Goal: Transaction & Acquisition: Purchase product/service

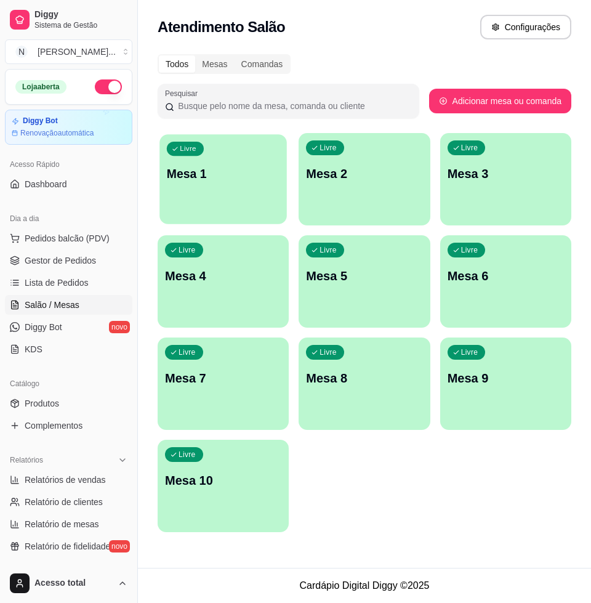
click at [214, 190] on div "Livre Mesa 1" at bounding box center [223, 171] width 127 height 75
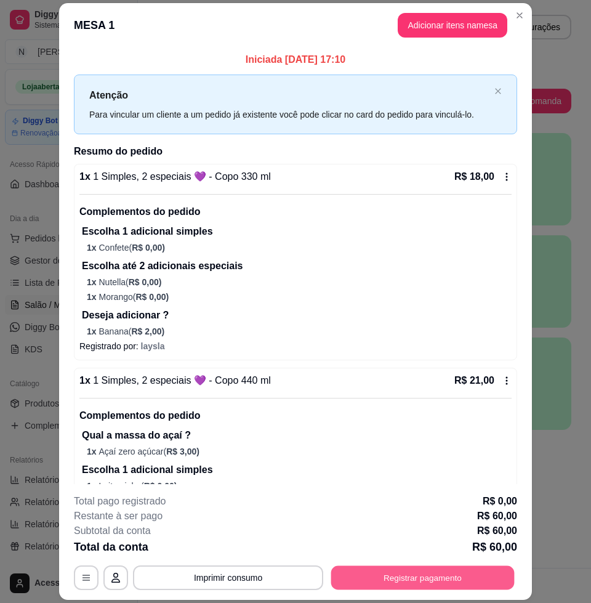
click at [405, 577] on button "Registrar pagamento" at bounding box center [423, 578] width 184 height 24
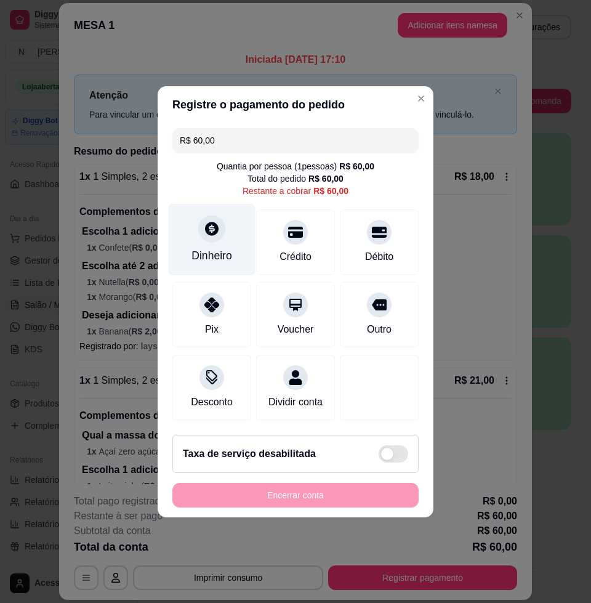
click at [215, 248] on div "Dinheiro" at bounding box center [212, 256] width 41 height 16
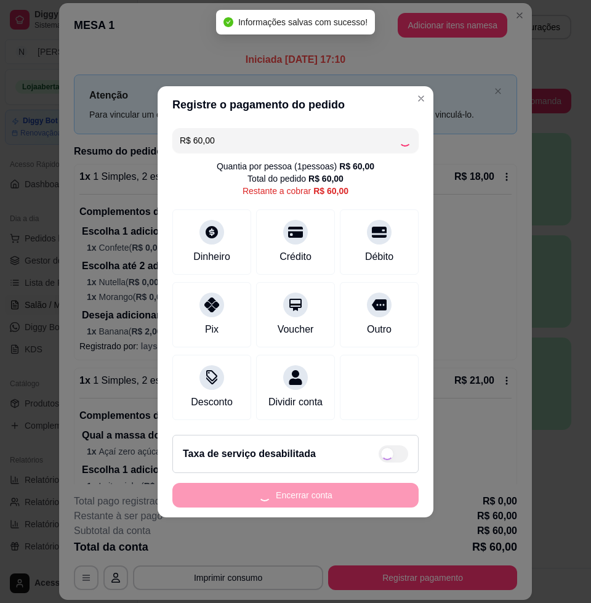
type input "R$ 0,00"
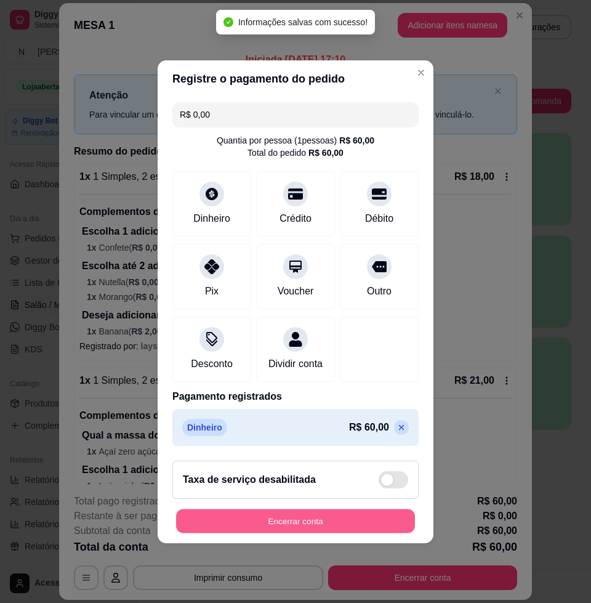
click at [289, 529] on button "Encerrar conta" at bounding box center [295, 521] width 239 height 24
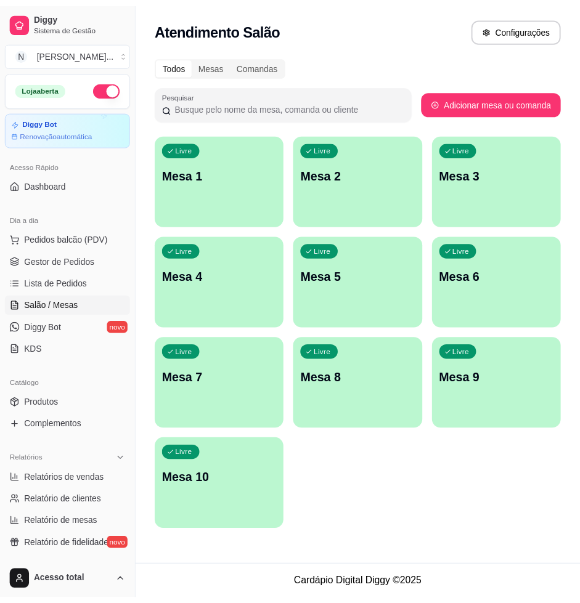
scroll to position [231, 0]
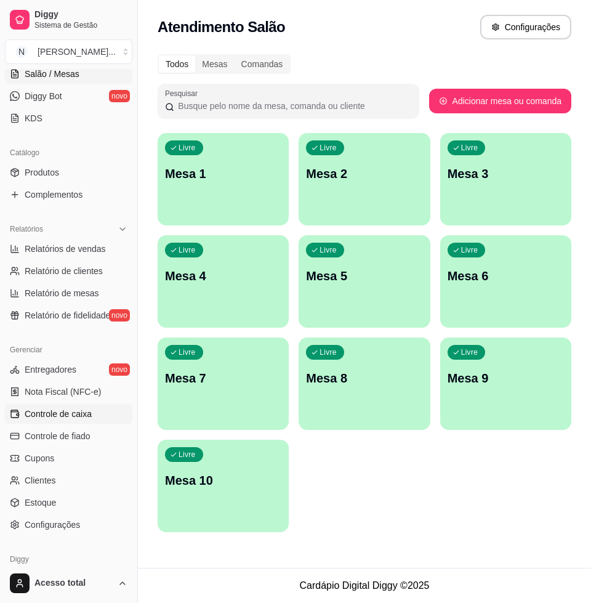
click at [78, 416] on span "Controle de caixa" at bounding box center [58, 414] width 67 height 12
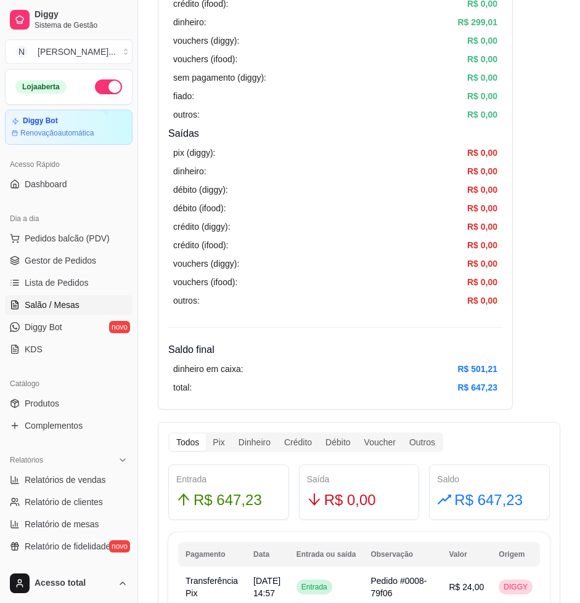
click at [76, 304] on span "Salão / Mesas" at bounding box center [52, 305] width 55 height 12
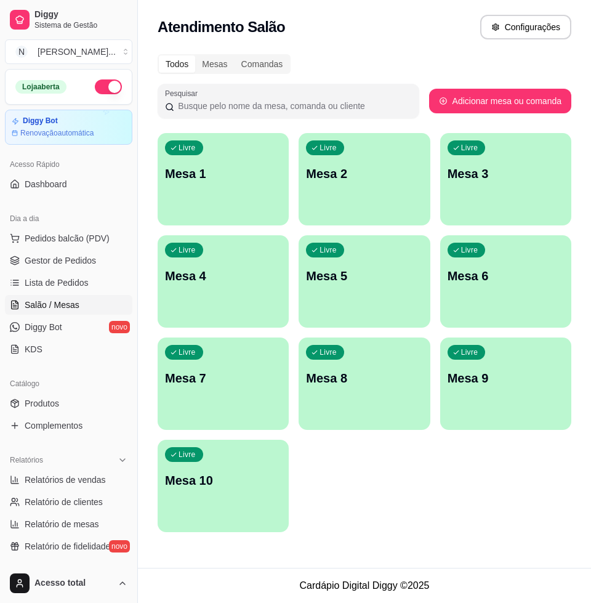
click at [235, 194] on div "Livre Mesa 1" at bounding box center [223, 172] width 131 height 78
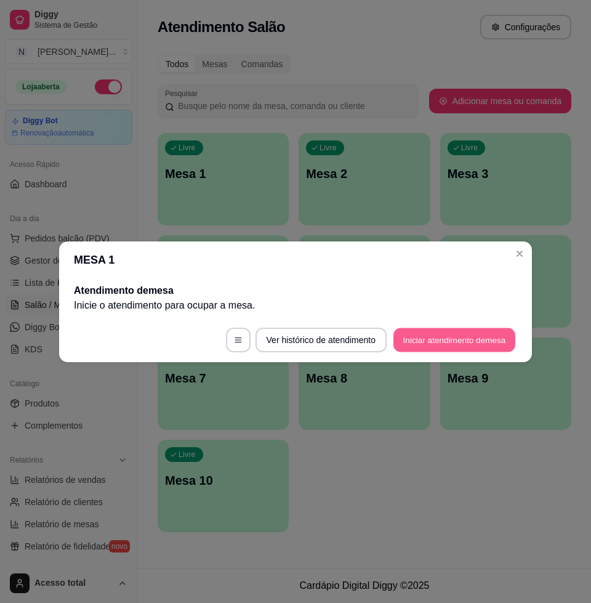
click at [455, 343] on button "Iniciar atendimento de mesa" at bounding box center [455, 340] width 122 height 24
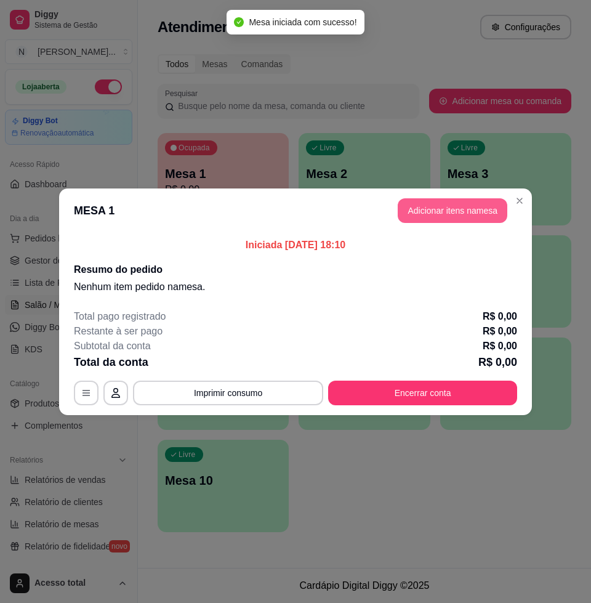
click at [446, 218] on button "Adicionar itens na mesa" at bounding box center [453, 210] width 110 height 25
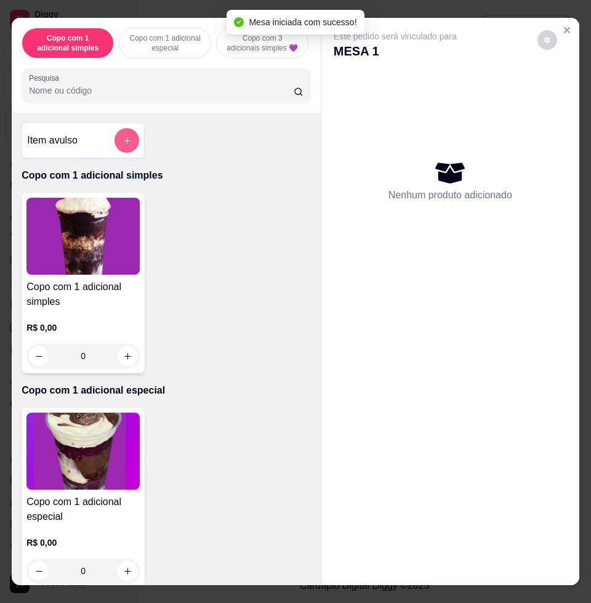
click at [124, 137] on button "add-separate-item" at bounding box center [127, 140] width 25 height 25
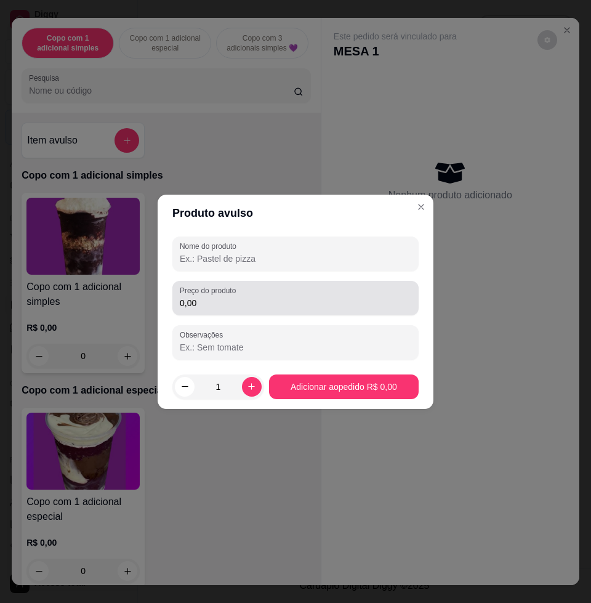
click at [280, 298] on input "0,00" at bounding box center [296, 303] width 232 height 12
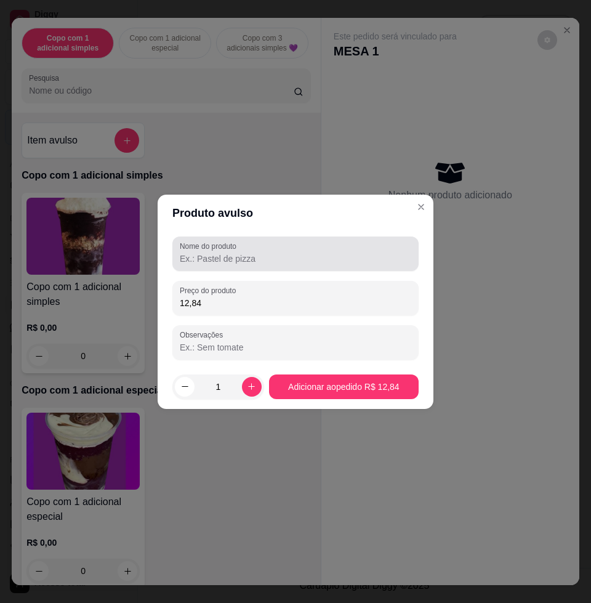
type input "12,84"
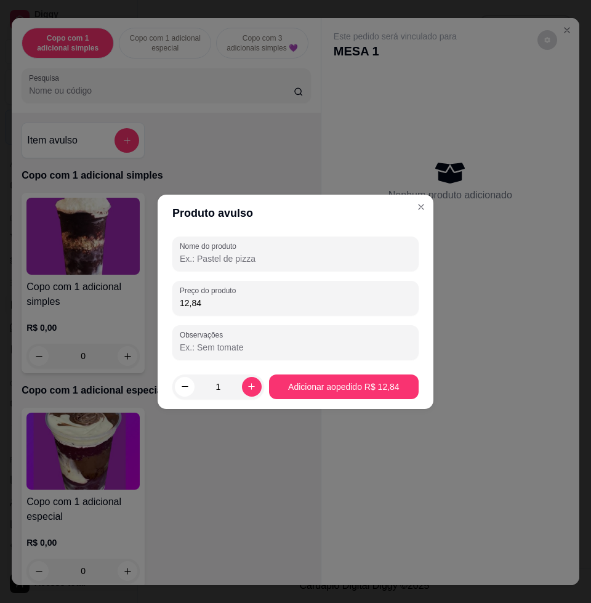
click at [296, 254] on input "Nome do produto" at bounding box center [296, 259] width 232 height 12
type input "kg"
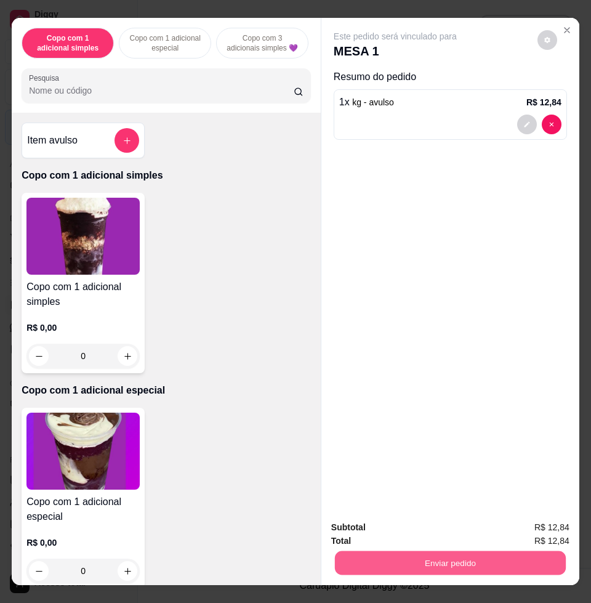
click at [435, 553] on button "Enviar pedido" at bounding box center [450, 563] width 231 height 24
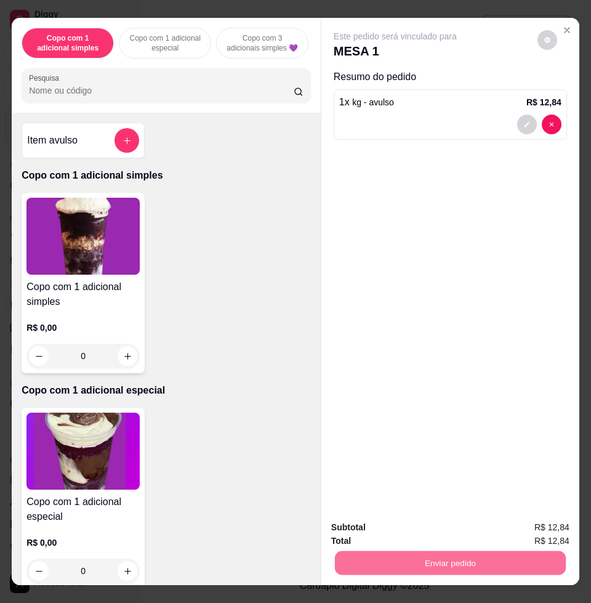
click at [539, 524] on button "Enviar pedido" at bounding box center [536, 526] width 70 height 23
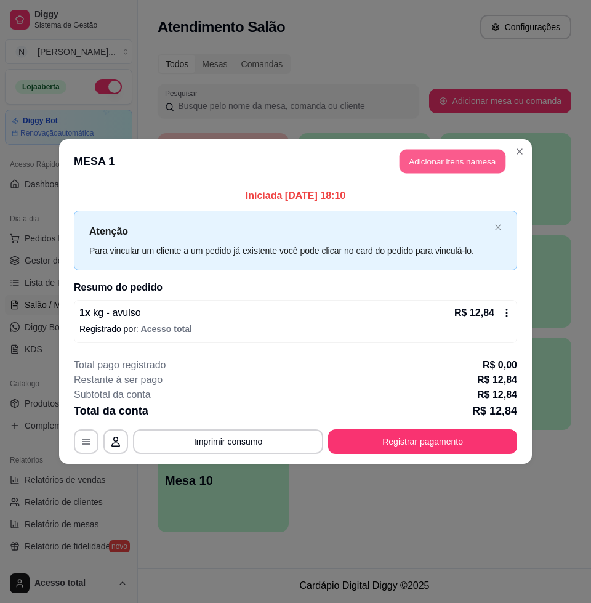
click at [453, 165] on button "Adicionar itens na mesa" at bounding box center [453, 162] width 106 height 24
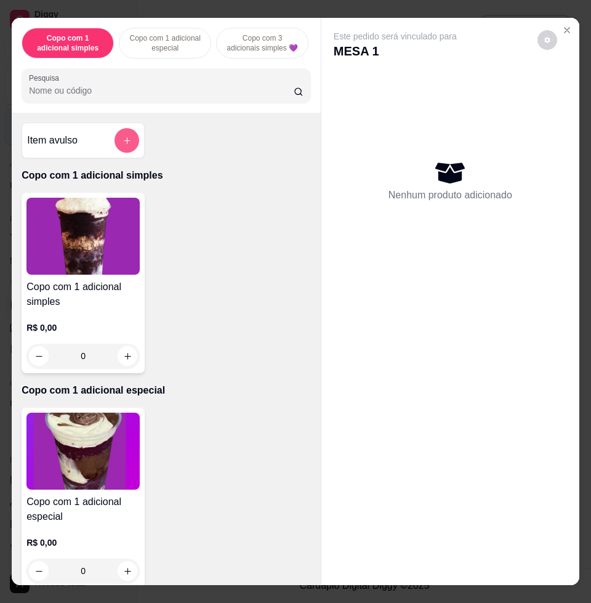
click at [130, 149] on button "add-separate-item" at bounding box center [127, 140] width 25 height 25
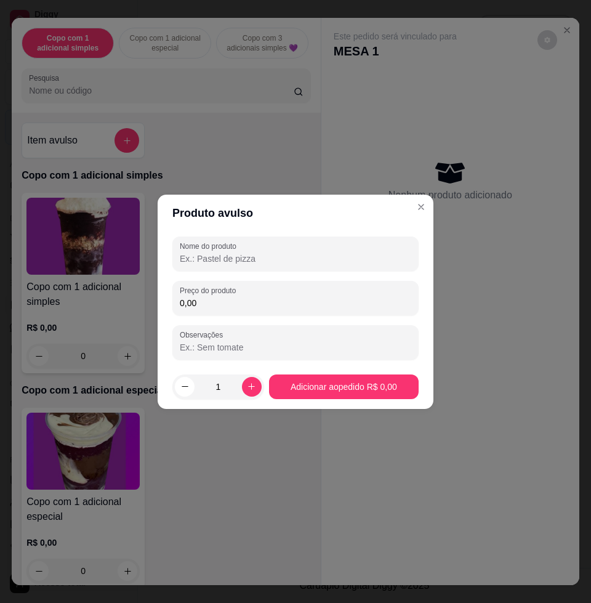
click at [257, 301] on input "0,00" at bounding box center [296, 303] width 232 height 12
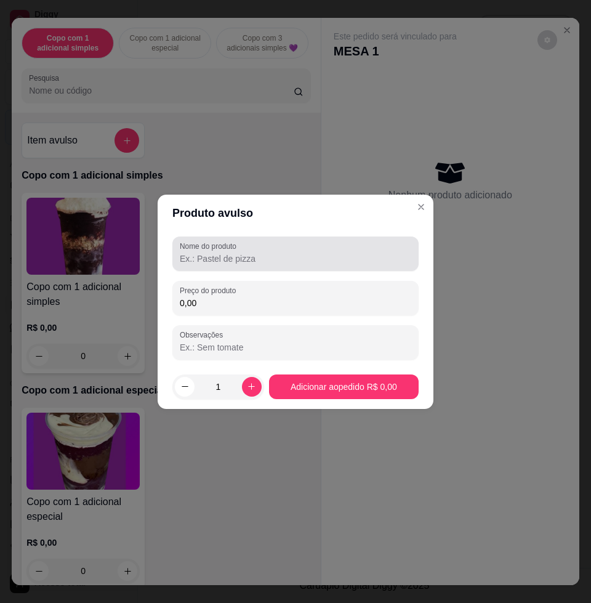
click at [316, 258] on input "Nome do produto" at bounding box center [296, 259] width 232 height 12
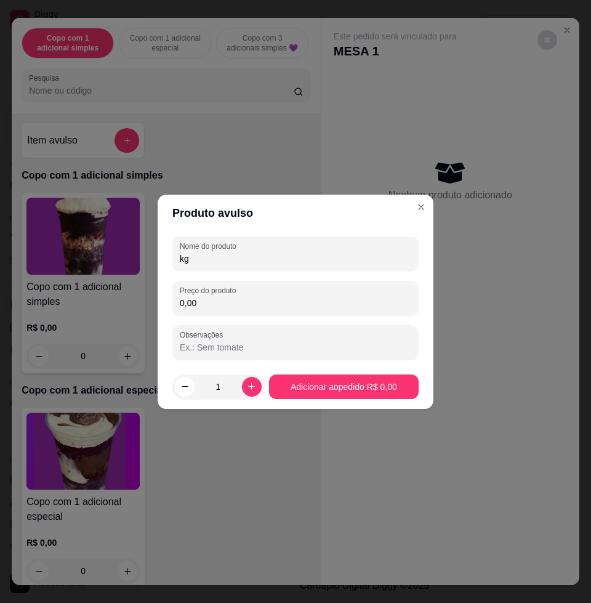
type input "kg"
click at [287, 299] on input "0,00" at bounding box center [296, 303] width 232 height 12
type input "15,84"
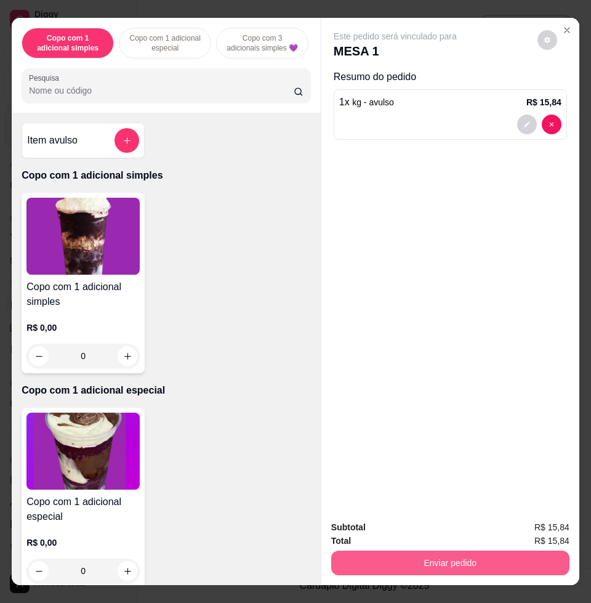
click at [469, 557] on button "Enviar pedido" at bounding box center [450, 563] width 238 height 25
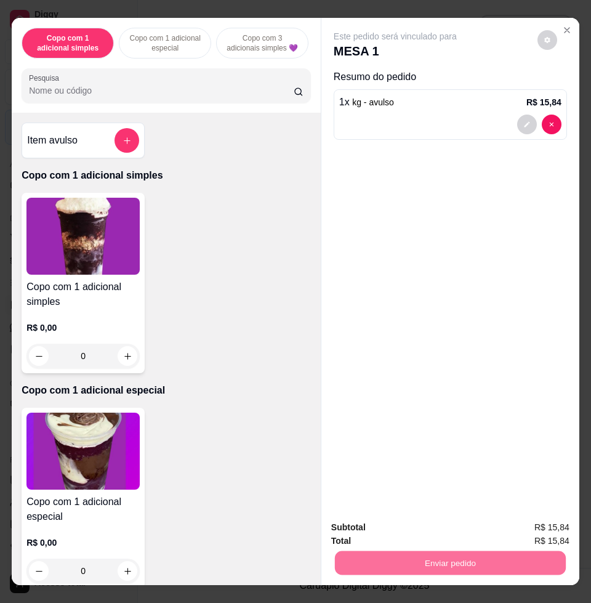
click at [519, 527] on button "Enviar pedido" at bounding box center [536, 526] width 70 height 23
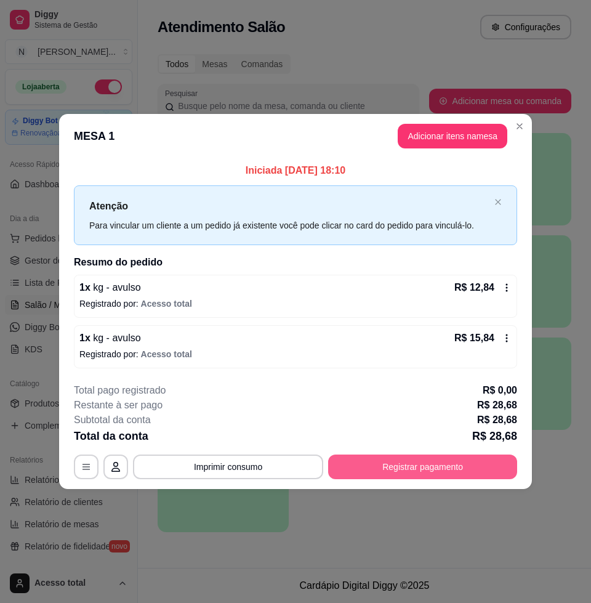
click at [456, 459] on button "Registrar pagamento" at bounding box center [422, 467] width 189 height 25
click at [415, 474] on button "Registrar pagamento" at bounding box center [423, 467] width 184 height 24
click at [458, 469] on button "Registrar pagamento" at bounding box center [422, 467] width 189 height 25
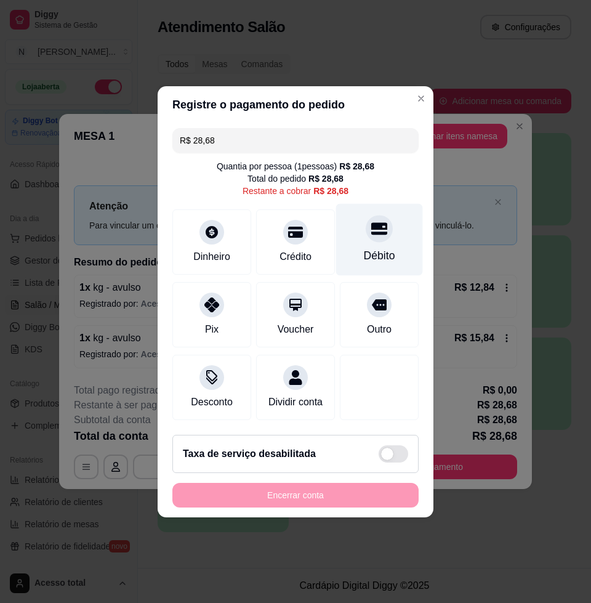
click at [373, 248] on div "Débito" at bounding box center [379, 256] width 31 height 16
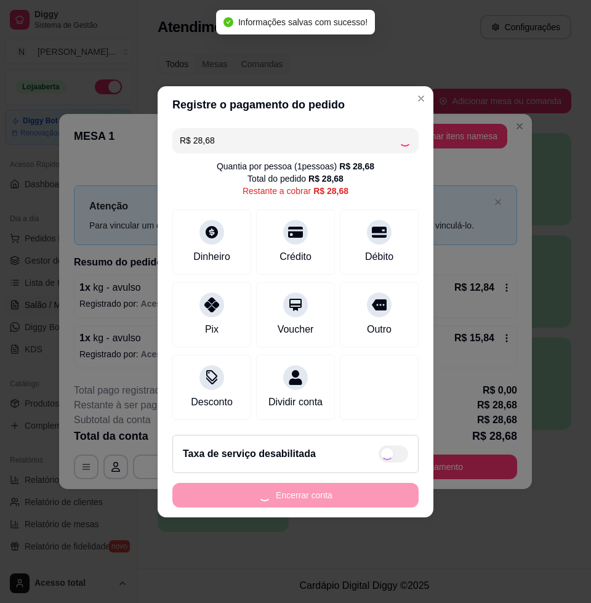
type input "R$ 0,00"
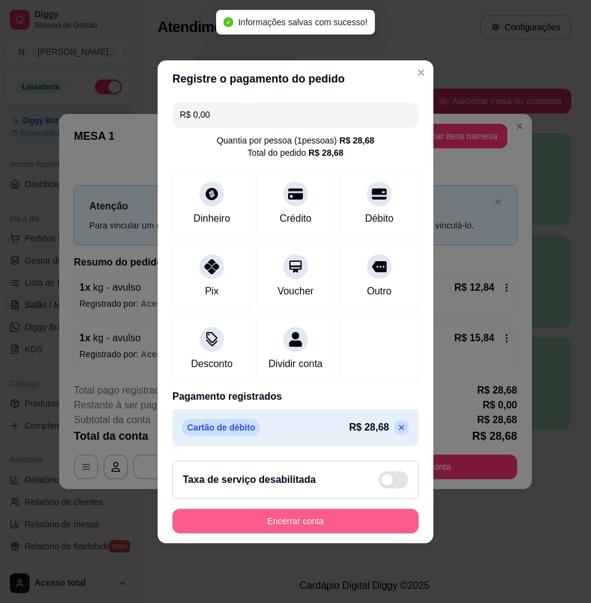
click at [302, 528] on button "Encerrar conta" at bounding box center [295, 521] width 246 height 25
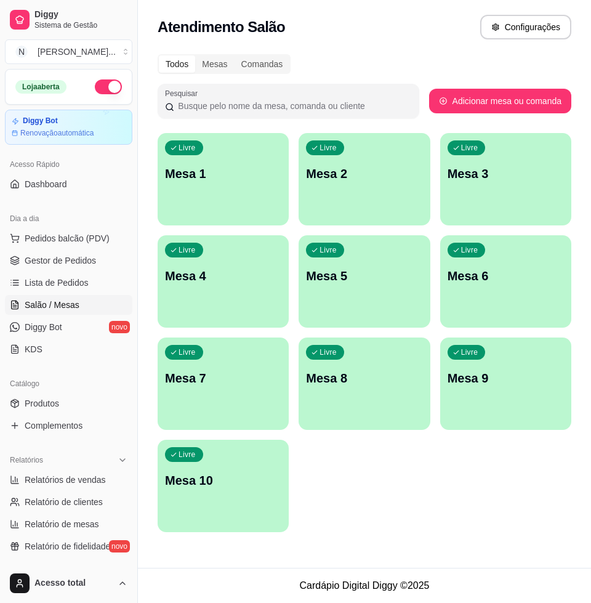
click at [196, 162] on div "Livre Mesa 1" at bounding box center [223, 172] width 131 height 78
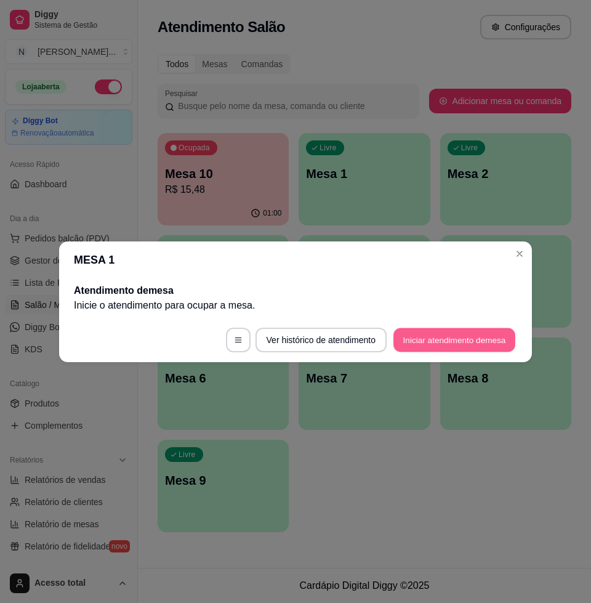
click at [450, 338] on button "Iniciar atendimento de mesa" at bounding box center [455, 340] width 122 height 24
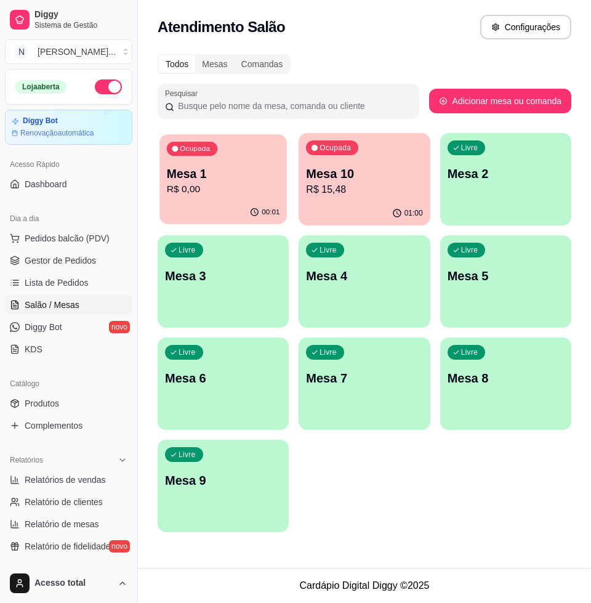
click at [216, 195] on p "R$ 0,00" at bounding box center [223, 189] width 113 height 14
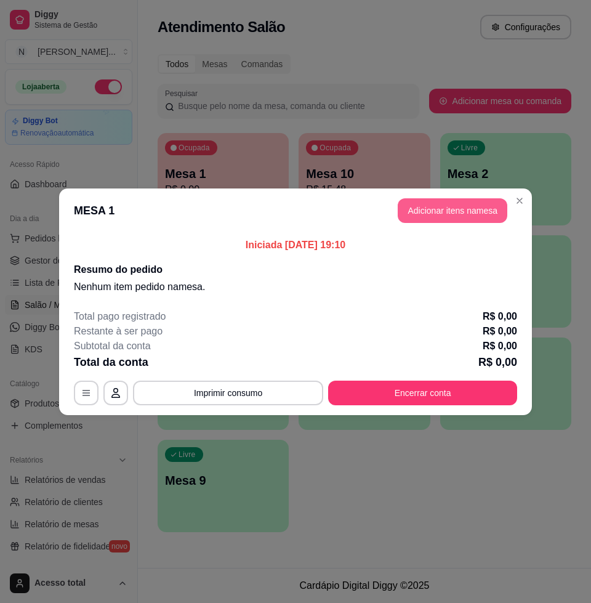
click at [448, 211] on button "Adicionar itens na mesa" at bounding box center [453, 210] width 110 height 25
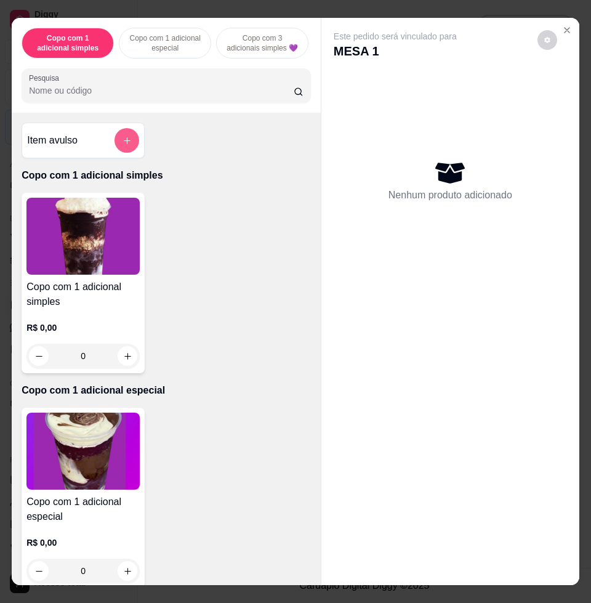
click at [126, 145] on icon "add-separate-item" at bounding box center [127, 140] width 9 height 9
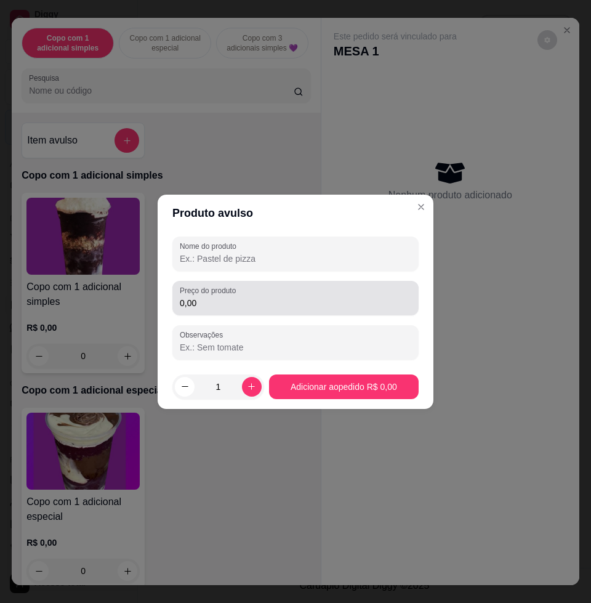
click at [215, 295] on label "Preço do produto" at bounding box center [210, 290] width 60 height 10
click at [215, 297] on input "0,00" at bounding box center [296, 303] width 232 height 12
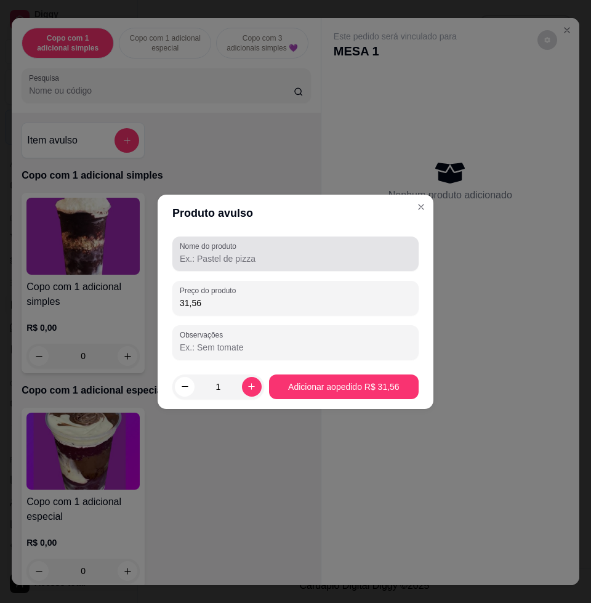
type input "31,56"
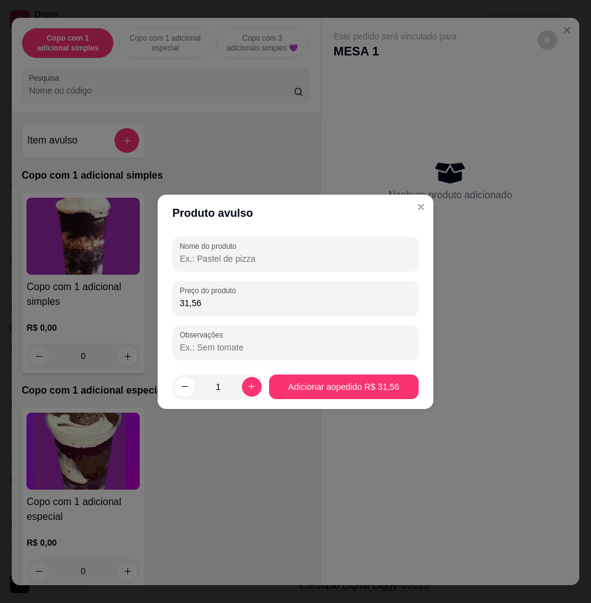
click at [221, 263] on input "Nome do produto" at bounding box center [296, 259] width 232 height 12
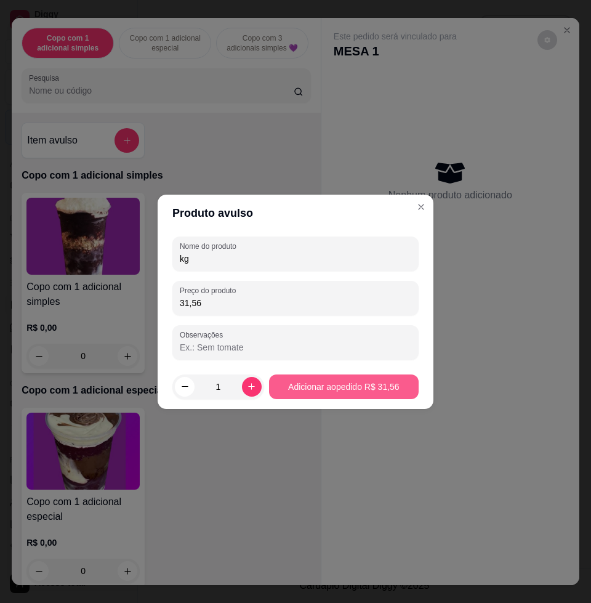
type input "kg"
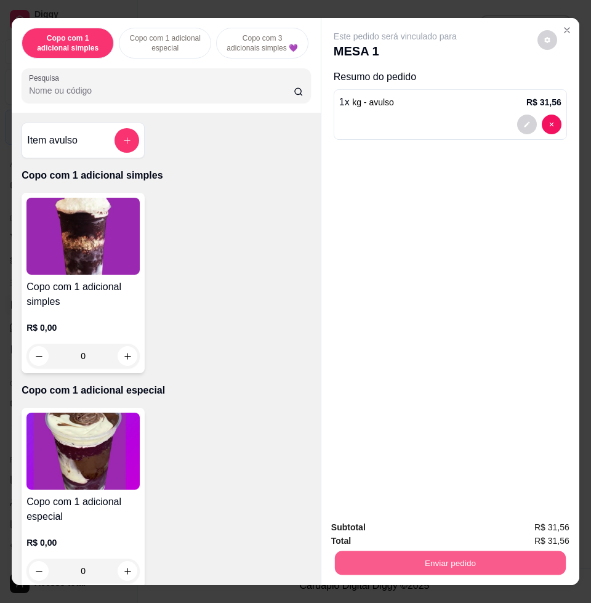
click at [425, 564] on button "Enviar pedido" at bounding box center [450, 563] width 231 height 24
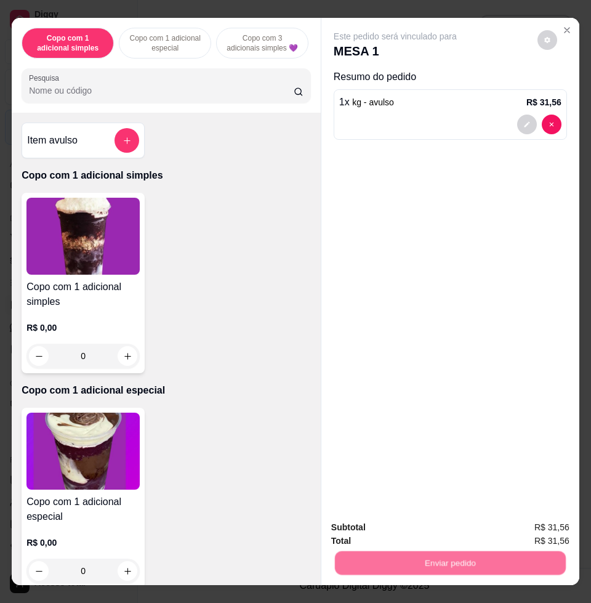
click at [147, 176] on p "Copo com 1 adicional simples" at bounding box center [166, 175] width 289 height 15
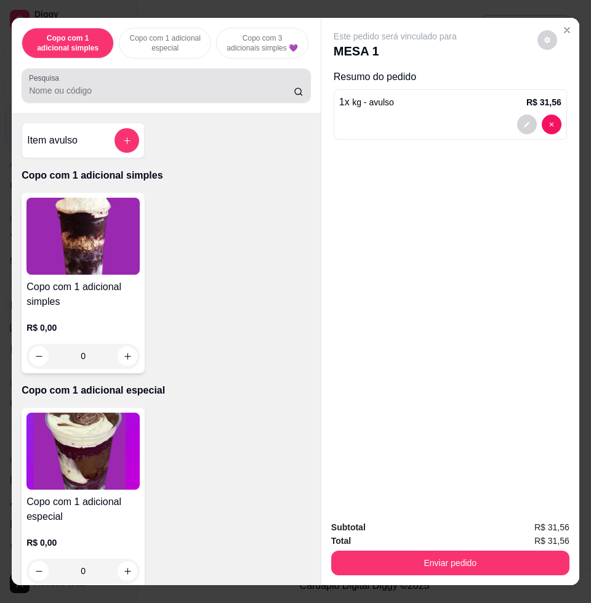
click at [162, 96] on input "Pesquisa" at bounding box center [161, 90] width 265 height 12
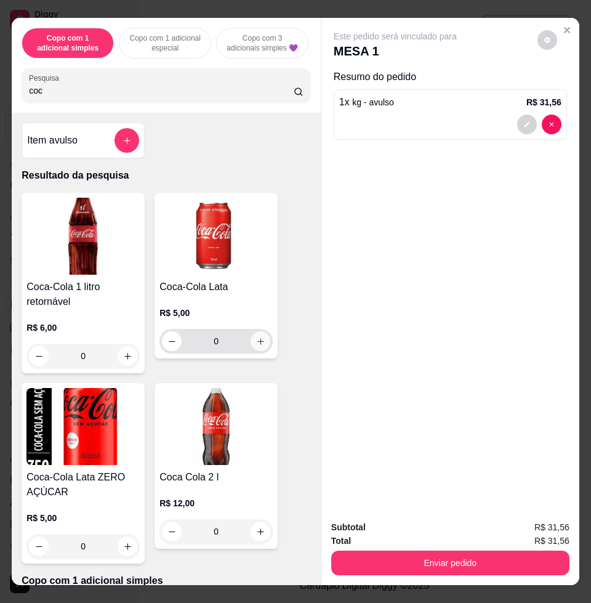
type input "coc"
click at [256, 346] on icon "increase-product-quantity" at bounding box center [260, 341] width 9 height 9
type input "1"
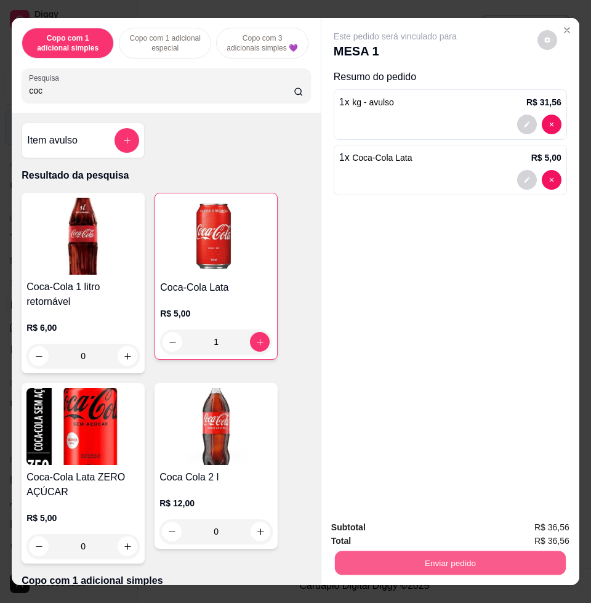
click at [397, 562] on button "Enviar pedido" at bounding box center [450, 563] width 231 height 24
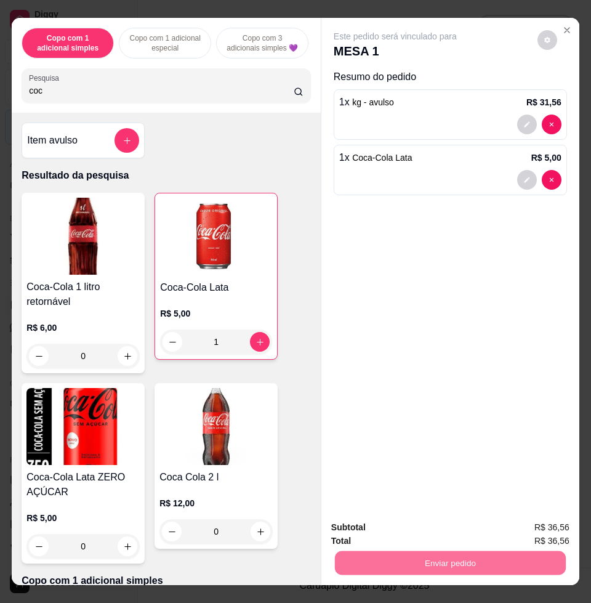
click at [527, 528] on button "Enviar pedido" at bounding box center [537, 526] width 68 height 23
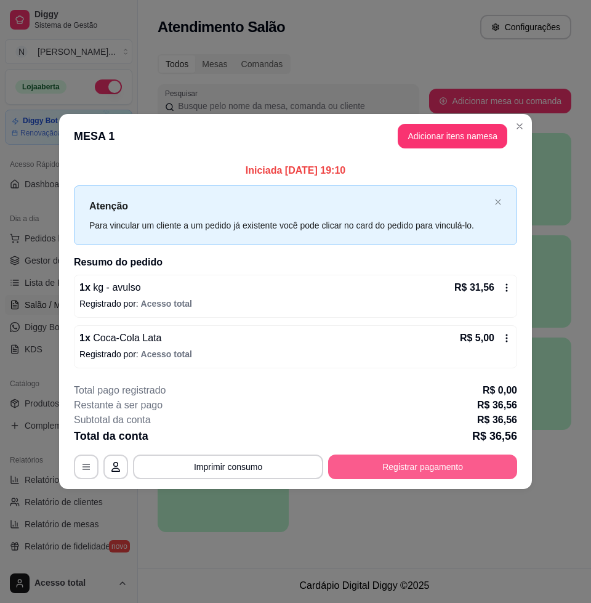
click at [389, 466] on button "Registrar pagamento" at bounding box center [422, 467] width 189 height 25
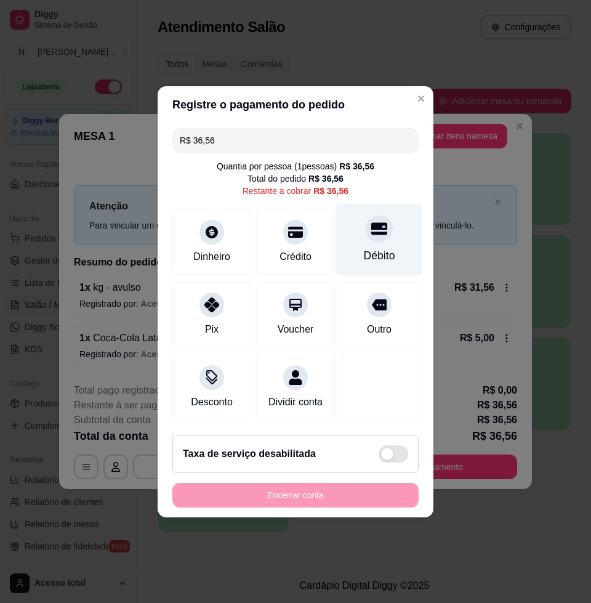
click at [373, 222] on icon at bounding box center [379, 228] width 16 height 12
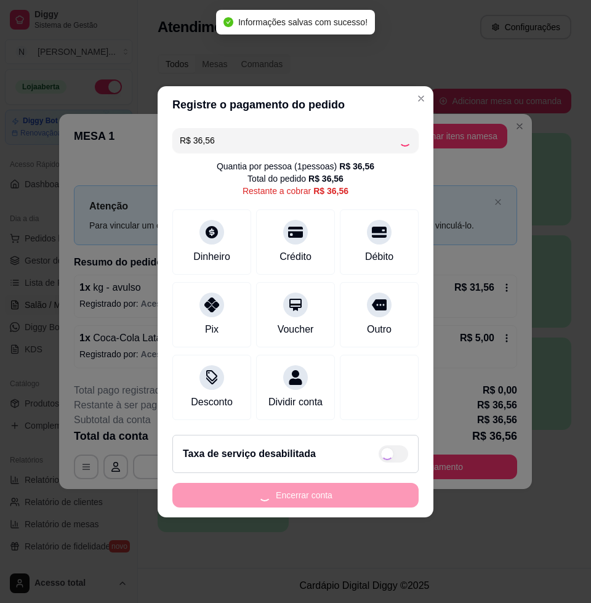
type input "R$ 0,00"
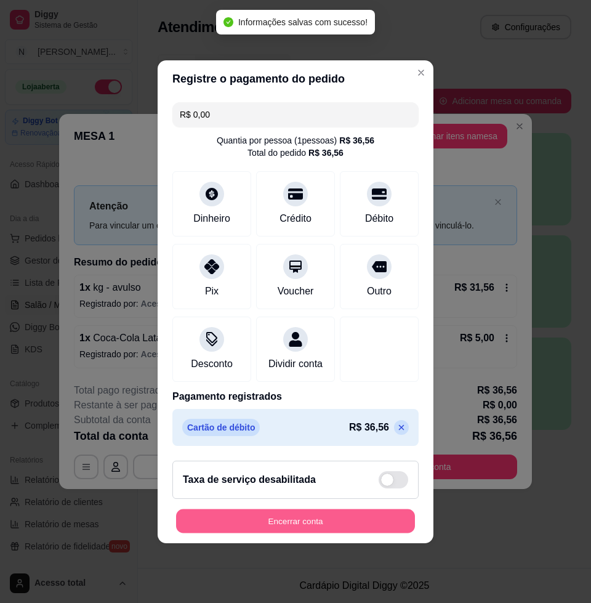
click at [297, 525] on button "Encerrar conta" at bounding box center [295, 521] width 239 height 24
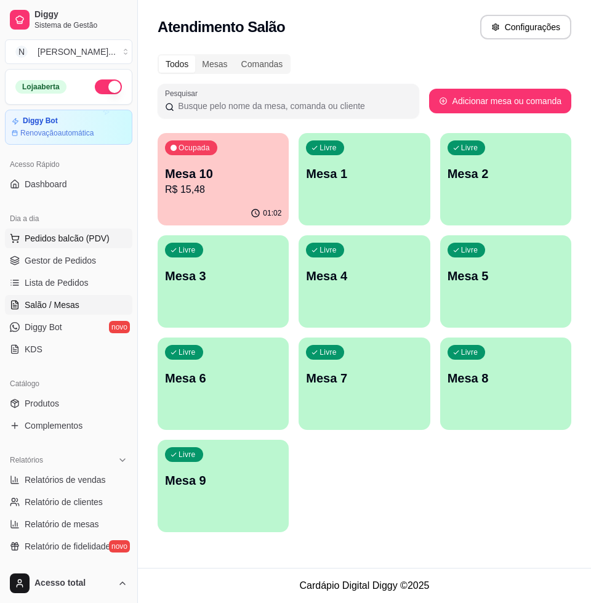
click at [76, 237] on span "Pedidos balcão (PDV)" at bounding box center [67, 238] width 85 height 12
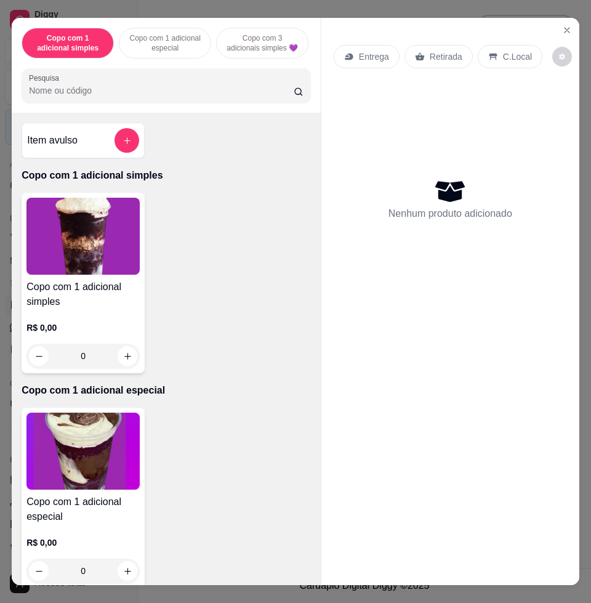
click at [250, 94] on input "Pesquisa" at bounding box center [161, 90] width 265 height 12
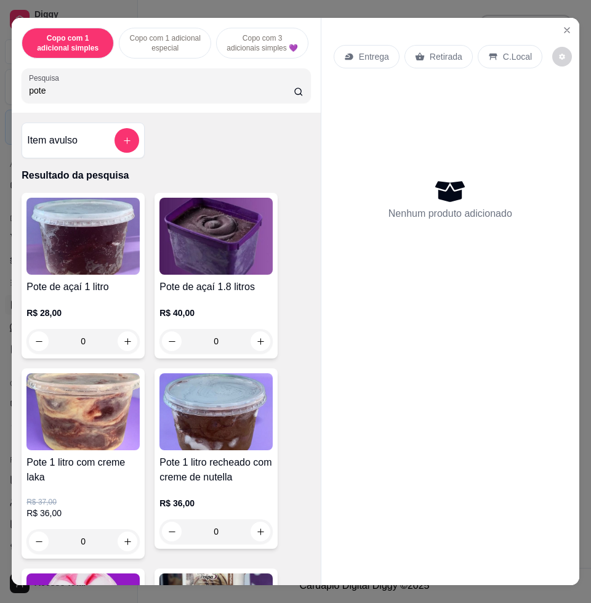
click at [295, 315] on div "Item avulso Resultado da pesquisa Pote de açaí 1 litro R$ 28,00 0 Pote de açaí …" at bounding box center [166, 349] width 309 height 472
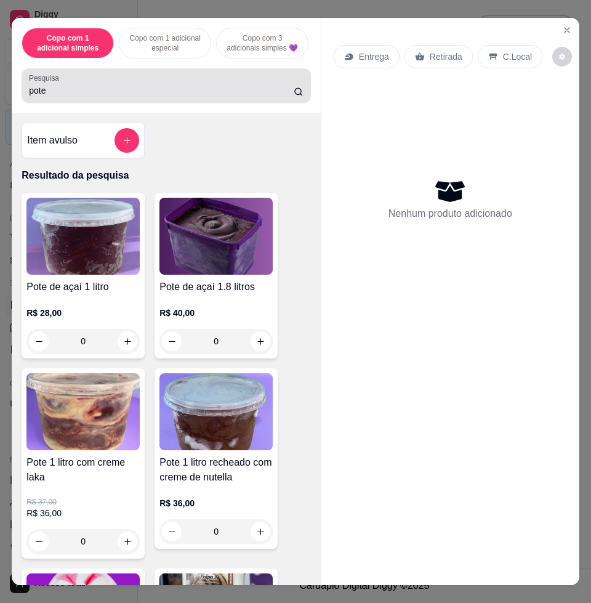
click at [62, 86] on div "pote" at bounding box center [166, 85] width 275 height 25
click at [63, 86] on div "pote" at bounding box center [166, 85] width 275 height 25
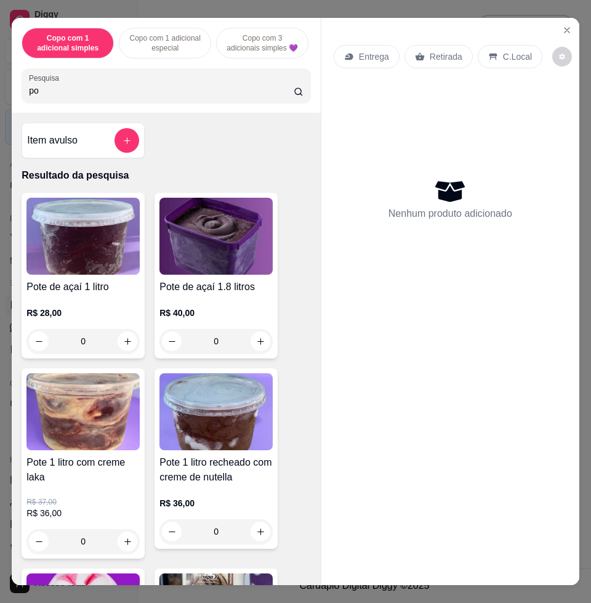
type input "p"
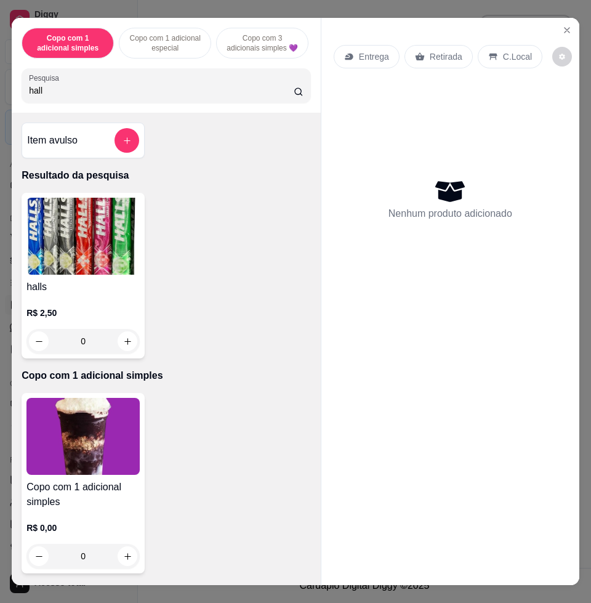
scroll to position [0, 253]
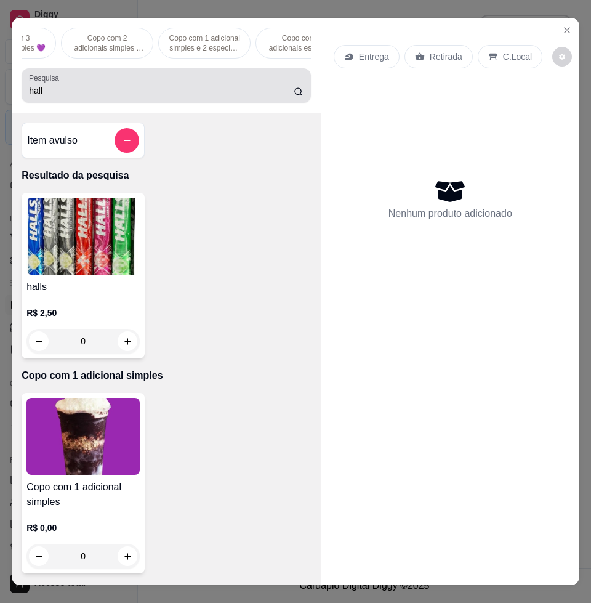
click at [239, 86] on div "hall" at bounding box center [166, 85] width 275 height 25
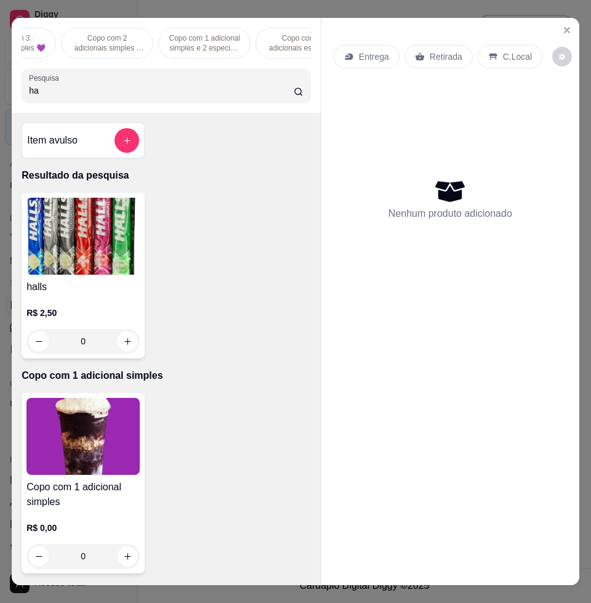
type input "h"
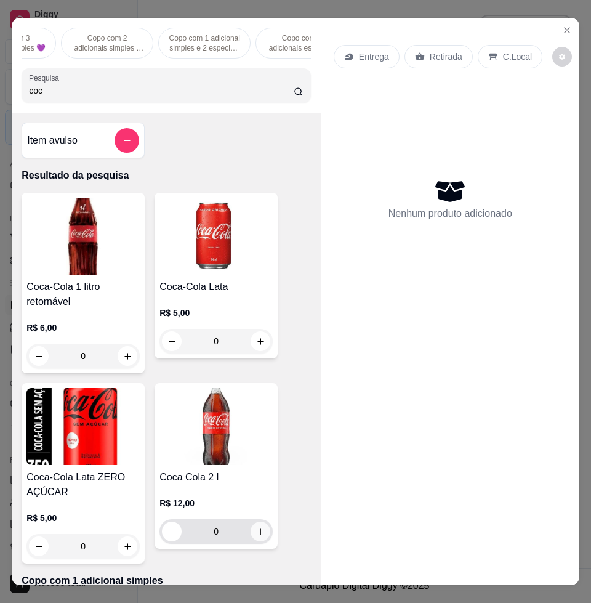
type input "coc"
click at [251, 541] on button "increase-product-quantity" at bounding box center [261, 532] width 20 height 20
type input "1"
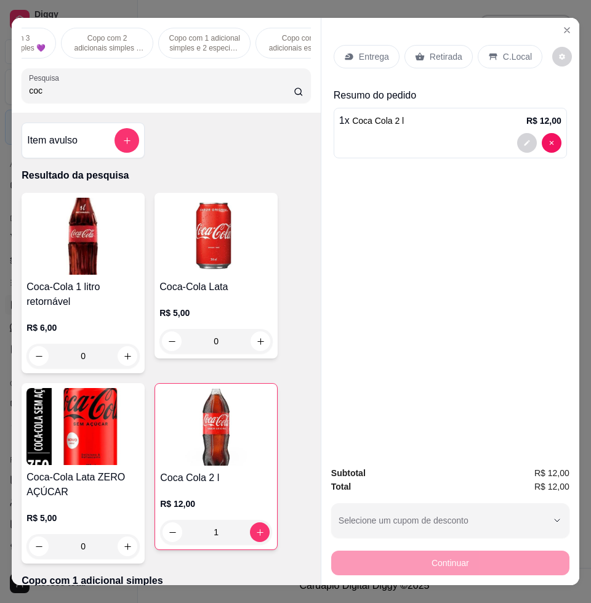
drag, startPoint x: 506, startPoint y: 53, endPoint x: 507, endPoint y: 66, distance: 12.9
click at [506, 52] on p "C.Local" at bounding box center [517, 57] width 29 height 12
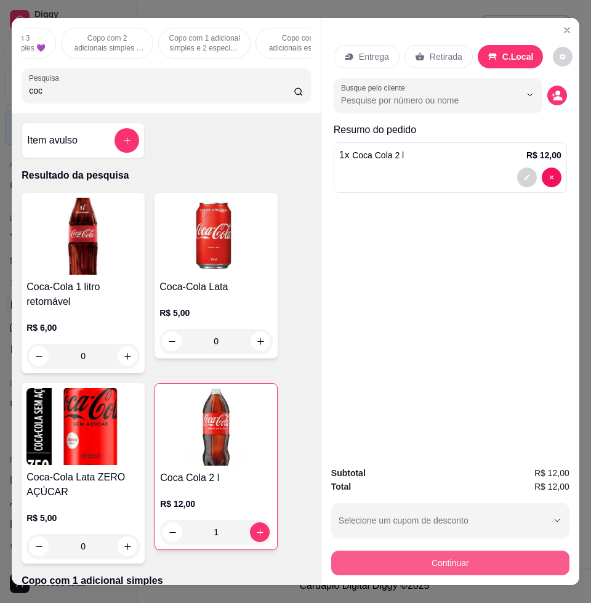
click at [453, 557] on button "Continuar" at bounding box center [450, 563] width 238 height 25
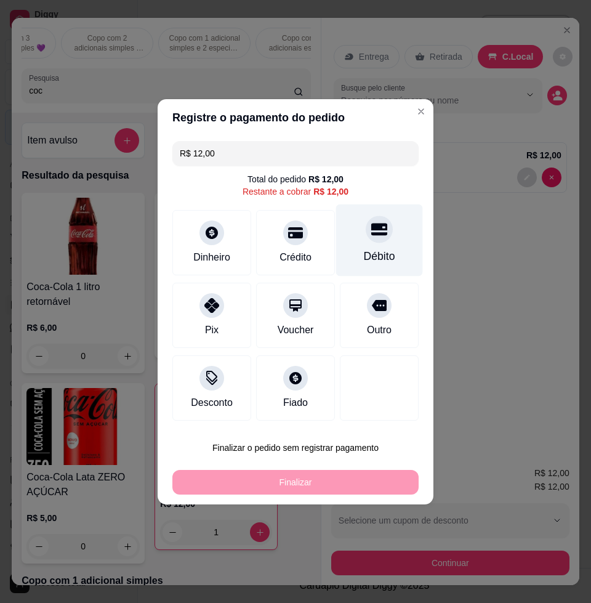
click at [385, 241] on div "Débito" at bounding box center [379, 240] width 87 height 72
type input "R$ 0,00"
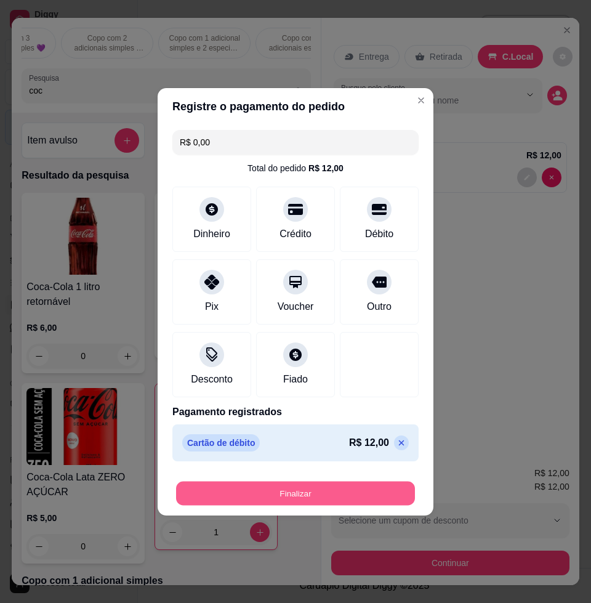
click at [293, 492] on button "Finalizar" at bounding box center [295, 493] width 239 height 24
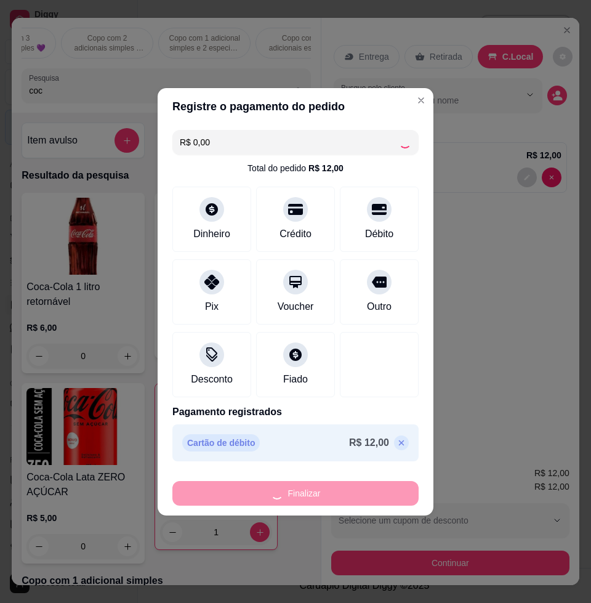
type input "0"
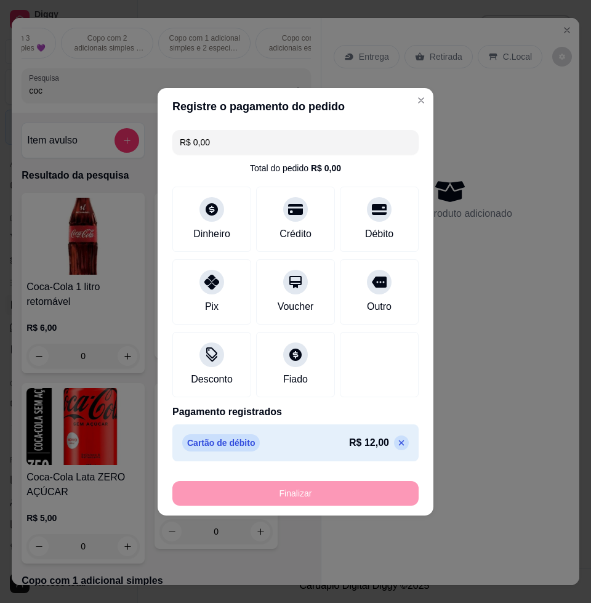
type input "-R$ 12,00"
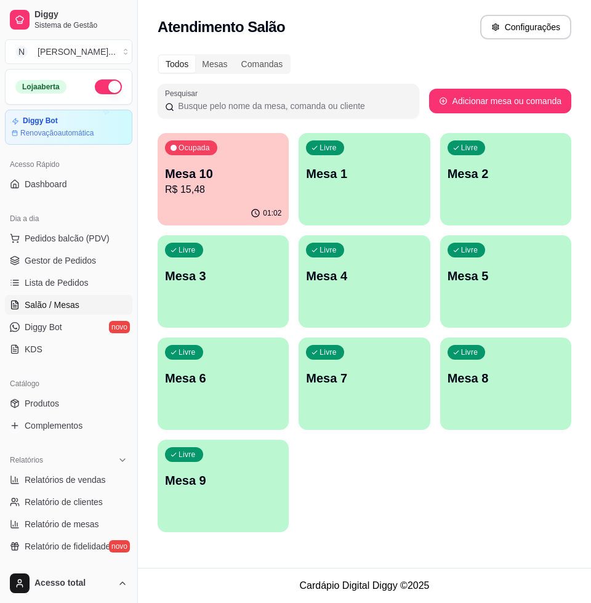
click at [348, 193] on div "Livre Mesa 1" at bounding box center [364, 172] width 131 height 78
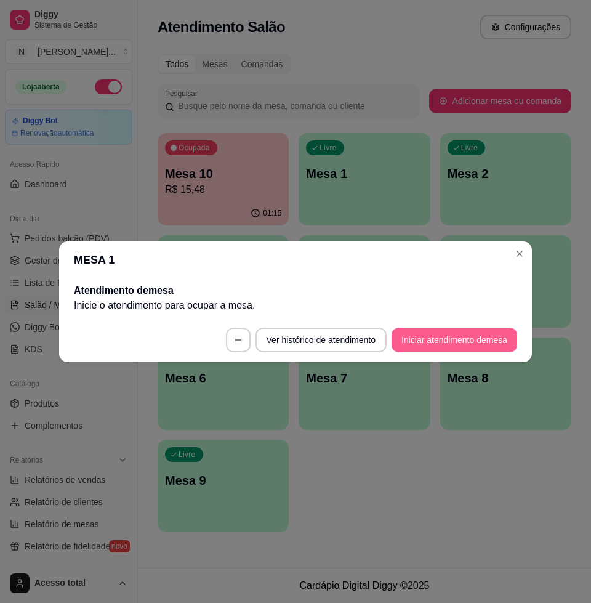
click at [448, 343] on button "Iniciar atendimento de mesa" at bounding box center [455, 340] width 126 height 25
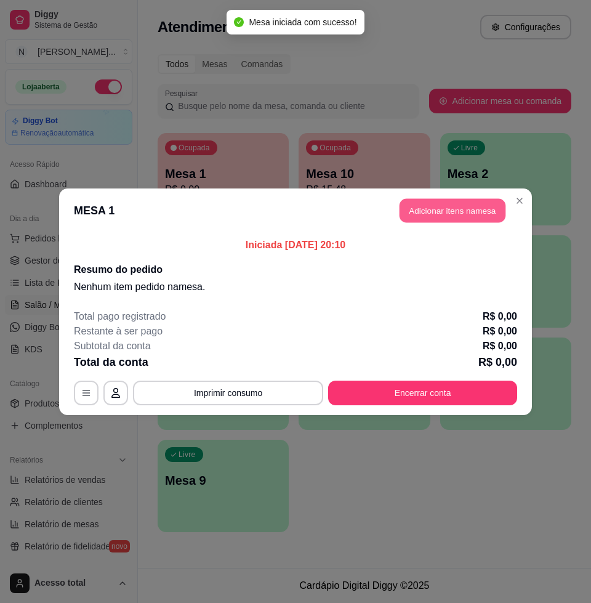
click at [454, 213] on button "Adicionar itens na mesa" at bounding box center [453, 210] width 106 height 24
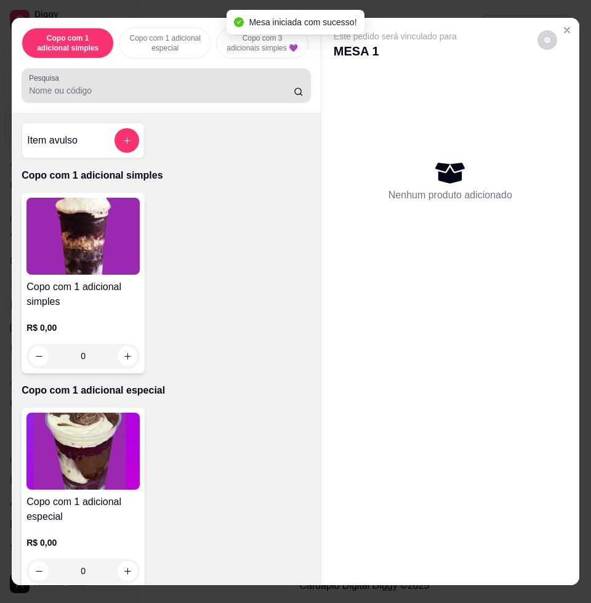
click at [152, 98] on div at bounding box center [166, 85] width 275 height 25
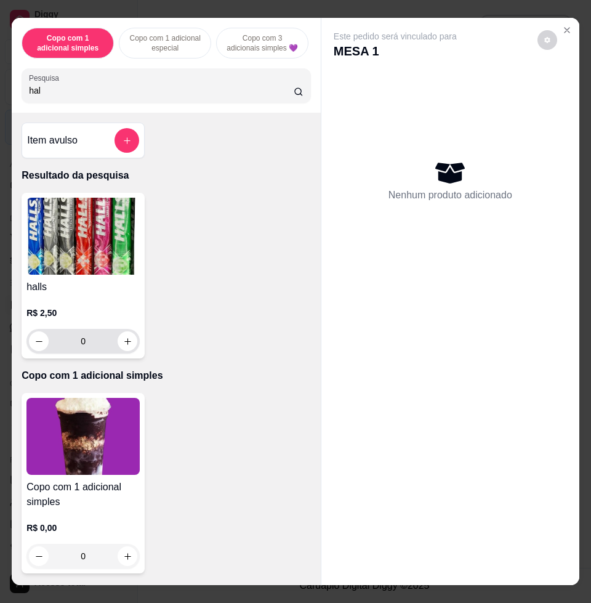
type input "hal"
click at [126, 346] on icon "increase-product-quantity" at bounding box center [127, 341] width 9 height 9
type input "1"
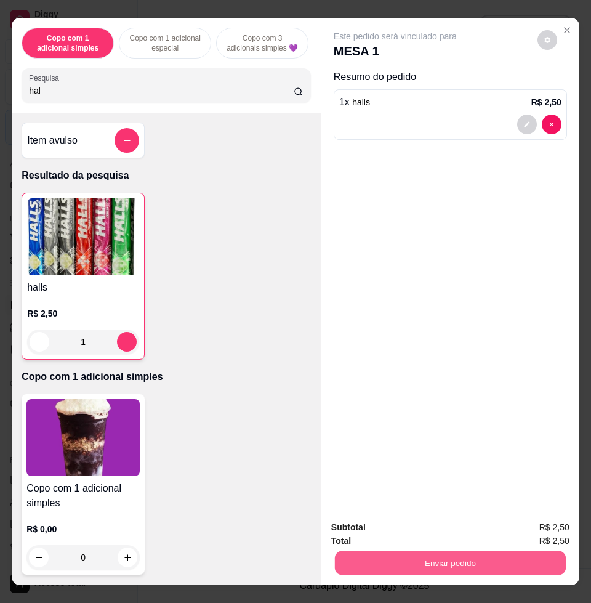
click at [456, 564] on button "Enviar pedido" at bounding box center [450, 563] width 231 height 24
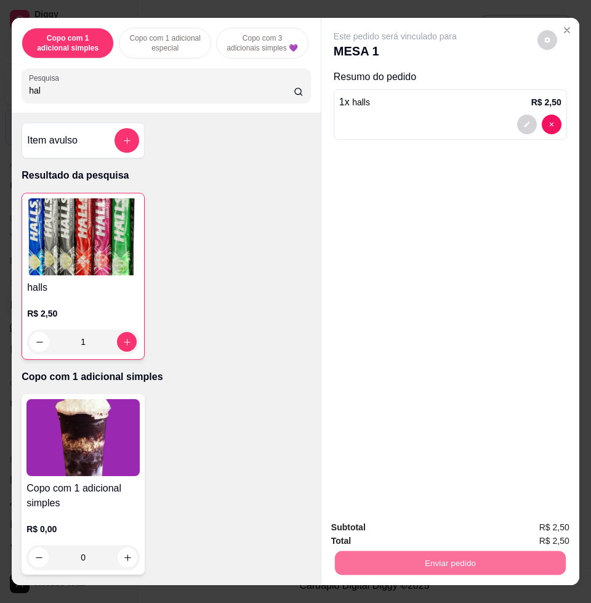
click at [543, 525] on button "Enviar pedido" at bounding box center [536, 526] width 70 height 23
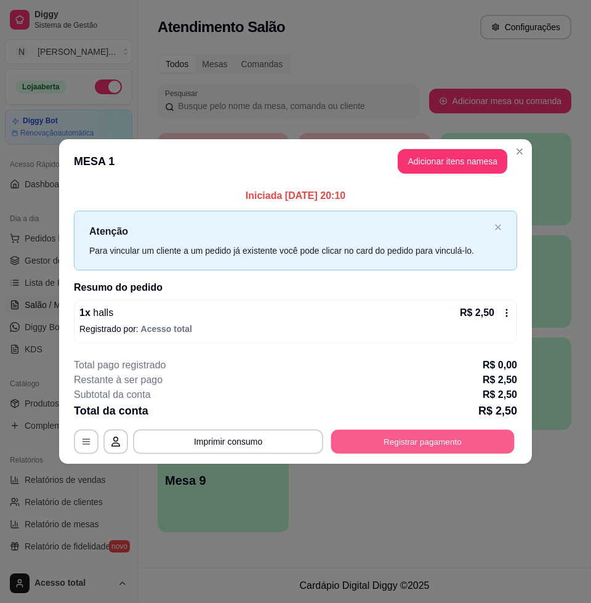
click at [432, 437] on button "Registrar pagamento" at bounding box center [423, 442] width 184 height 24
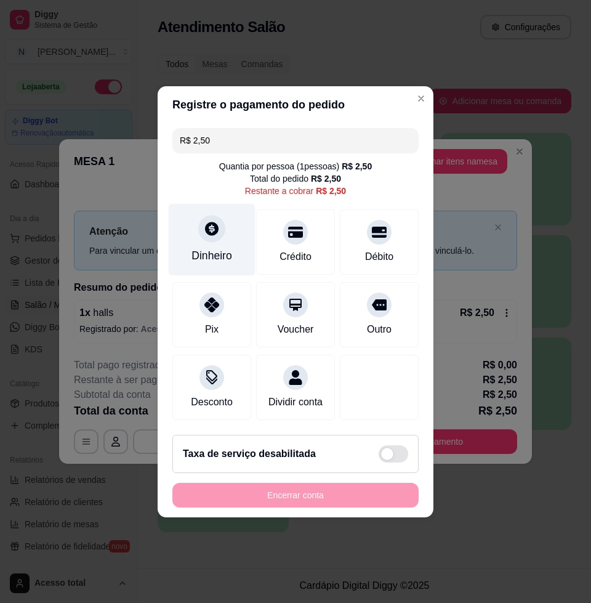
click at [216, 230] on div at bounding box center [211, 228] width 27 height 27
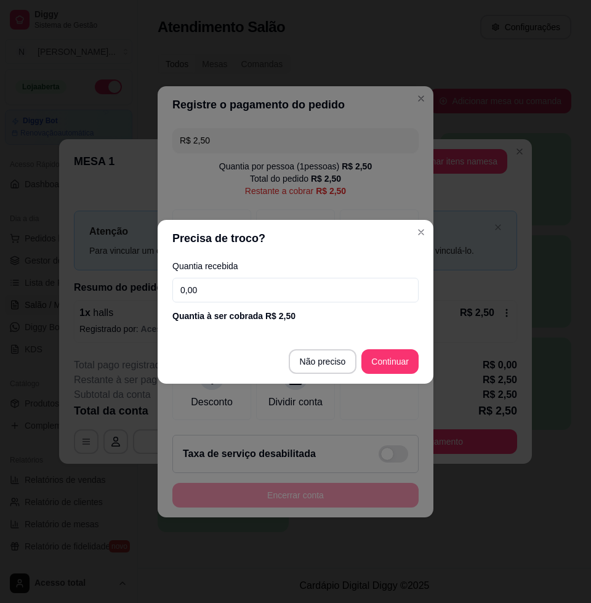
click at [309, 292] on input "0,00" at bounding box center [295, 290] width 246 height 25
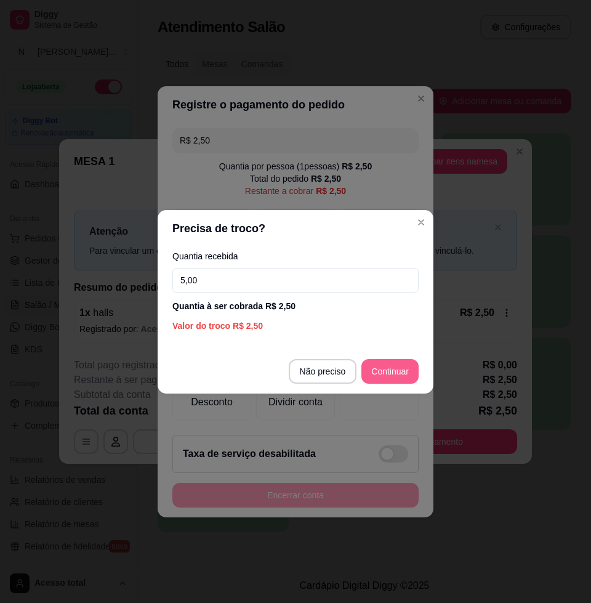
type input "5,00"
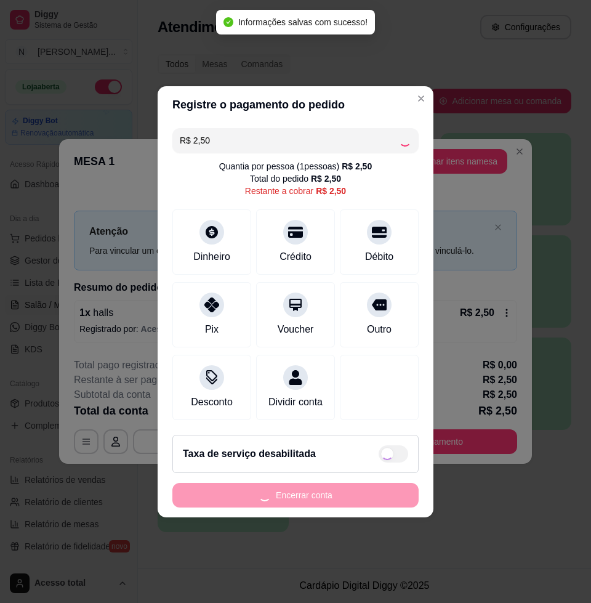
type input "R$ 0,00"
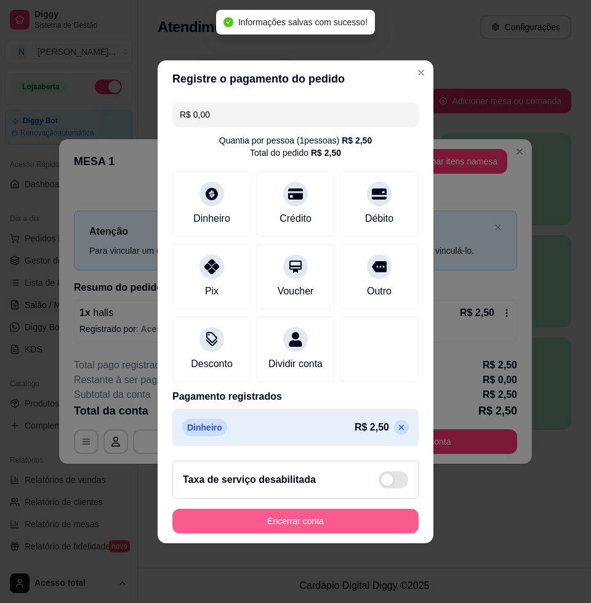
click at [295, 523] on button "Encerrar conta" at bounding box center [295, 521] width 246 height 25
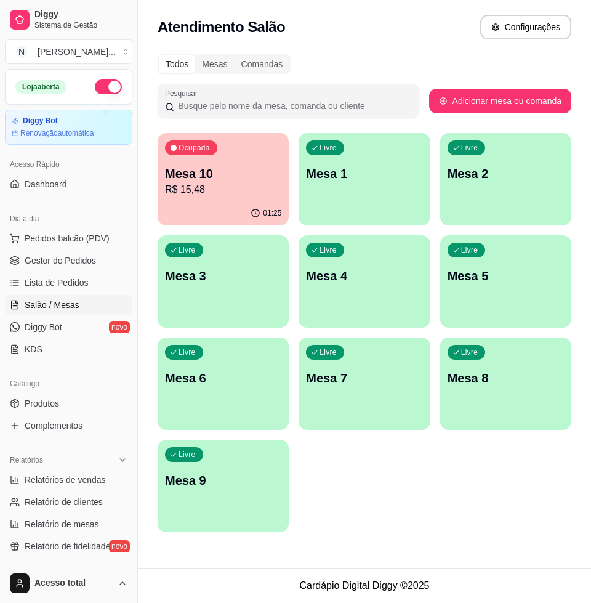
click at [500, 201] on div "Livre Mesa 2" at bounding box center [505, 172] width 131 height 78
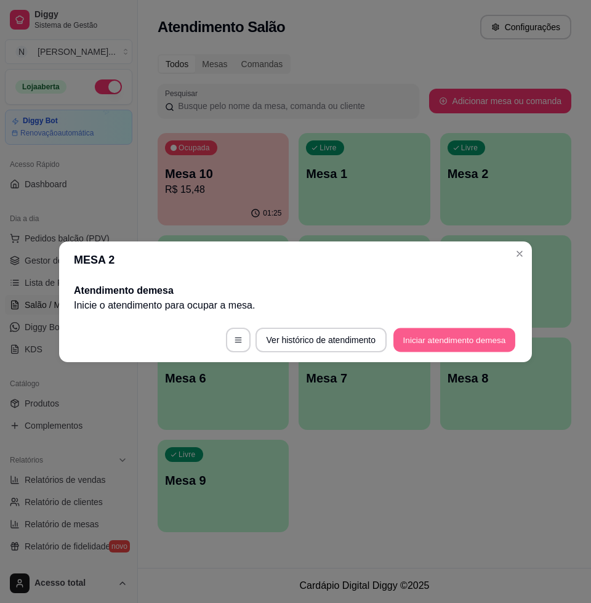
click at [463, 334] on button "Iniciar atendimento de mesa" at bounding box center [455, 340] width 122 height 24
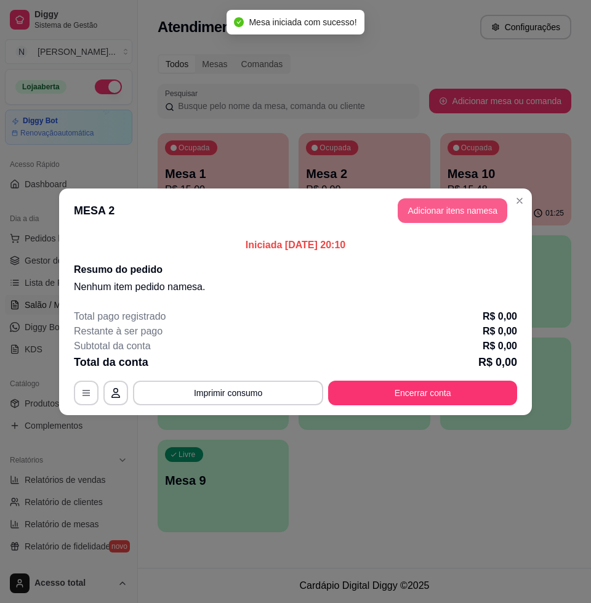
click at [456, 220] on button "Adicionar itens na mesa" at bounding box center [453, 210] width 110 height 25
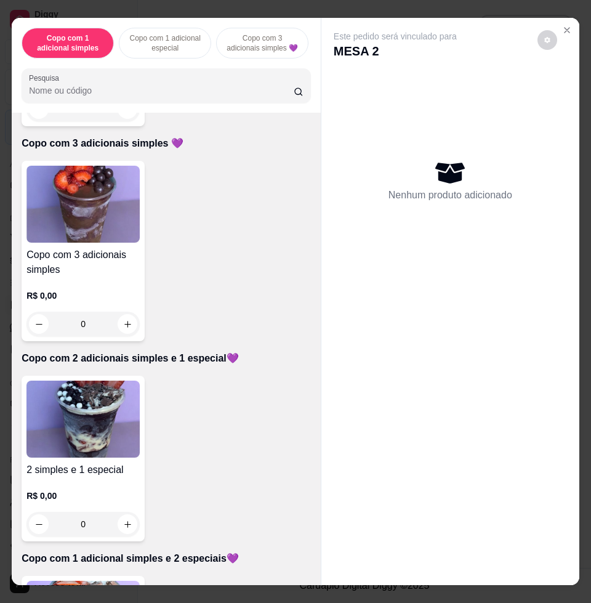
scroll to position [539, 0]
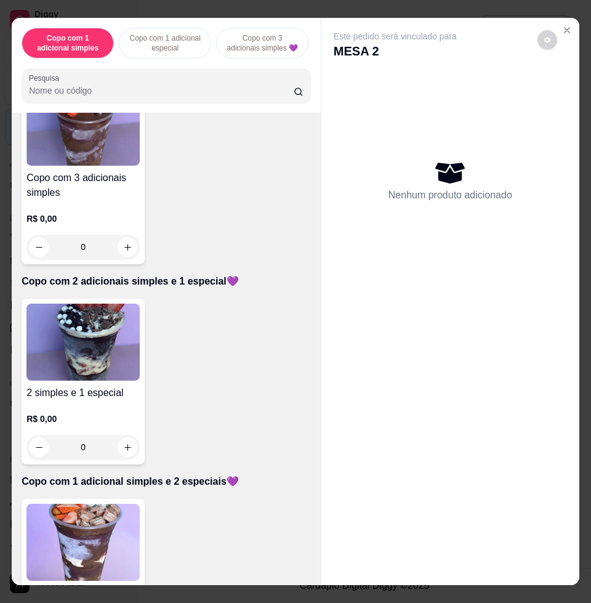
click at [106, 539] on img at bounding box center [82, 542] width 113 height 77
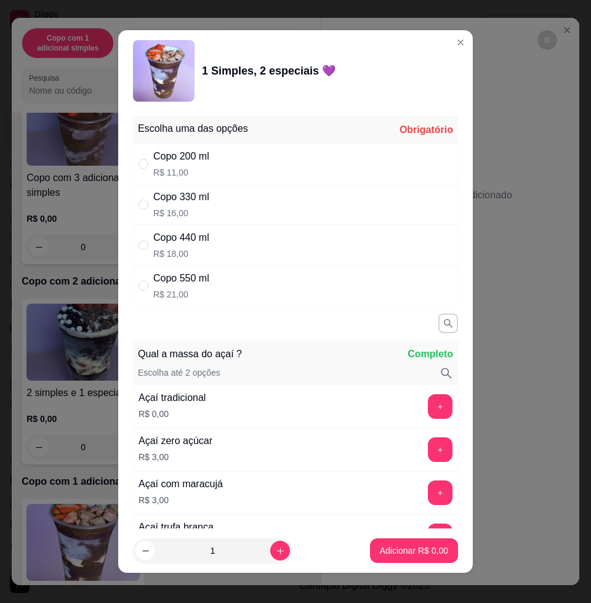
click at [227, 295] on div "Copo 550 ml R$ 21,00" at bounding box center [295, 285] width 325 height 41
radio input "true"
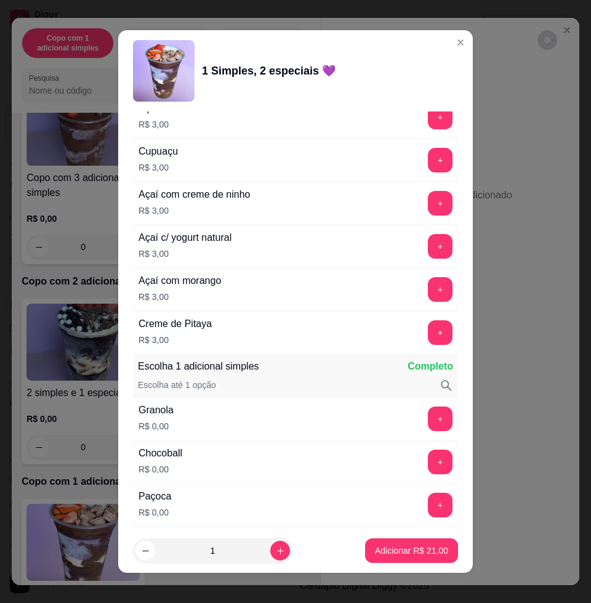
scroll to position [770, 0]
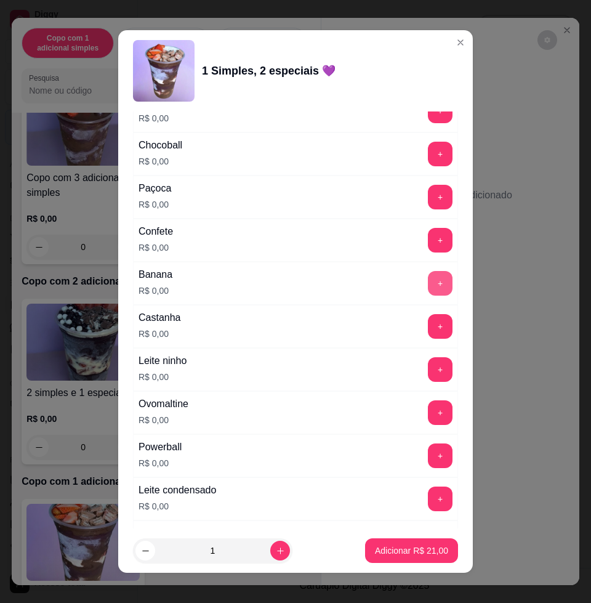
click at [428, 285] on button "+" at bounding box center [440, 283] width 25 height 25
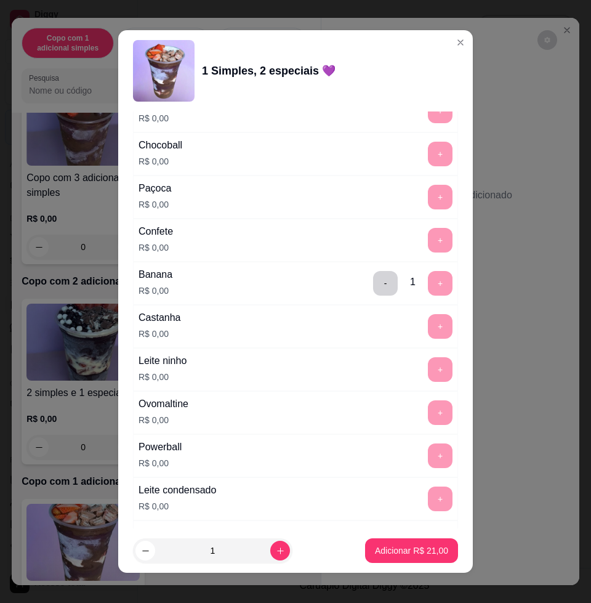
scroll to position [1232, 0]
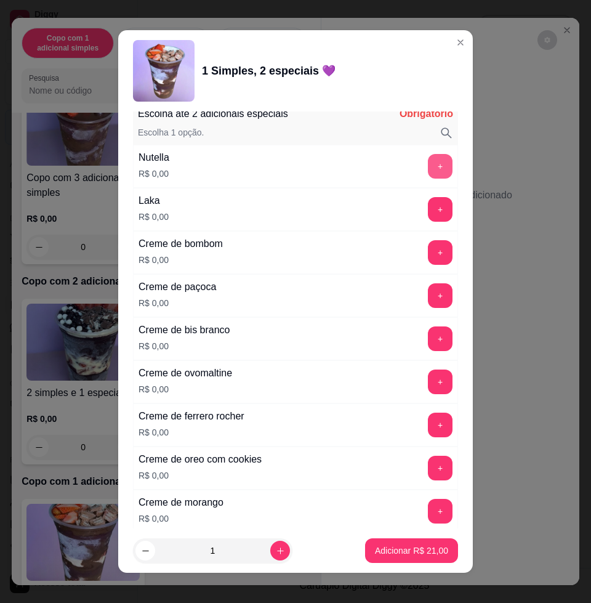
click at [428, 168] on button "+" at bounding box center [440, 166] width 25 height 25
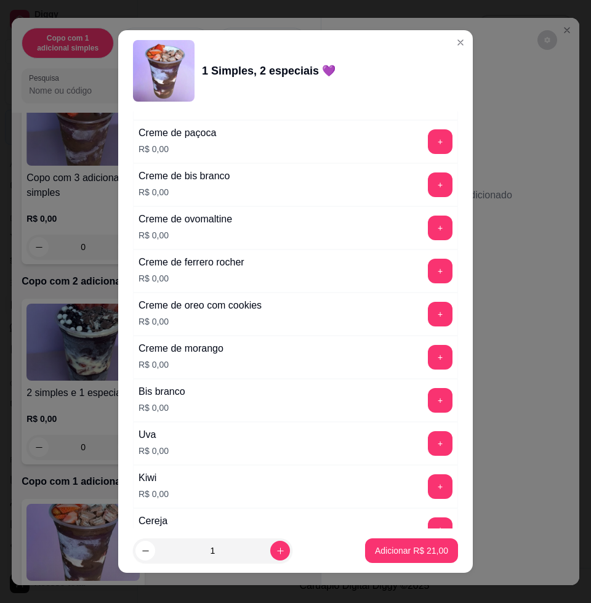
scroll to position [1463, 0]
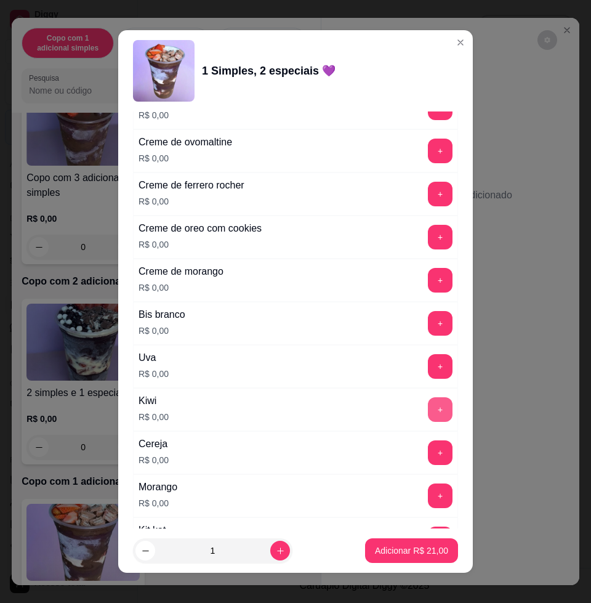
click at [428, 406] on button "+" at bounding box center [440, 409] width 25 height 25
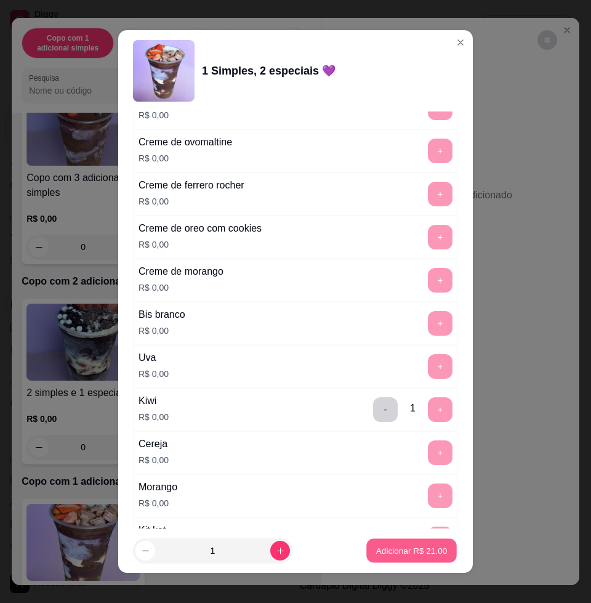
click at [408, 549] on p "Adicionar R$ 21,00" at bounding box center [411, 550] width 71 height 12
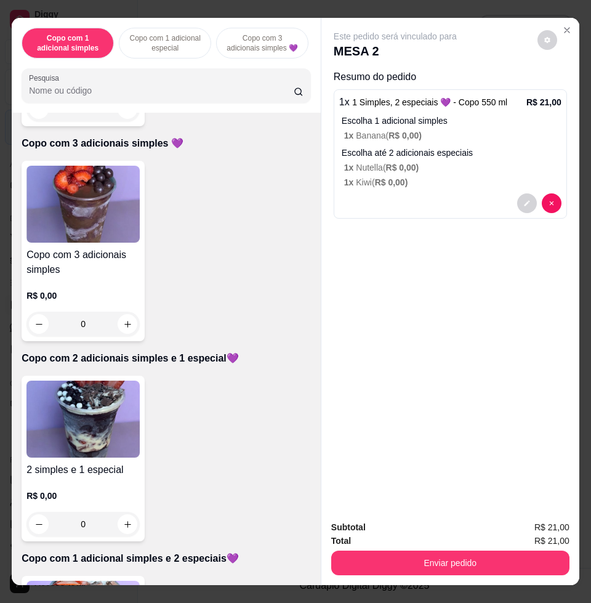
scroll to position [385, 0]
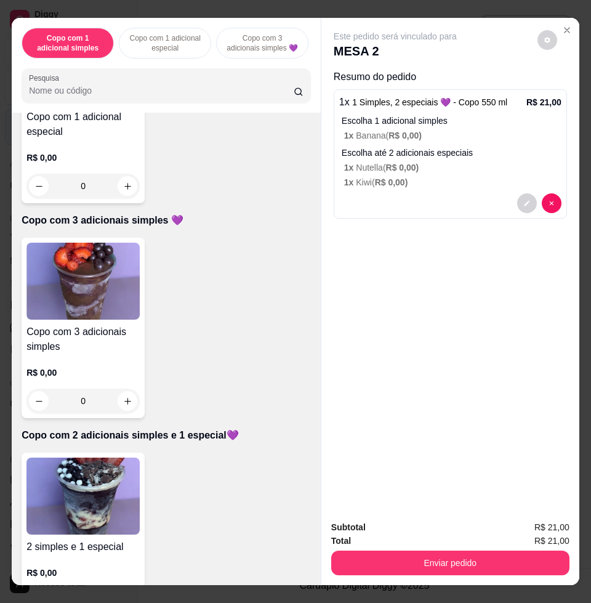
click at [87, 305] on img at bounding box center [82, 281] width 113 height 77
click at [220, 276] on div "Copo 550 ml R$ 18,00" at bounding box center [295, 285] width 325 height 41
radio input "true"
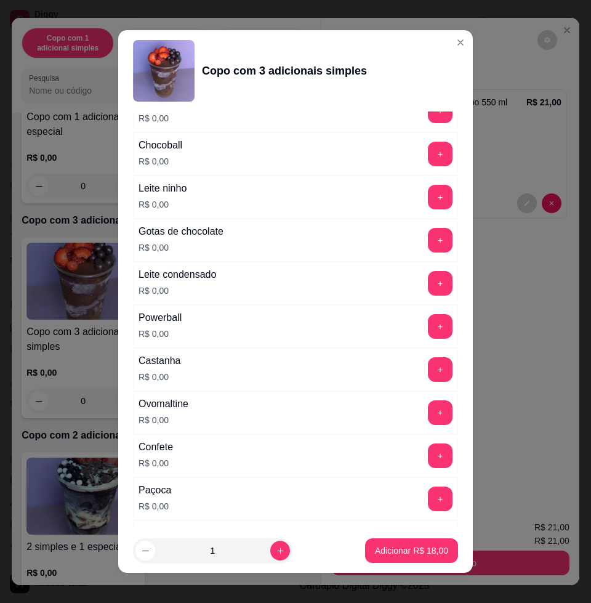
scroll to position [693, 0]
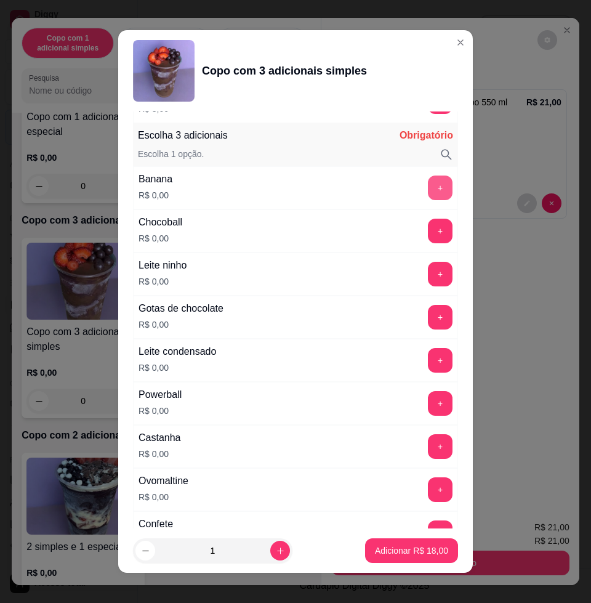
click at [428, 180] on button "+" at bounding box center [440, 188] width 25 height 25
click at [428, 365] on button "+" at bounding box center [440, 360] width 25 height 25
click at [428, 264] on button "+" at bounding box center [440, 274] width 25 height 25
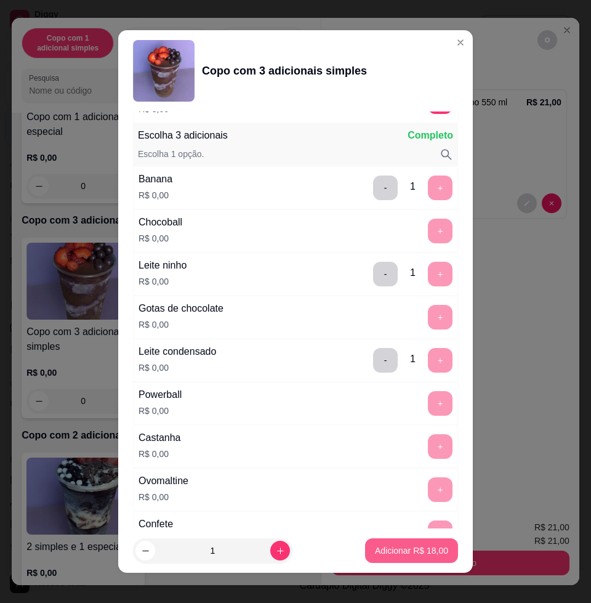
click at [402, 549] on p "Adicionar R$ 18,00" at bounding box center [411, 550] width 73 height 12
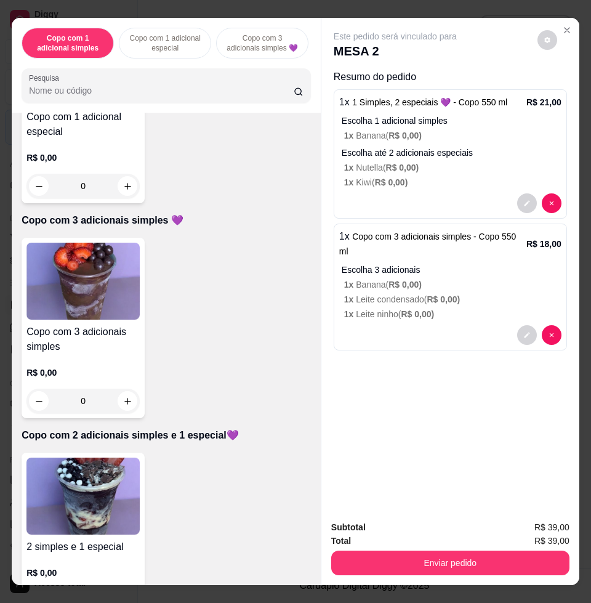
scroll to position [27, 0]
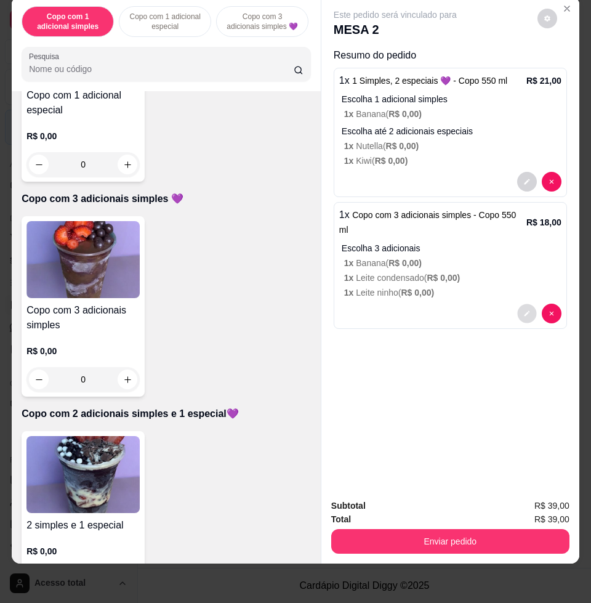
click at [526, 304] on button "decrease-product-quantity" at bounding box center [526, 313] width 19 height 19
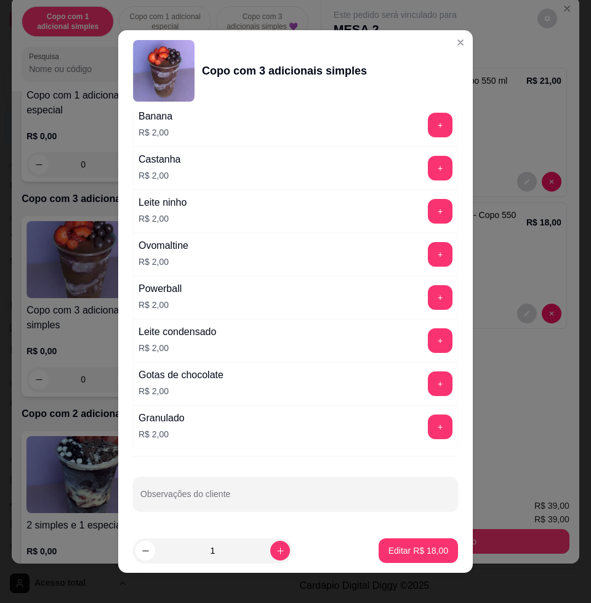
scroll to position [9, 0]
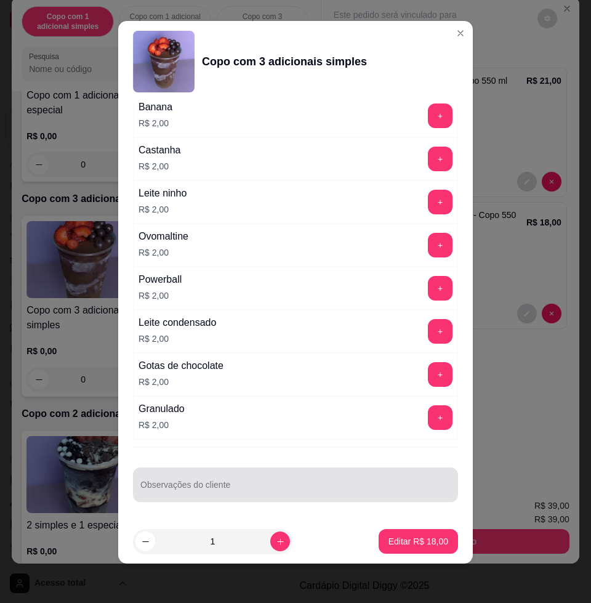
click at [316, 485] on input "Observações do cliente" at bounding box center [295, 489] width 310 height 12
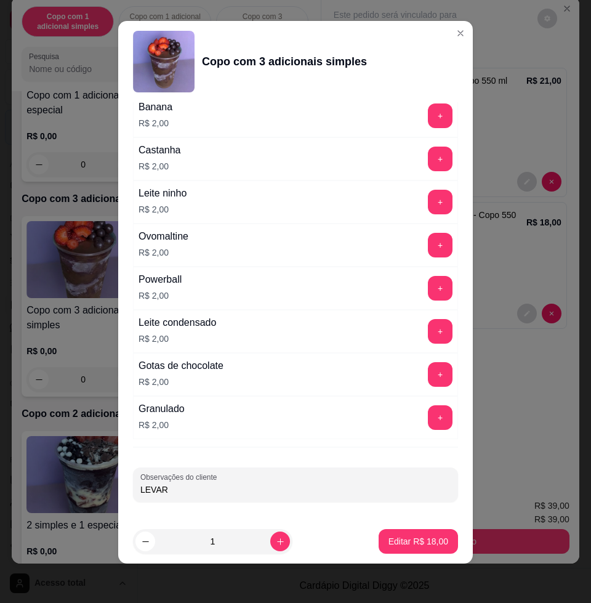
type input "LEVAR"
click at [405, 520] on footer "1 Editar R$ 18,00" at bounding box center [295, 541] width 355 height 44
click at [402, 533] on button "Editar R$ 18,00" at bounding box center [418, 541] width 79 height 25
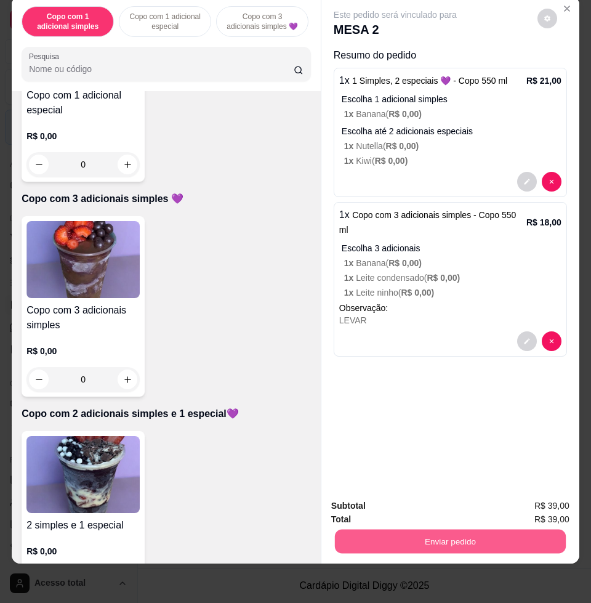
click at [405, 533] on button "Enviar pedido" at bounding box center [450, 541] width 231 height 24
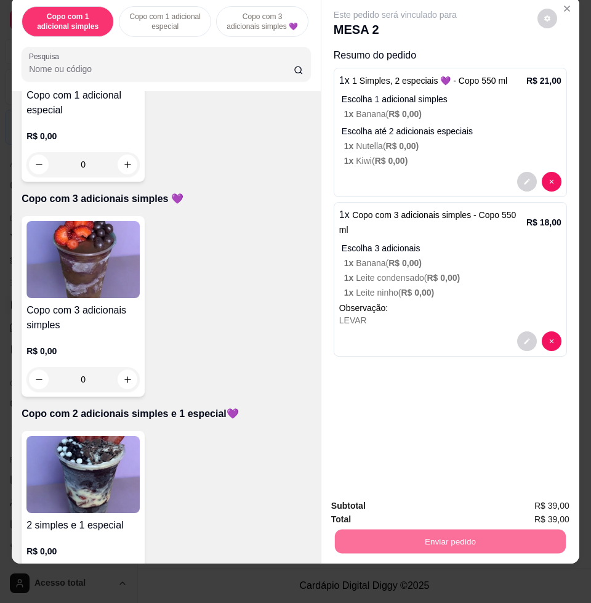
click at [540, 503] on button "Enviar pedido" at bounding box center [536, 499] width 70 height 23
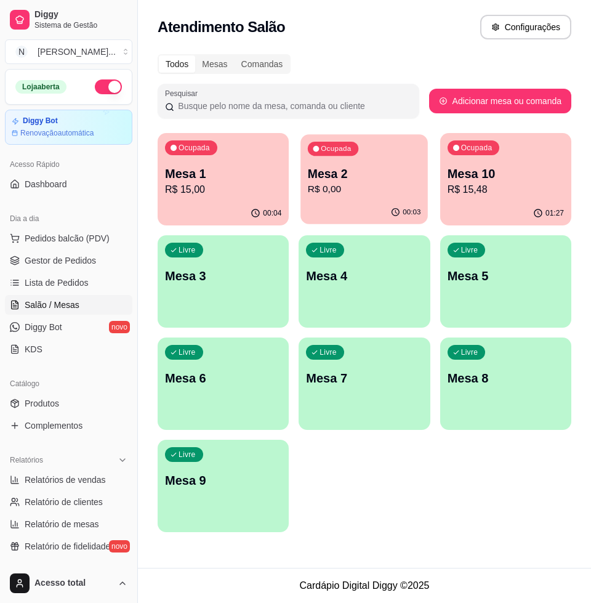
click at [340, 187] on p "R$ 0,00" at bounding box center [364, 189] width 113 height 14
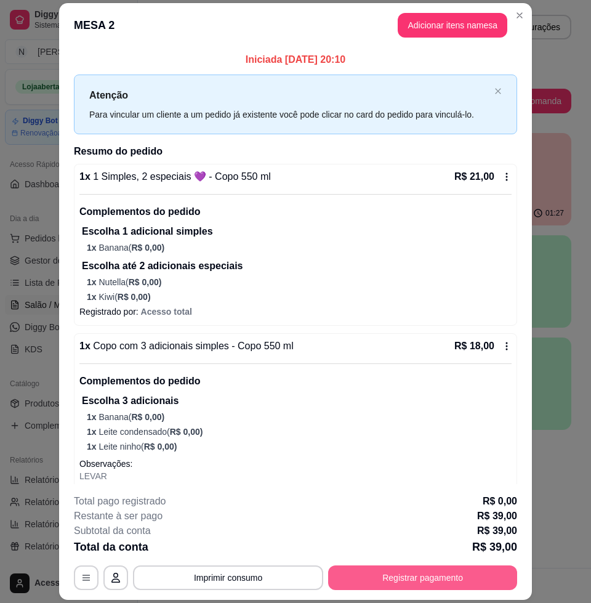
click at [434, 564] on div "**********" at bounding box center [295, 542] width 443 height 96
click at [436, 575] on button "Registrar pagamento" at bounding box center [423, 578] width 184 height 24
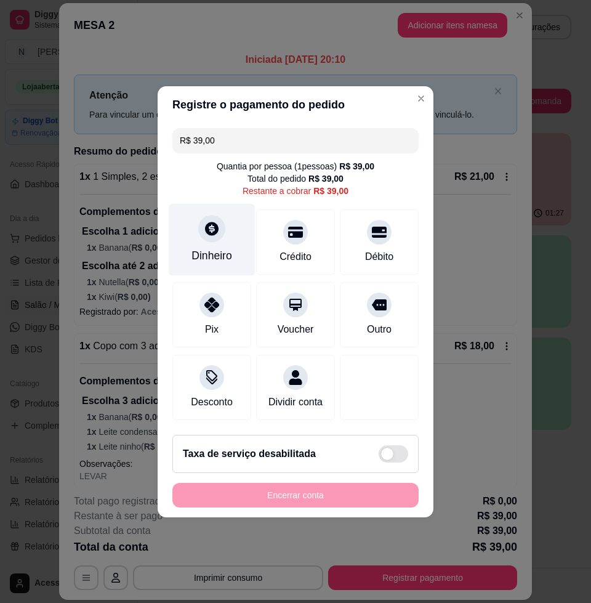
click at [216, 237] on div "Dinheiro" at bounding box center [212, 239] width 87 height 72
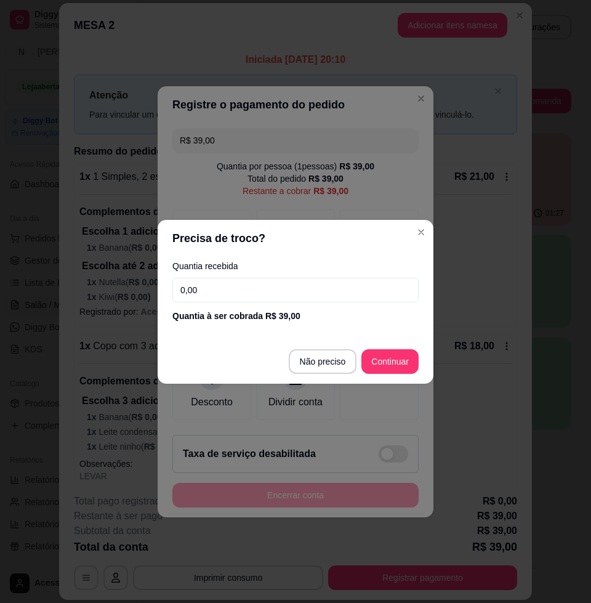
click at [259, 290] on input "0,00" at bounding box center [295, 290] width 246 height 25
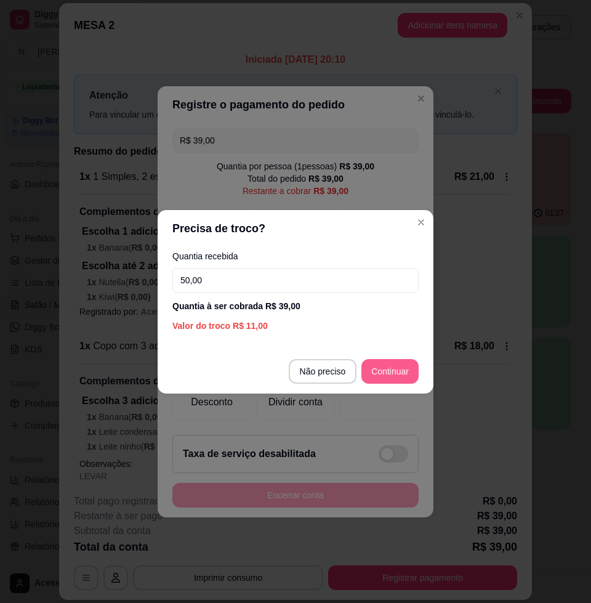
type input "50,00"
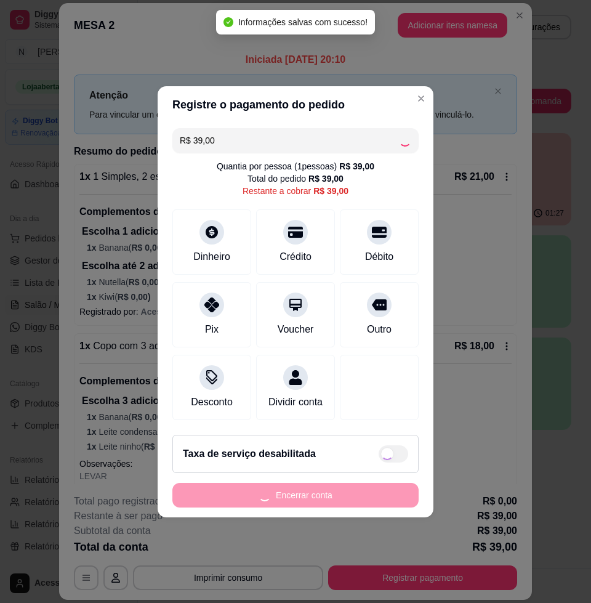
type input "R$ 0,00"
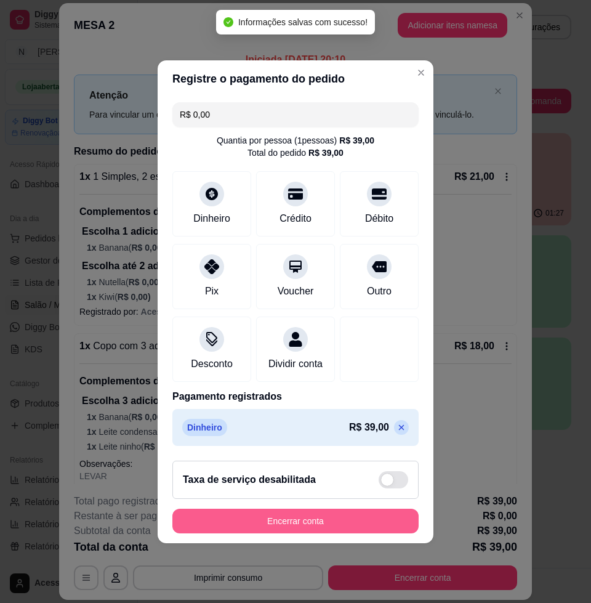
click at [299, 530] on button "Encerrar conta" at bounding box center [295, 521] width 246 height 25
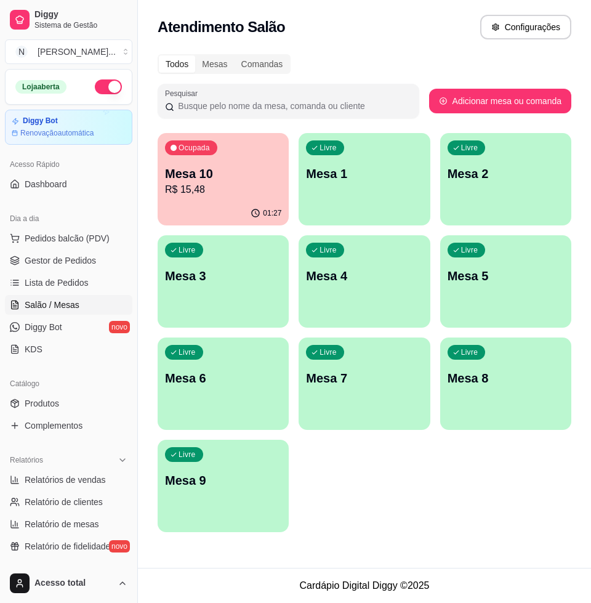
click at [365, 212] on div "button" at bounding box center [364, 218] width 131 height 15
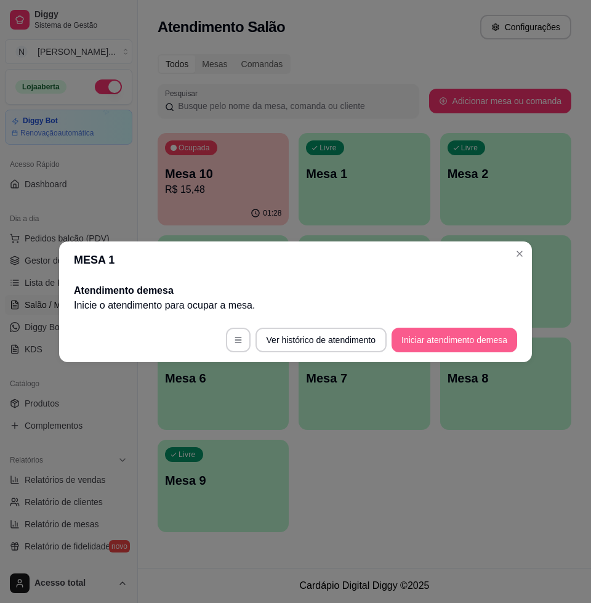
click at [441, 338] on button "Iniciar atendimento de mesa" at bounding box center [455, 340] width 126 height 25
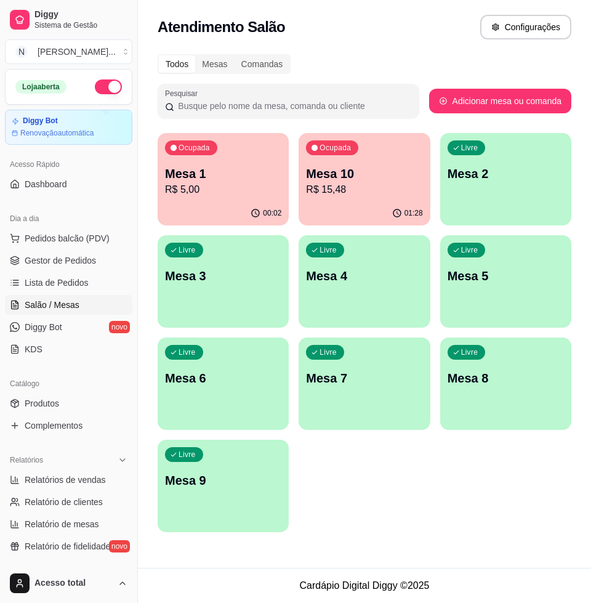
click at [346, 191] on p "R$ 15,48" at bounding box center [364, 189] width 116 height 15
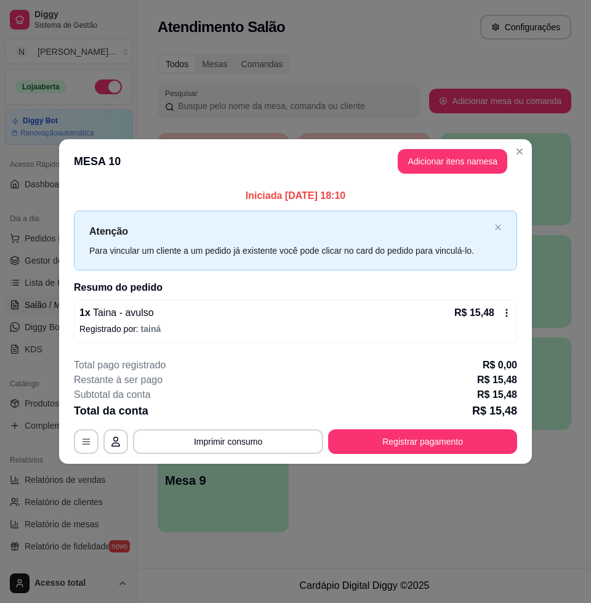
click at [325, 441] on div "**********" at bounding box center [295, 441] width 443 height 25
drag, startPoint x: 302, startPoint y: 150, endPoint x: 309, endPoint y: 130, distance: 21.4
click at [301, 149] on header "MESA 10 Adicionar itens na mesa" at bounding box center [295, 161] width 473 height 44
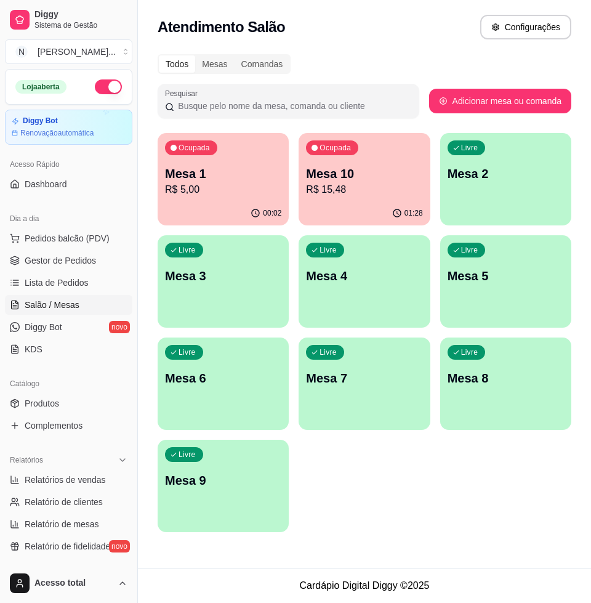
click at [258, 209] on icon "button" at bounding box center [256, 213] width 10 height 10
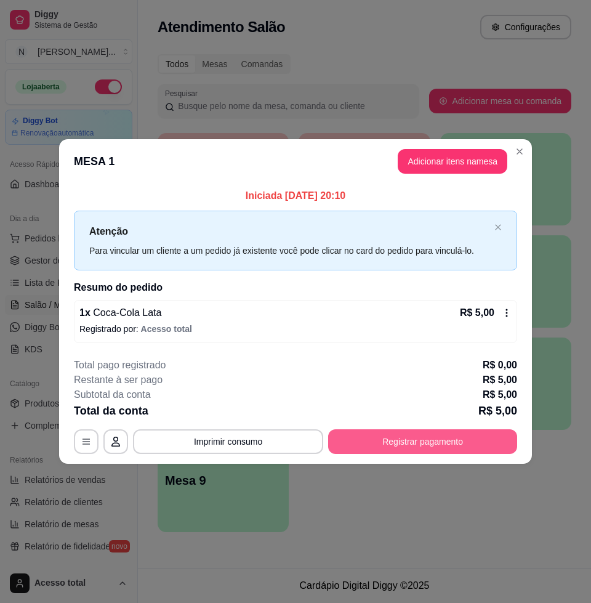
click at [418, 440] on button "Registrar pagamento" at bounding box center [422, 441] width 189 height 25
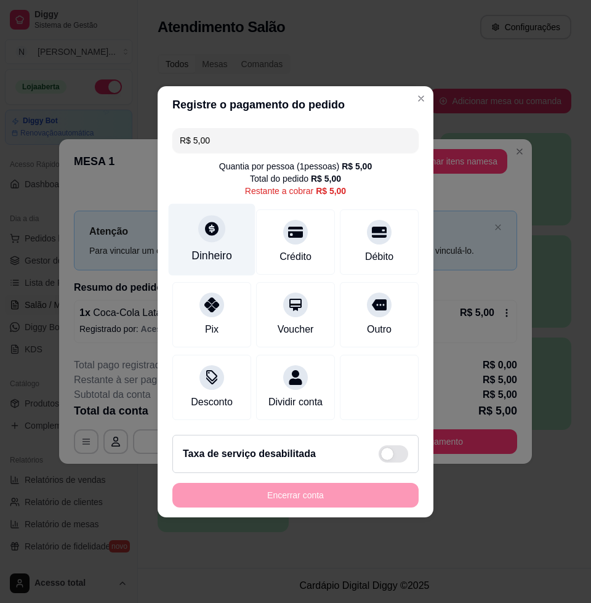
click at [225, 248] on div "Dinheiro" at bounding box center [212, 256] width 41 height 16
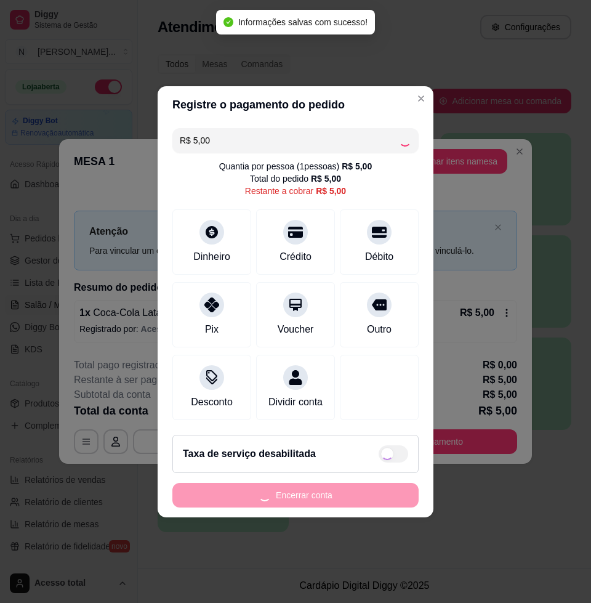
type input "R$ 0,00"
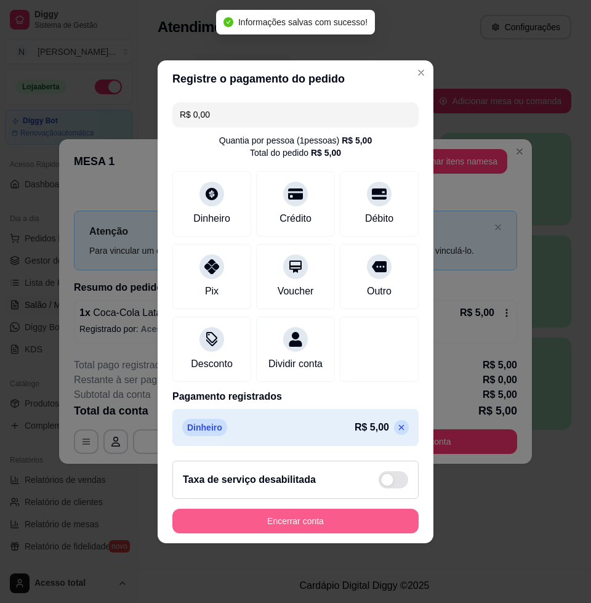
click at [297, 526] on button "Encerrar conta" at bounding box center [295, 521] width 246 height 25
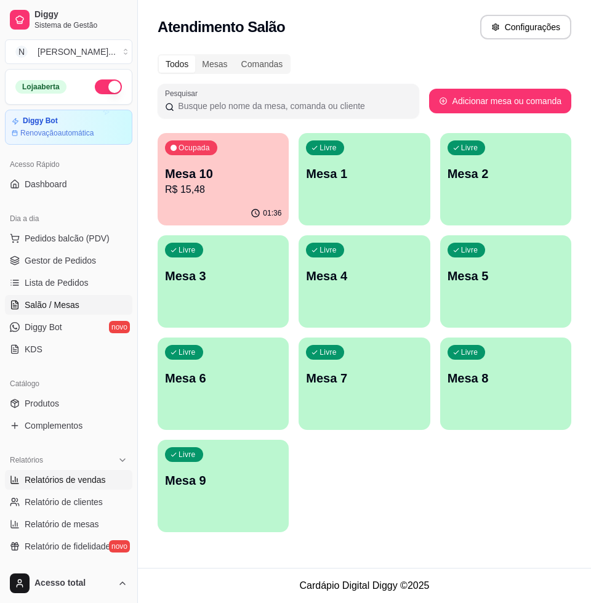
scroll to position [154, 0]
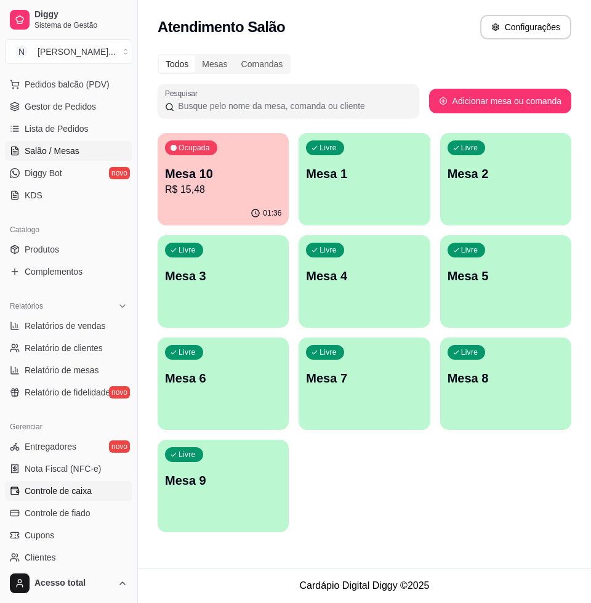
click at [77, 489] on span "Controle de caixa" at bounding box center [58, 491] width 67 height 12
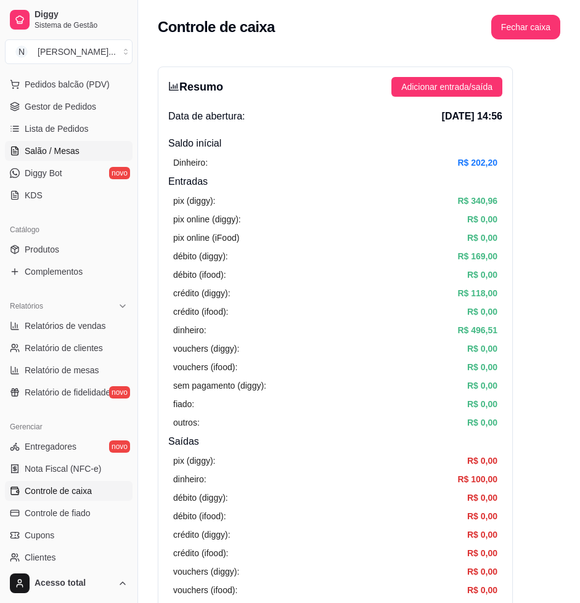
click at [63, 147] on span "Salão / Mesas" at bounding box center [52, 151] width 55 height 12
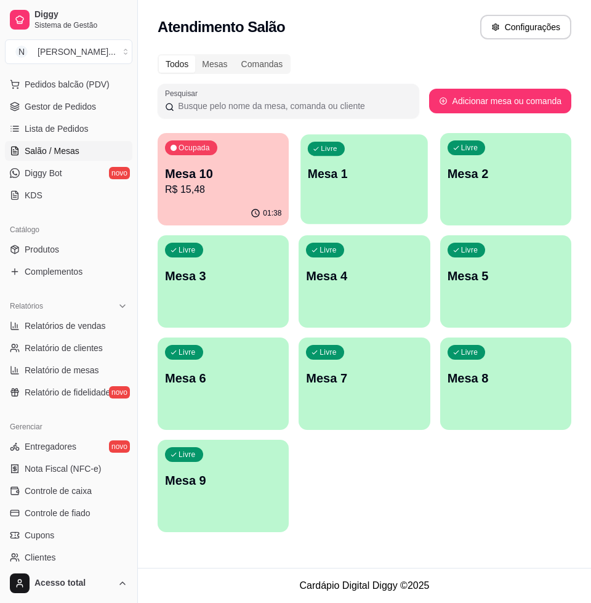
click at [309, 184] on div "Livre Mesa 1" at bounding box center [364, 171] width 127 height 75
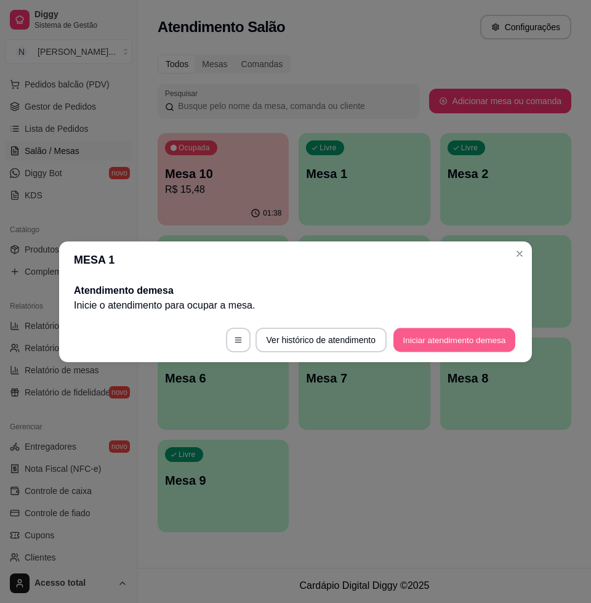
click at [463, 342] on button "Iniciar atendimento de mesa" at bounding box center [455, 340] width 122 height 24
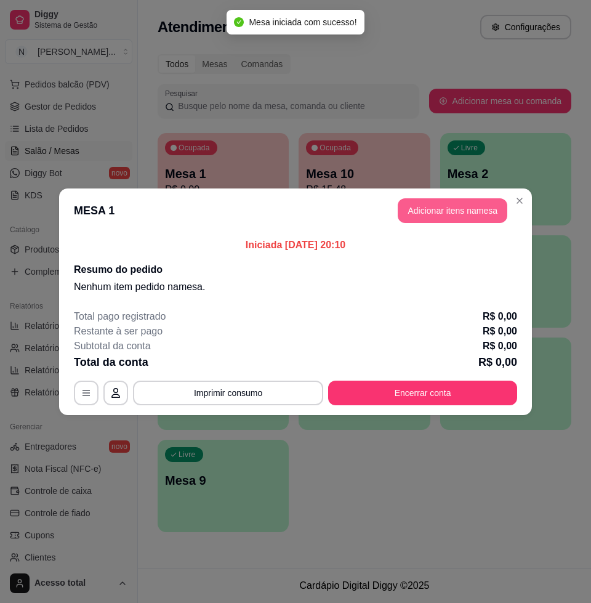
click at [458, 206] on button "Adicionar itens na mesa" at bounding box center [453, 210] width 110 height 25
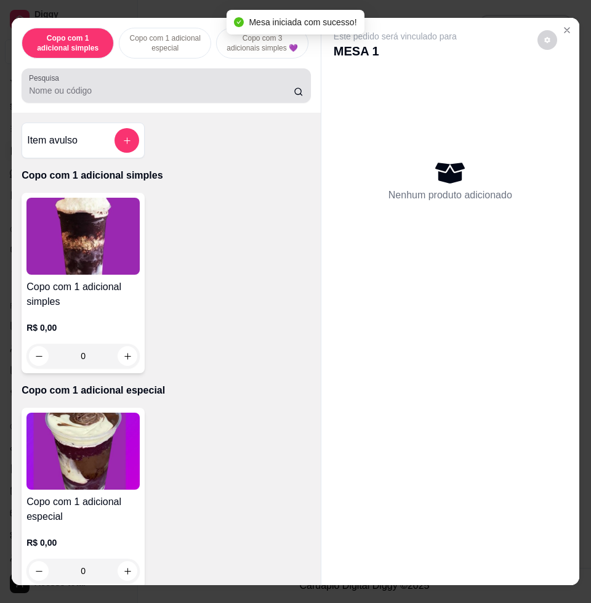
click at [235, 90] on input "Pesquisa" at bounding box center [161, 90] width 265 height 12
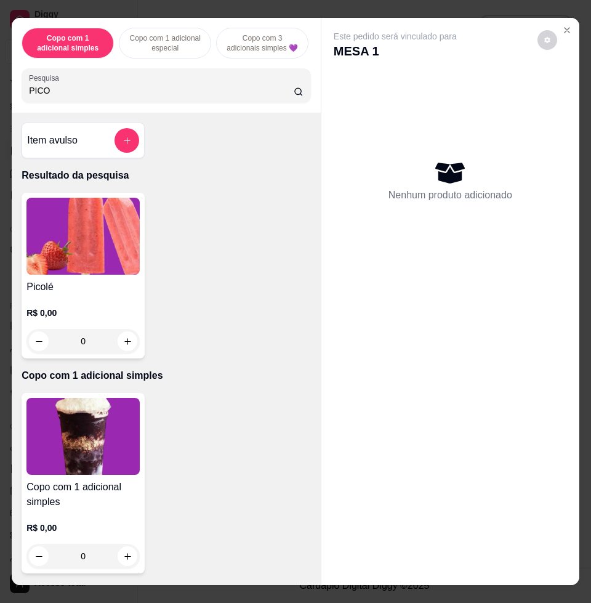
type input "PICO"
click at [115, 256] on img at bounding box center [82, 236] width 113 height 77
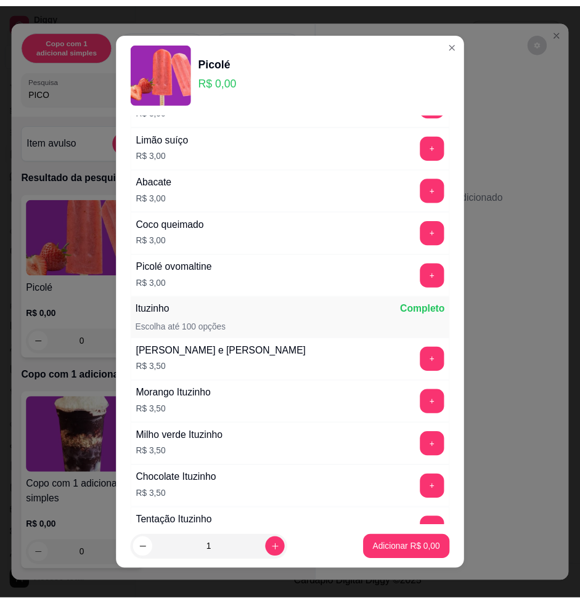
scroll to position [1001, 0]
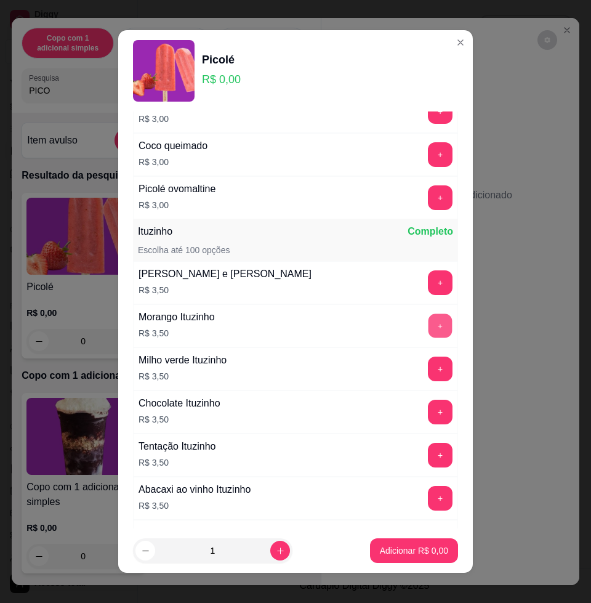
click at [429, 329] on button "+" at bounding box center [441, 326] width 24 height 24
click at [410, 548] on p "Adicionar R$ 3,50" at bounding box center [414, 550] width 67 height 12
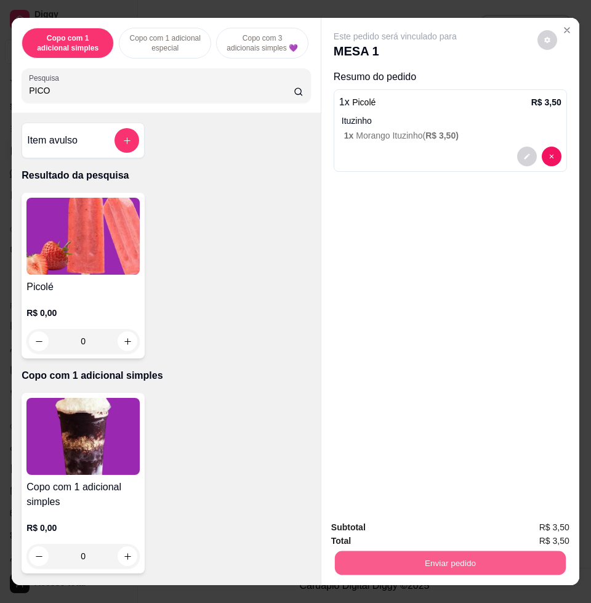
click at [418, 551] on button "Enviar pedido" at bounding box center [450, 563] width 231 height 24
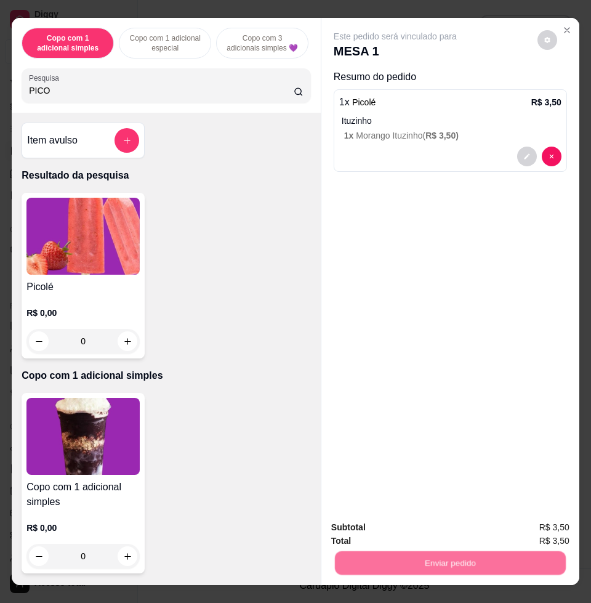
click at [533, 515] on button "Enviar pedido" at bounding box center [537, 526] width 68 height 23
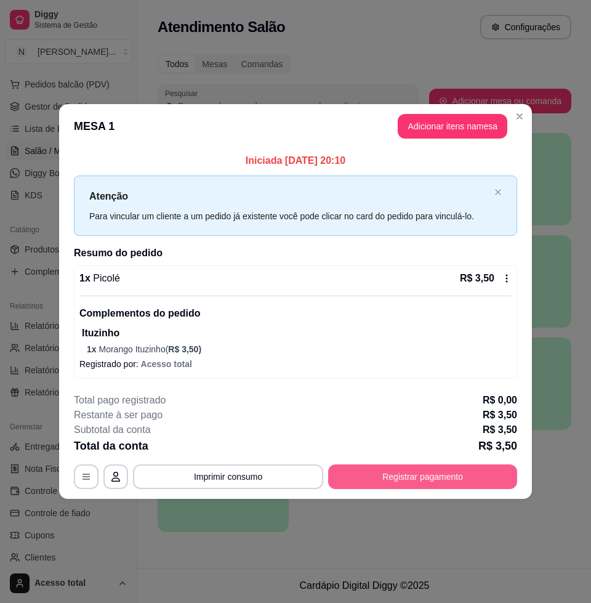
click at [431, 479] on button "Registrar pagamento" at bounding box center [422, 476] width 189 height 25
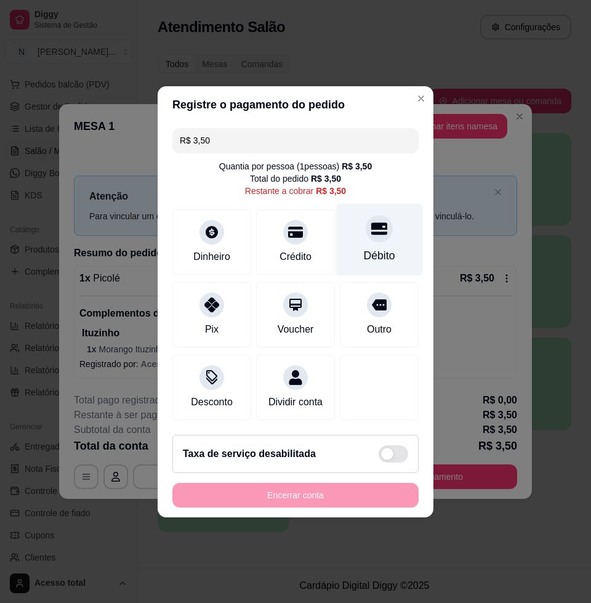
click at [360, 239] on div "Débito" at bounding box center [379, 239] width 87 height 72
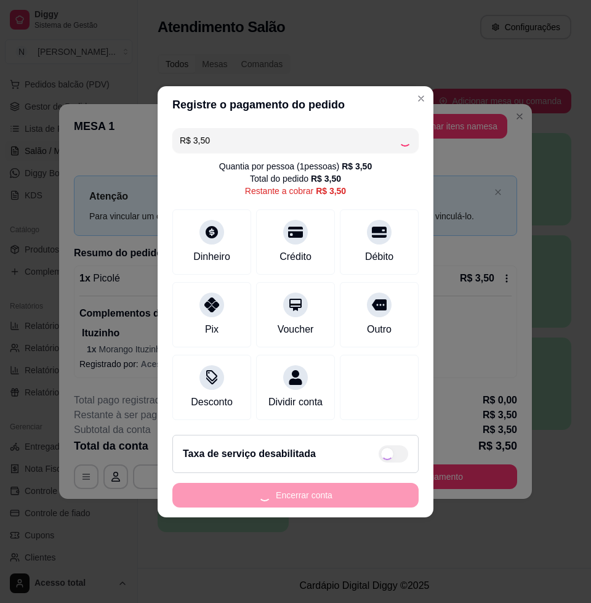
type input "R$ 0,00"
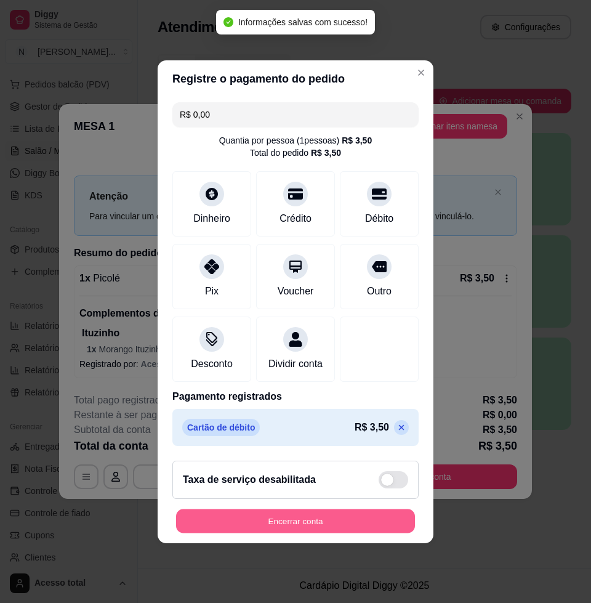
click at [294, 527] on button "Encerrar conta" at bounding box center [295, 521] width 239 height 24
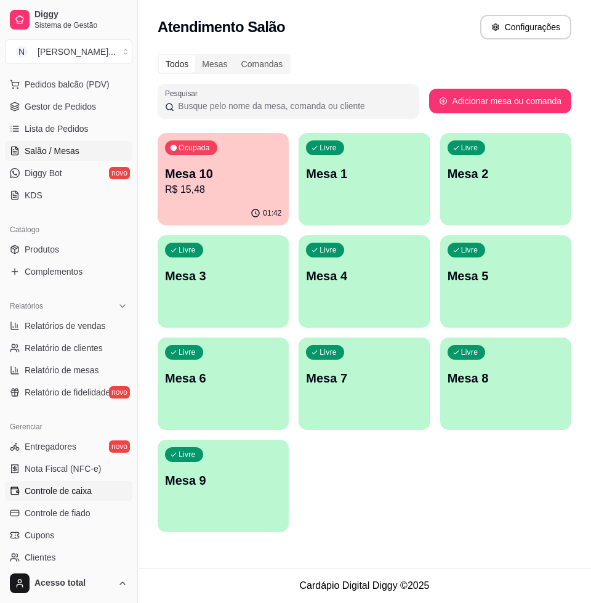
click at [95, 493] on link "Controle de caixa" at bounding box center [68, 491] width 127 height 20
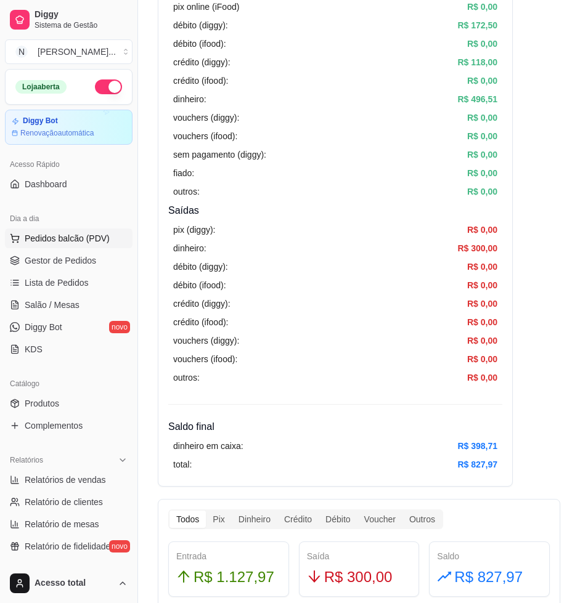
click at [71, 241] on span "Pedidos balcão (PDV)" at bounding box center [67, 238] width 85 height 12
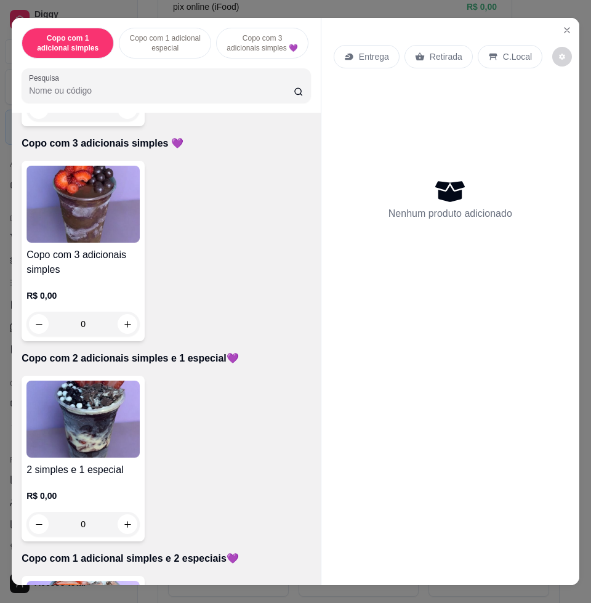
scroll to position [616, 0]
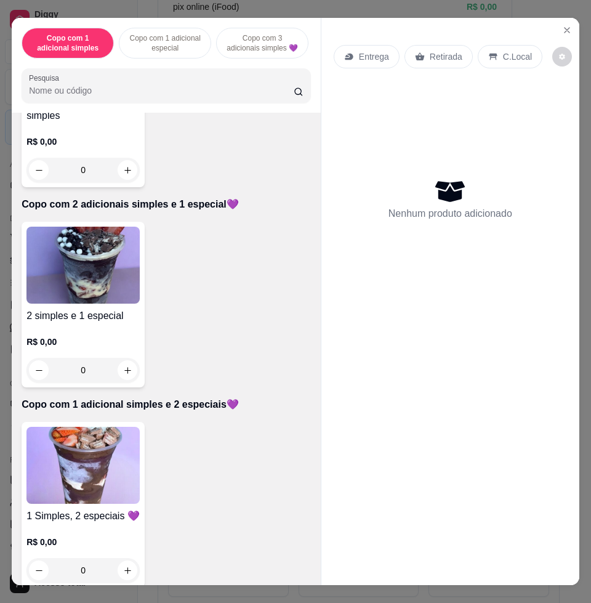
click at [92, 461] on img at bounding box center [82, 465] width 113 height 77
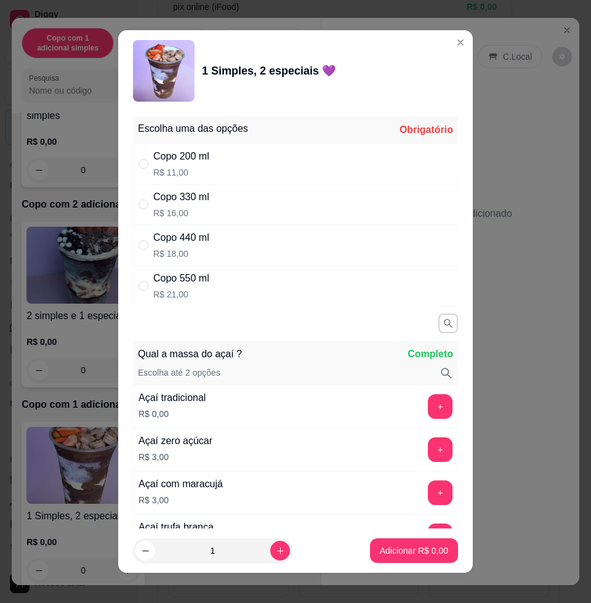
click at [238, 288] on div "Copo 550 ml R$ 21,00" at bounding box center [295, 285] width 325 height 41
radio input "true"
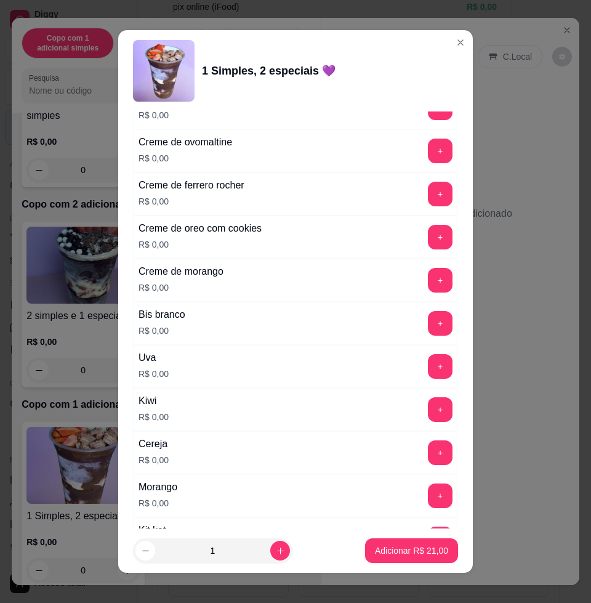
scroll to position [1540, 0]
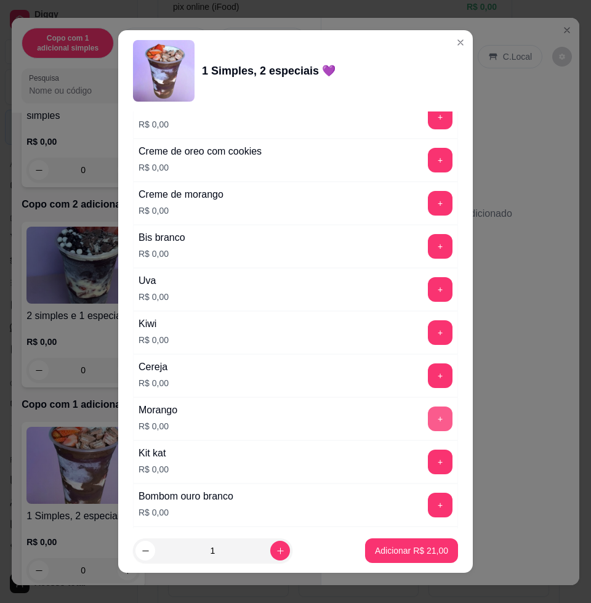
click at [428, 424] on button "+" at bounding box center [440, 419] width 25 height 25
click at [429, 336] on button "+" at bounding box center [441, 333] width 24 height 24
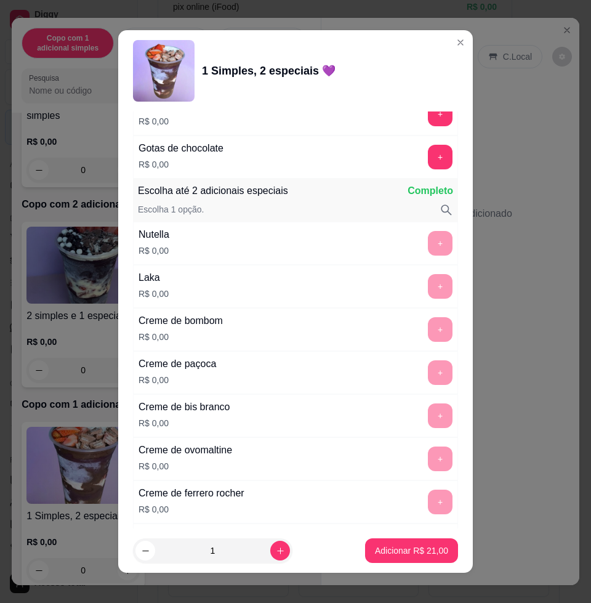
scroll to position [924, 0]
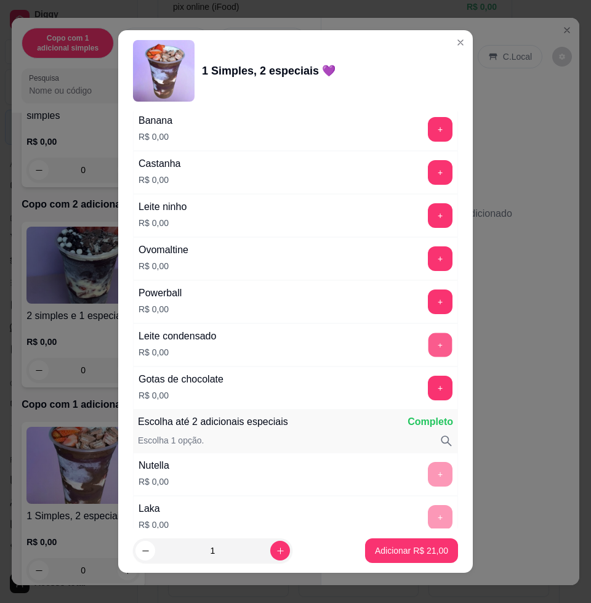
click at [429, 352] on button "+" at bounding box center [441, 345] width 24 height 24
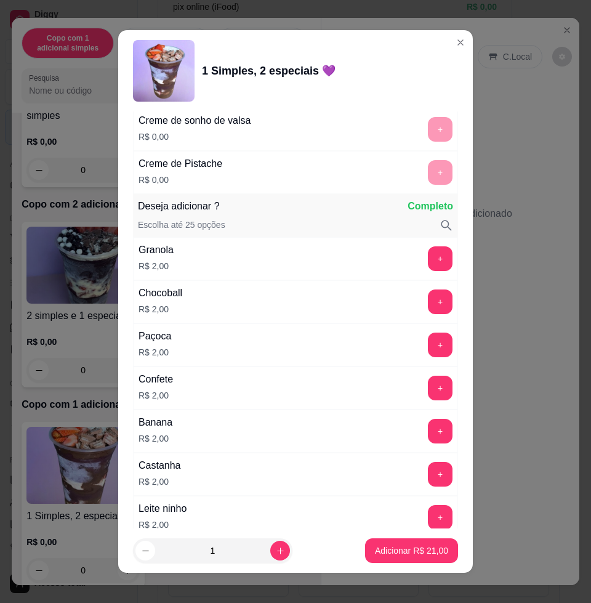
scroll to position [2156, 0]
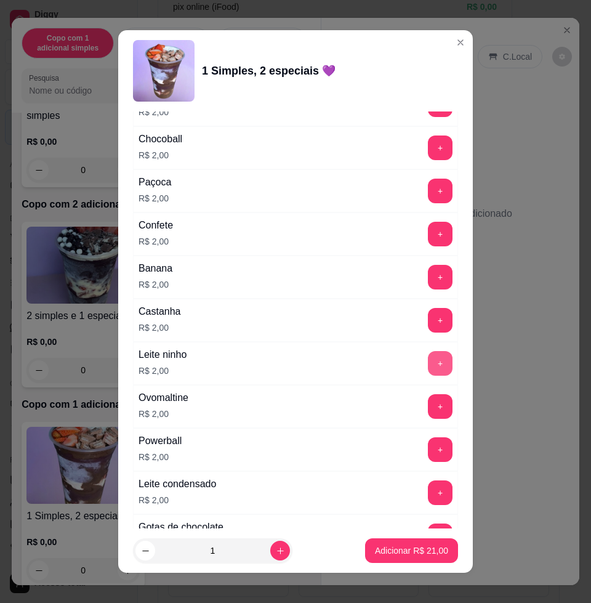
click at [428, 364] on button "+" at bounding box center [440, 363] width 25 height 25
click at [428, 233] on button "+" at bounding box center [440, 234] width 25 height 25
click at [390, 552] on p "Adicionar R$ 25,00" at bounding box center [411, 550] width 73 height 12
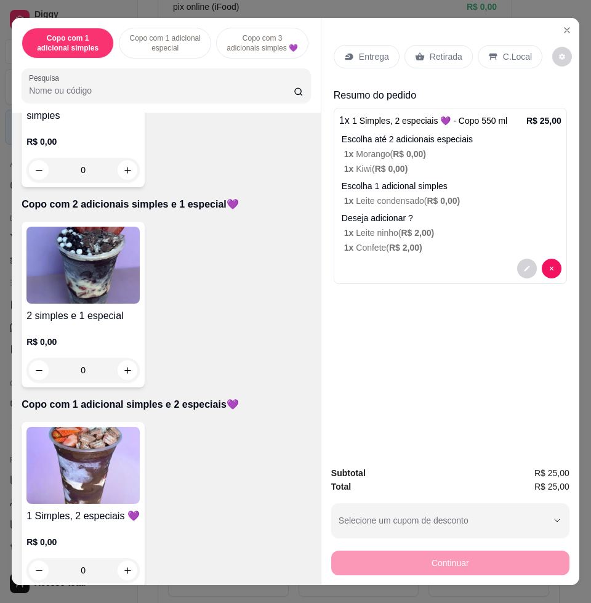
click at [365, 52] on p "Entrega" at bounding box center [374, 57] width 30 height 12
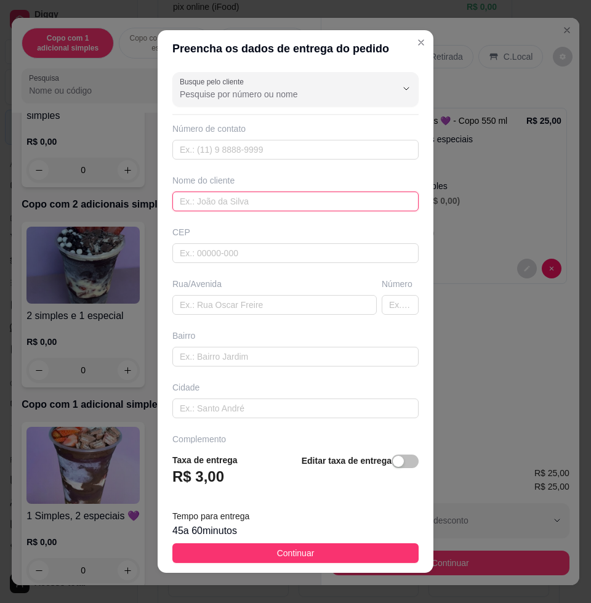
click at [287, 204] on input "text" at bounding box center [295, 202] width 246 height 20
type input "Nicacio"
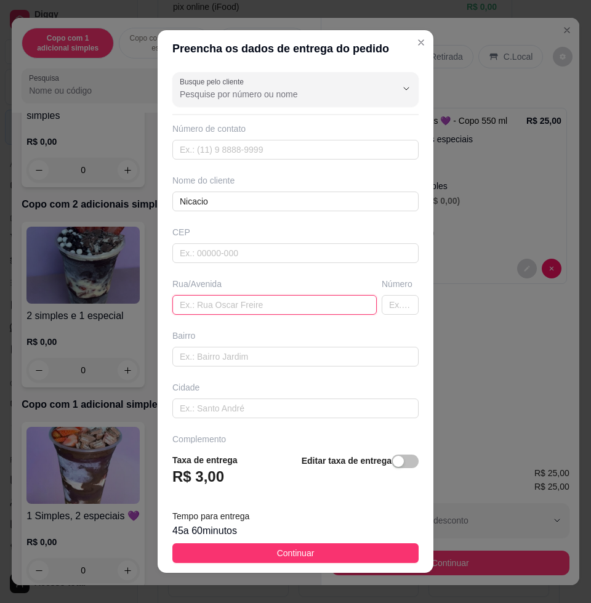
click at [246, 305] on input "text" at bounding box center [274, 305] width 204 height 20
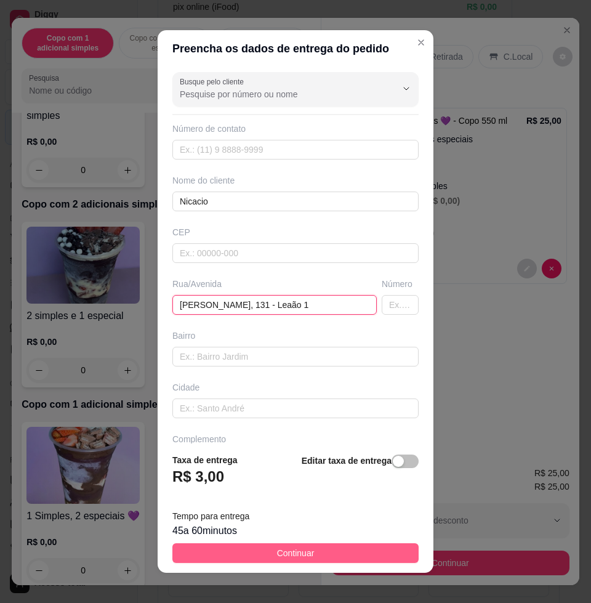
type input "[PERSON_NAME], 131 - Leaão 1"
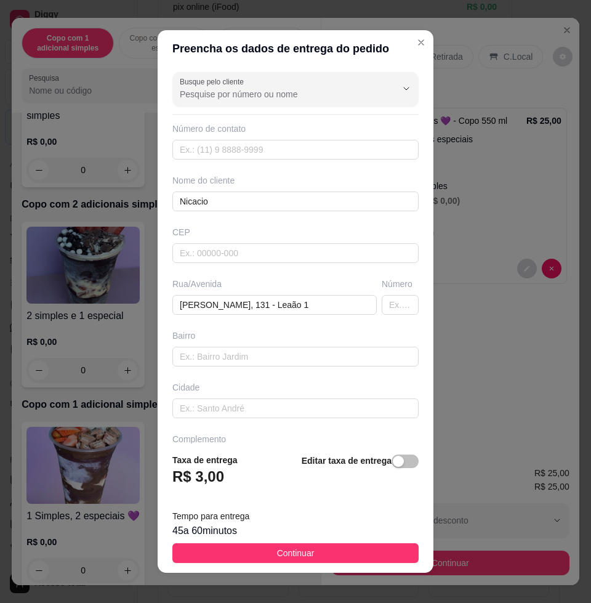
click at [326, 555] on button "Continuar" at bounding box center [295, 553] width 246 height 20
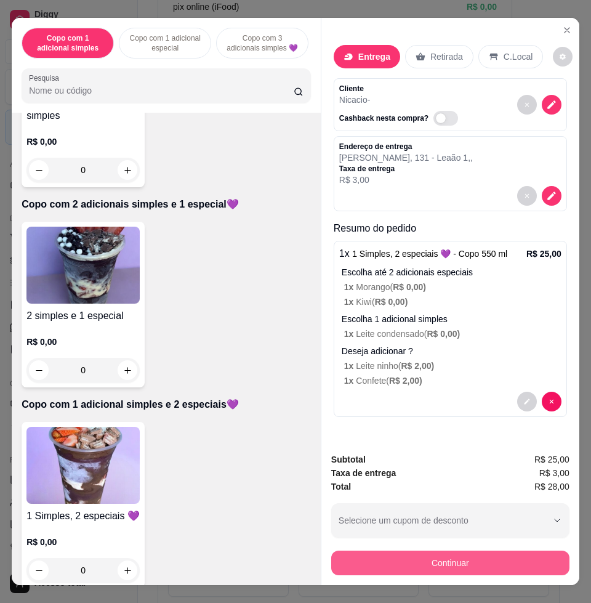
click at [432, 552] on button "Continuar" at bounding box center [450, 563] width 238 height 25
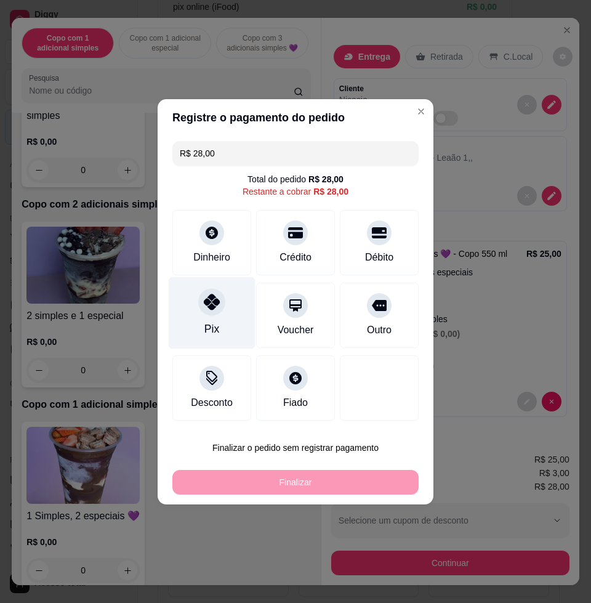
click at [213, 297] on icon at bounding box center [212, 302] width 16 height 16
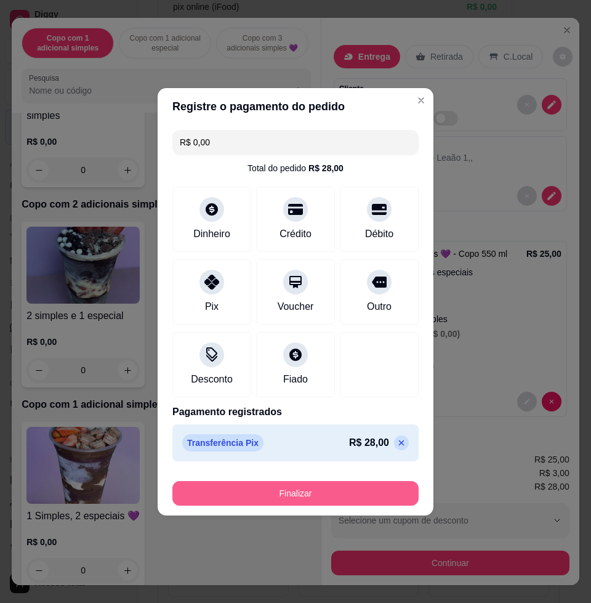
click at [301, 501] on button "Finalizar" at bounding box center [295, 493] width 246 height 25
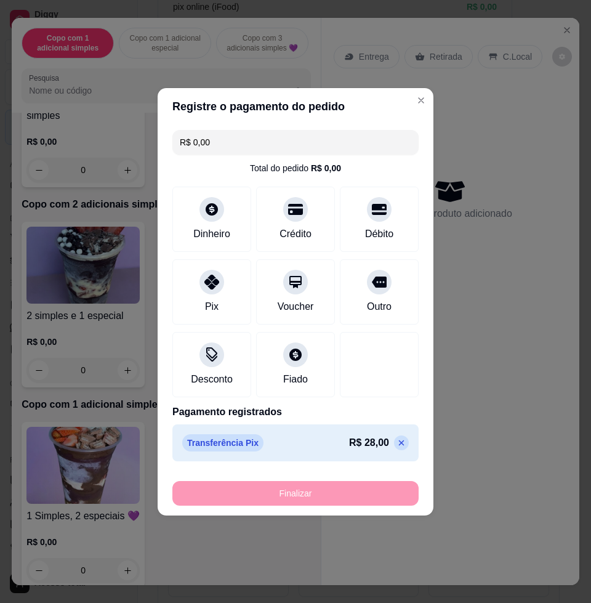
type input "-R$ 28,00"
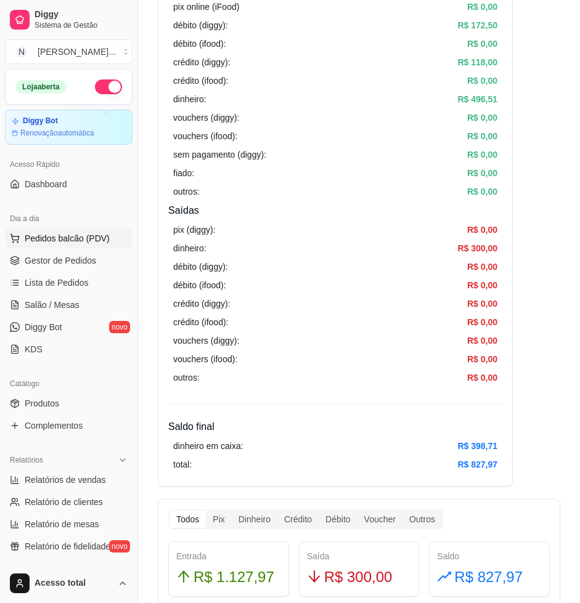
click at [70, 238] on span "Pedidos balcão (PDV)" at bounding box center [67, 238] width 85 height 12
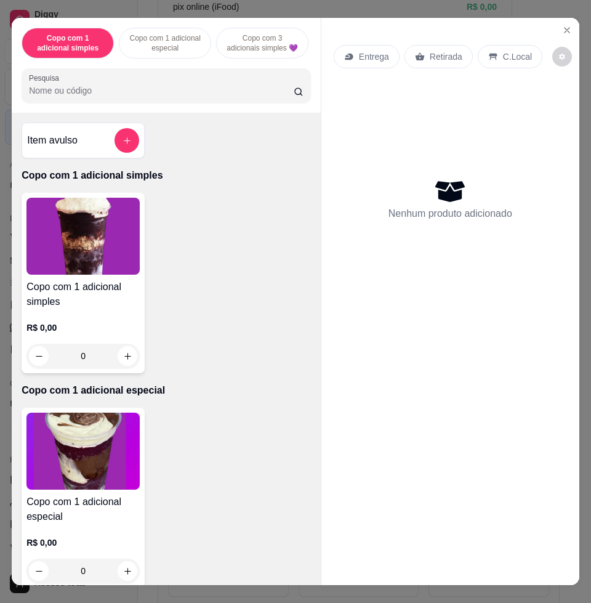
click at [503, 53] on p "C.Local" at bounding box center [517, 57] width 29 height 12
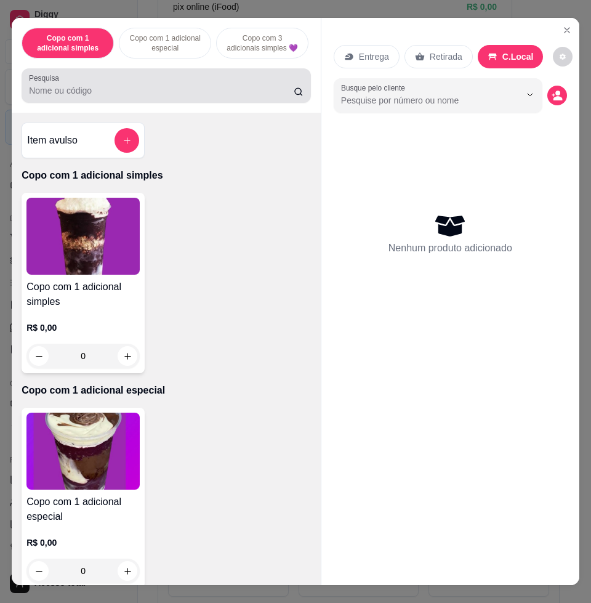
click at [160, 81] on div at bounding box center [166, 85] width 275 height 25
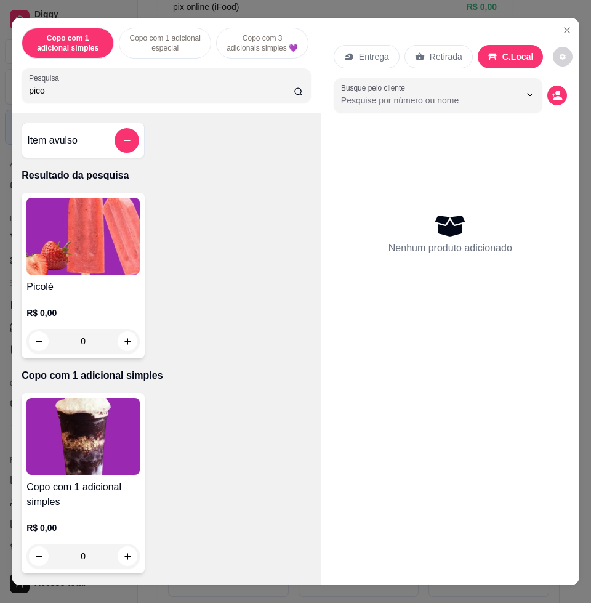
type input "pico"
click at [88, 236] on img at bounding box center [82, 236] width 113 height 77
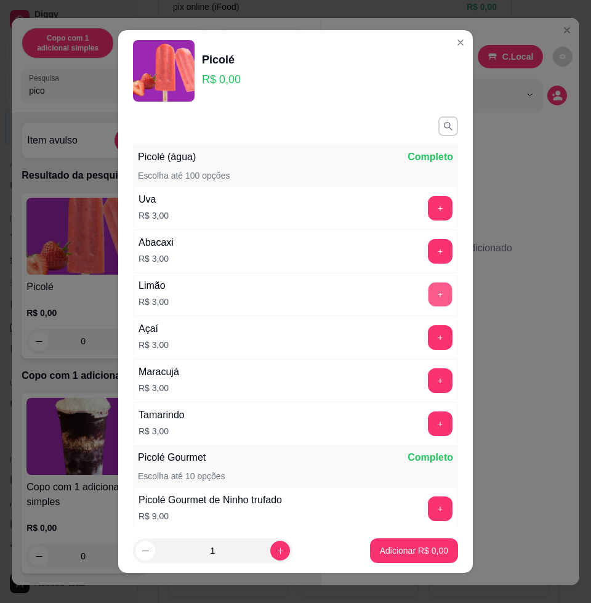
click at [429, 299] on button "+" at bounding box center [441, 295] width 24 height 24
click at [428, 299] on button "+" at bounding box center [440, 294] width 25 height 25
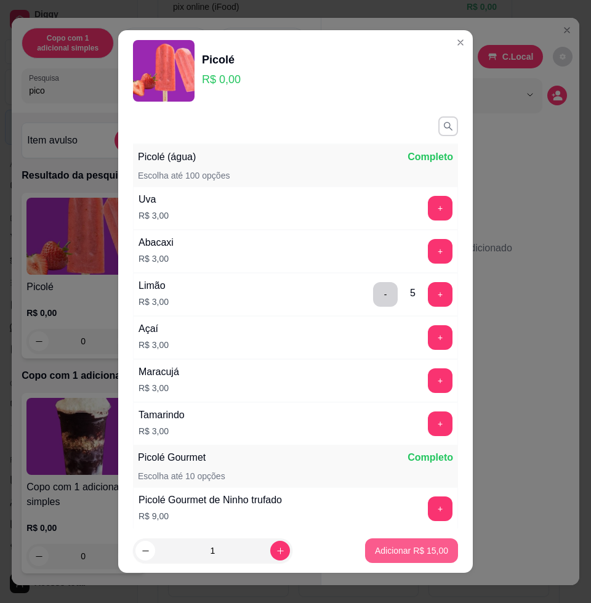
click at [419, 560] on button "Adicionar R$ 15,00" at bounding box center [411, 550] width 93 height 25
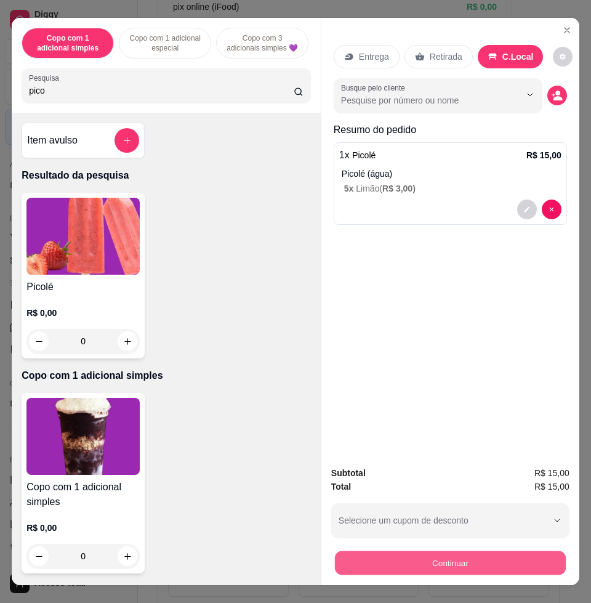
click at [489, 551] on button "Continuar" at bounding box center [450, 563] width 231 height 24
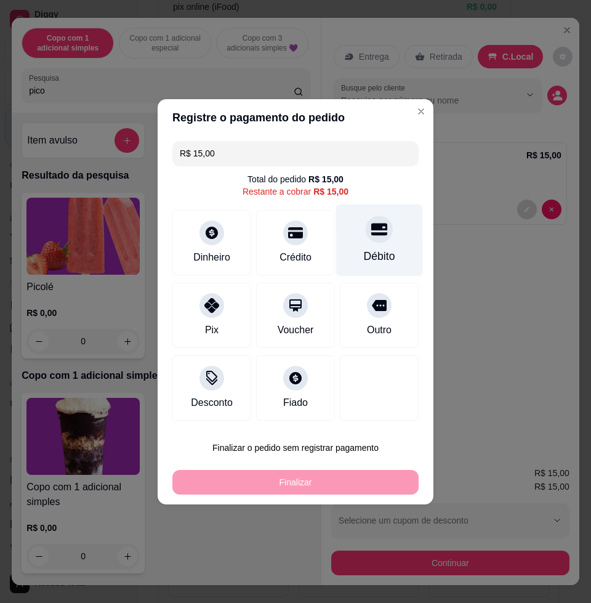
click at [383, 243] on div "Débito" at bounding box center [379, 240] width 87 height 72
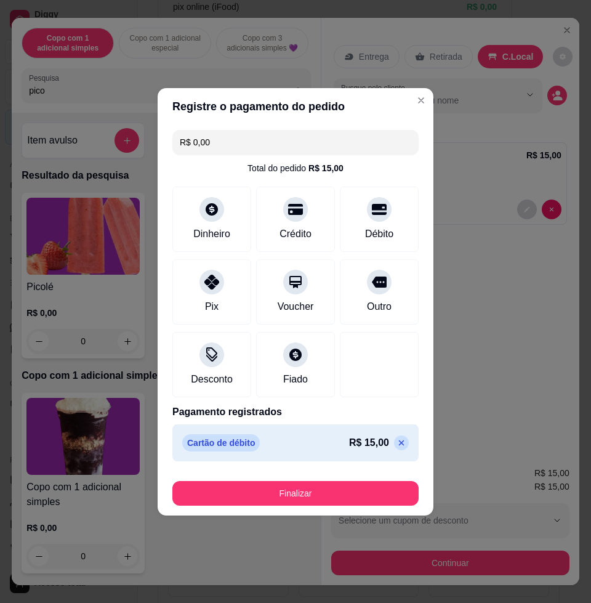
click at [397, 445] on icon at bounding box center [402, 443] width 10 height 10
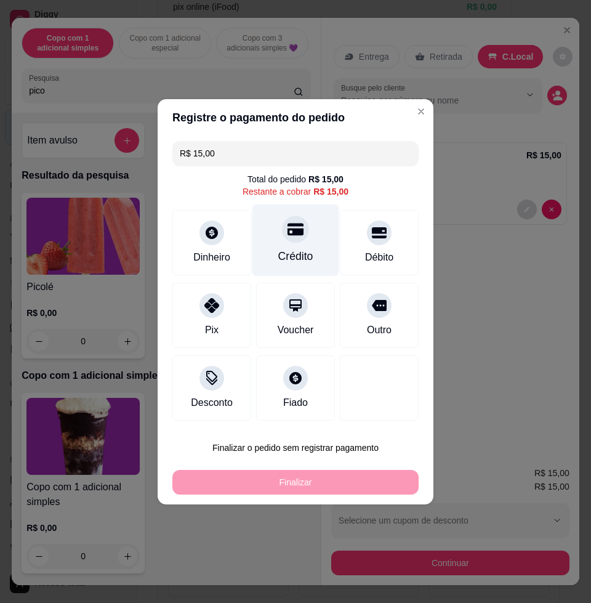
click at [296, 232] on icon at bounding box center [296, 229] width 16 height 12
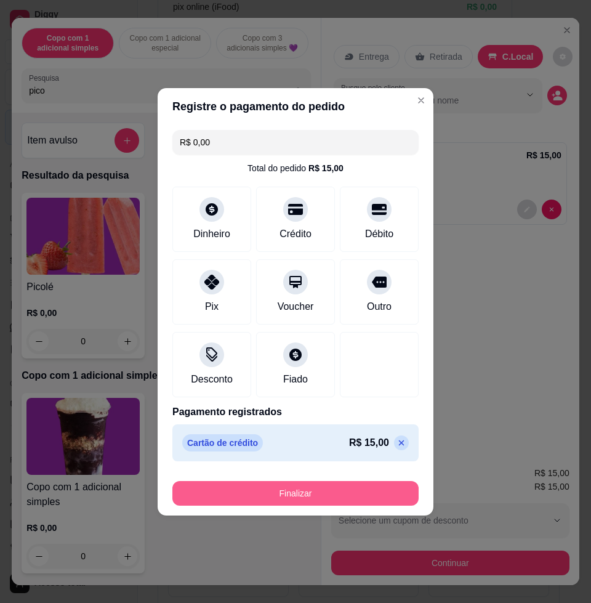
click at [296, 489] on button "Finalizar" at bounding box center [295, 493] width 246 height 25
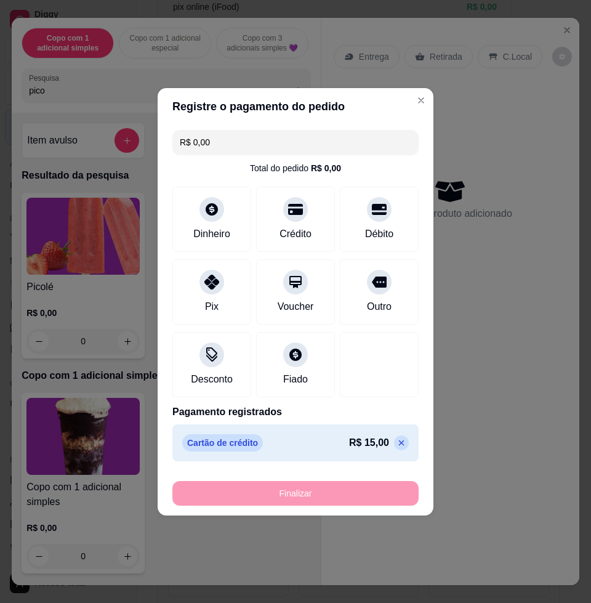
type input "-R$ 15,00"
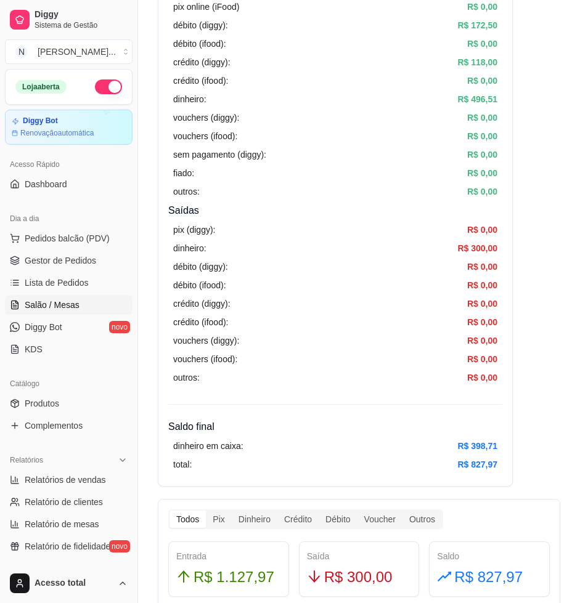
click at [56, 299] on span "Salão / Mesas" at bounding box center [52, 305] width 55 height 12
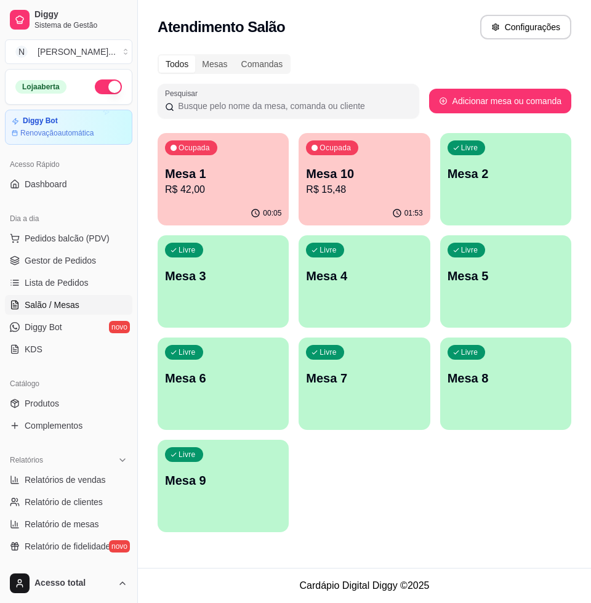
click at [234, 177] on p "Mesa 1" at bounding box center [223, 173] width 116 height 17
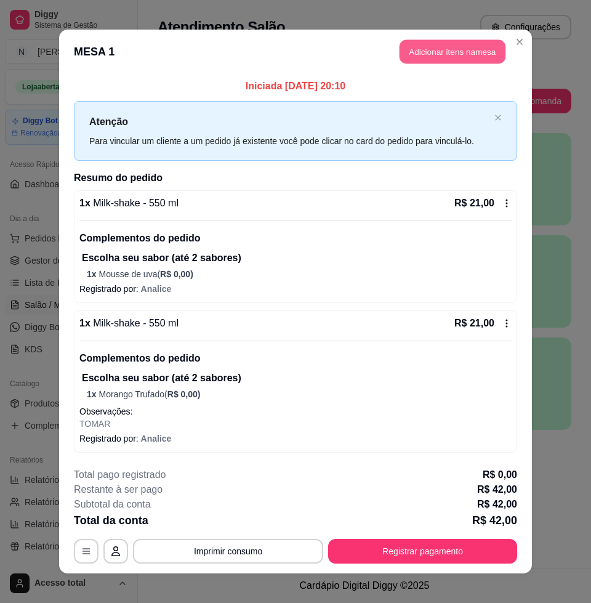
click at [445, 55] on button "Adicionar itens na mesa" at bounding box center [453, 52] width 106 height 24
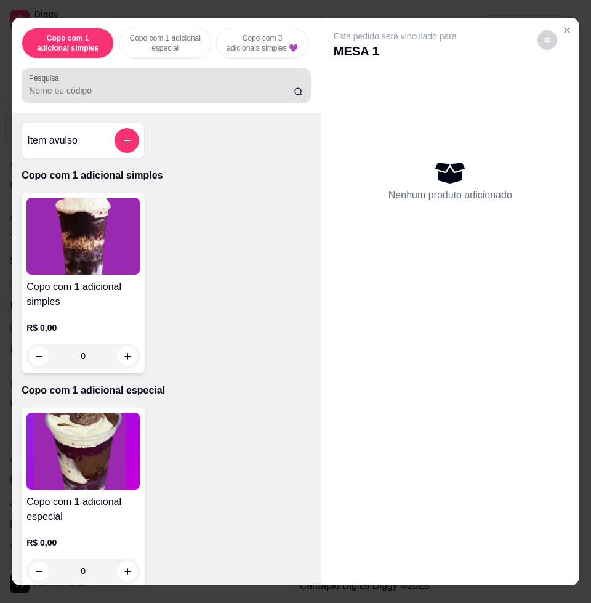
click at [264, 95] on input "Pesquisa" at bounding box center [161, 90] width 265 height 12
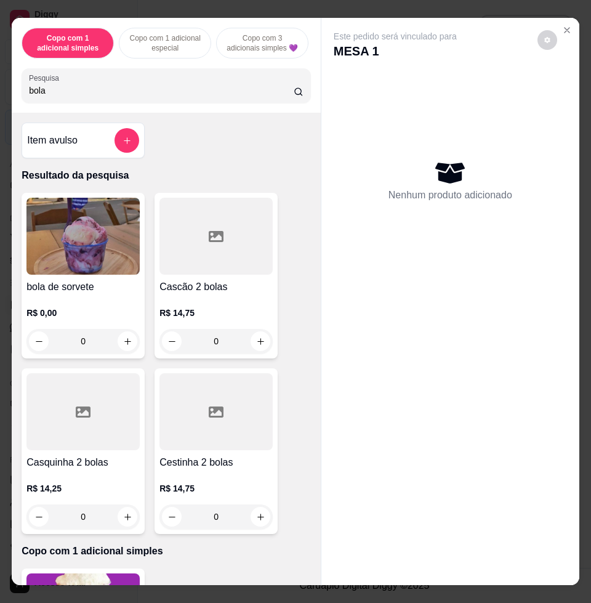
type input "bola"
click at [94, 254] on img at bounding box center [82, 236] width 113 height 77
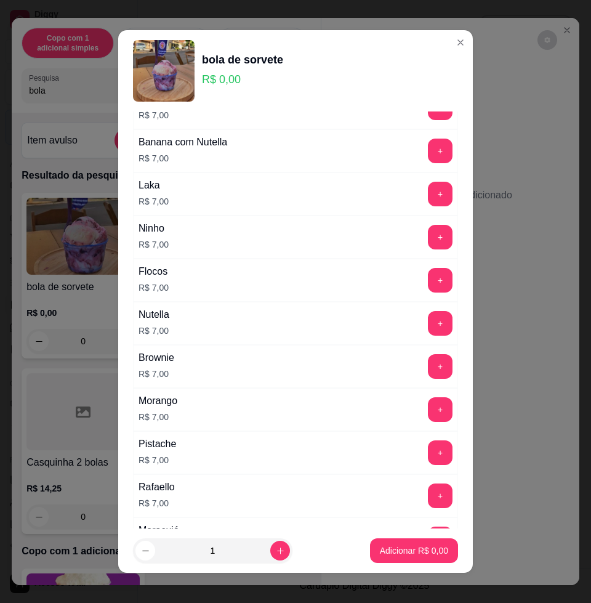
scroll to position [308, 0]
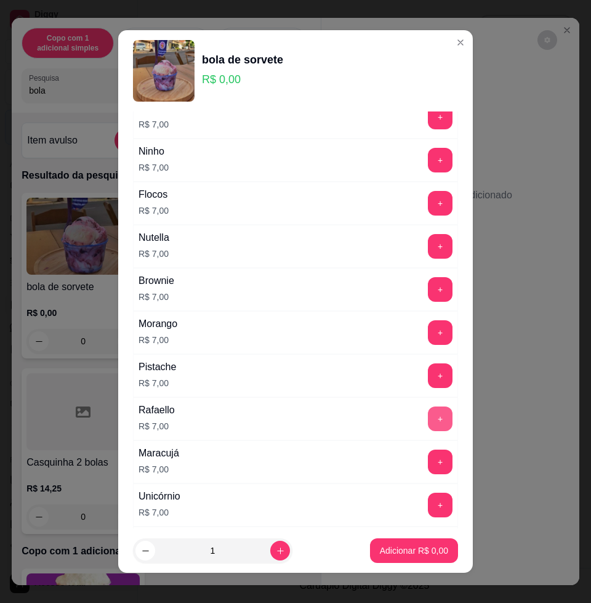
click at [428, 413] on button "+" at bounding box center [440, 419] width 25 height 25
drag, startPoint x: 397, startPoint y: 567, endPoint x: 404, endPoint y: 560, distance: 9.2
click at [401, 564] on footer "1 Adicionar R$ 7,00" at bounding box center [295, 550] width 355 height 44
click at [406, 556] on button "Adicionar R$ 7,00" at bounding box center [414, 550] width 88 height 25
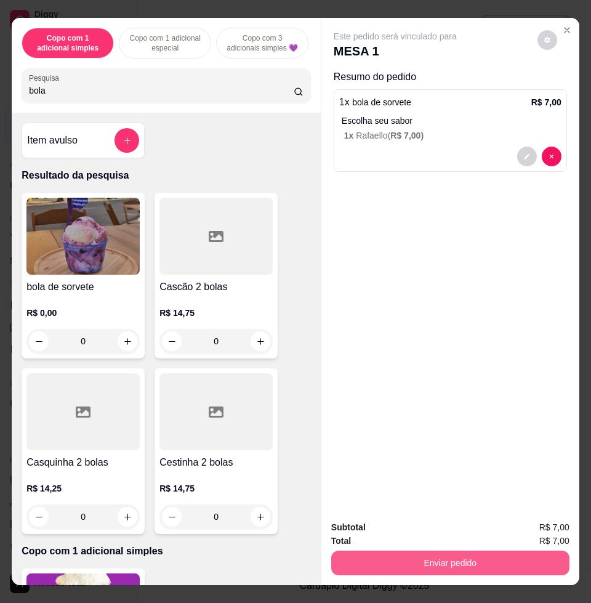
click at [439, 552] on button "Enviar pedido" at bounding box center [450, 563] width 238 height 25
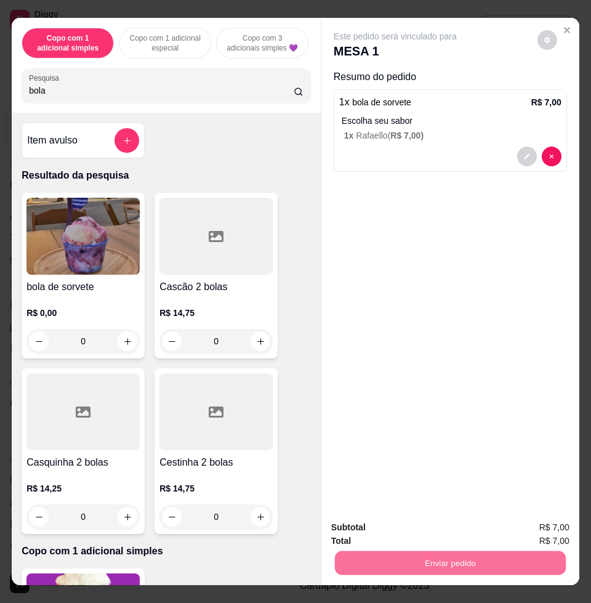
click at [539, 528] on button "Enviar pedido" at bounding box center [536, 526] width 70 height 23
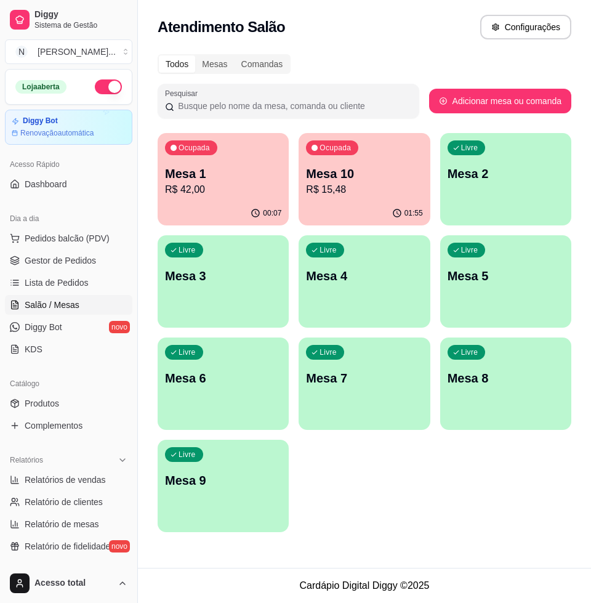
click at [488, 192] on div "Livre Mesa 2" at bounding box center [505, 172] width 131 height 78
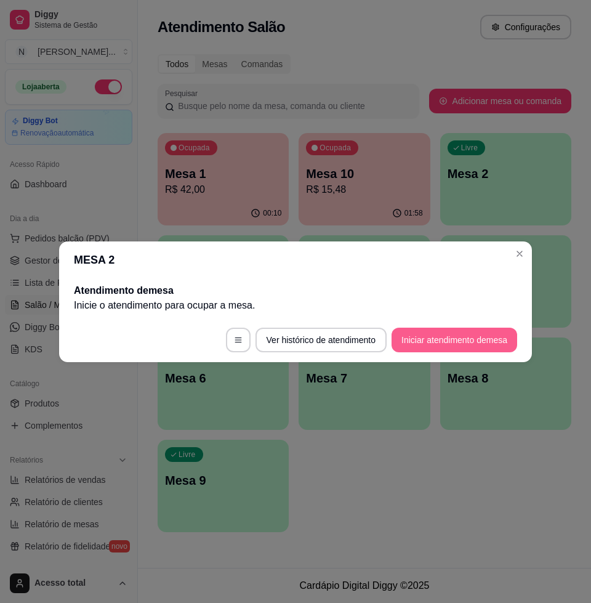
click at [484, 340] on button "Iniciar atendimento de mesa" at bounding box center [455, 340] width 126 height 25
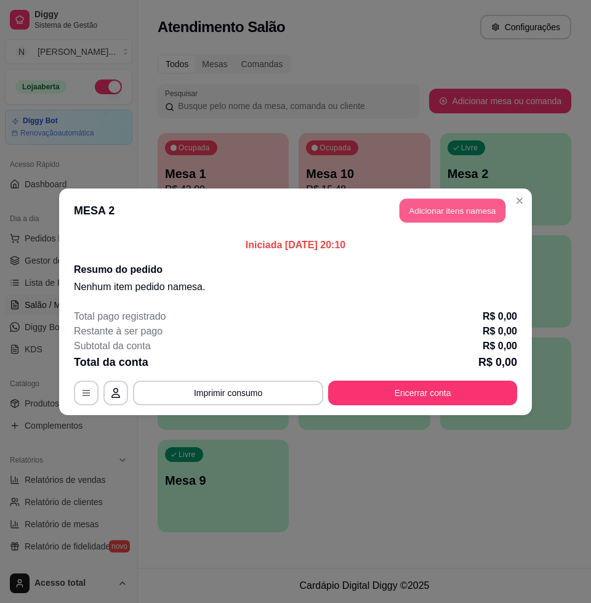
click at [448, 200] on button "Adicionar itens na mesa" at bounding box center [453, 210] width 106 height 24
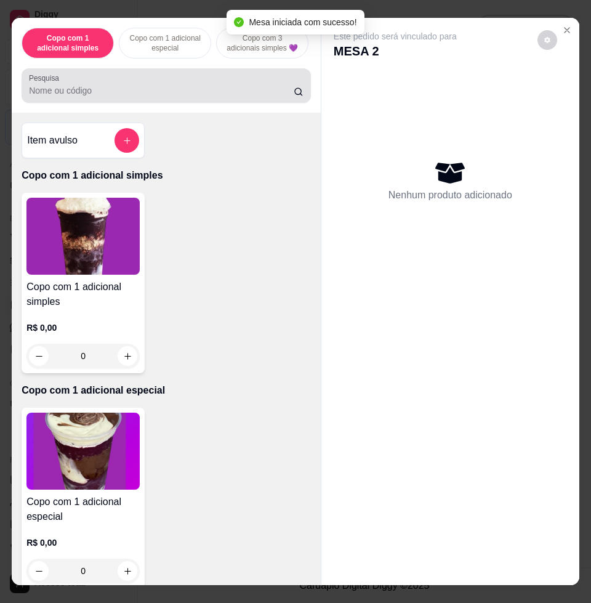
click at [242, 97] on input "Pesquisa" at bounding box center [161, 90] width 265 height 12
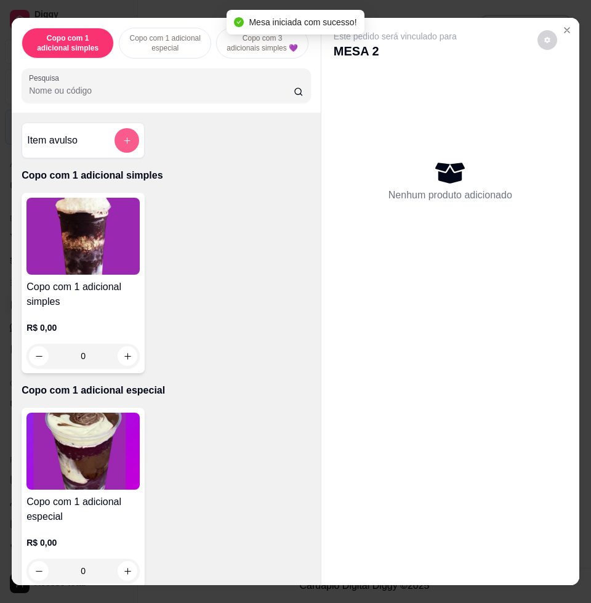
click at [123, 145] on icon "add-separate-item" at bounding box center [127, 140] width 9 height 9
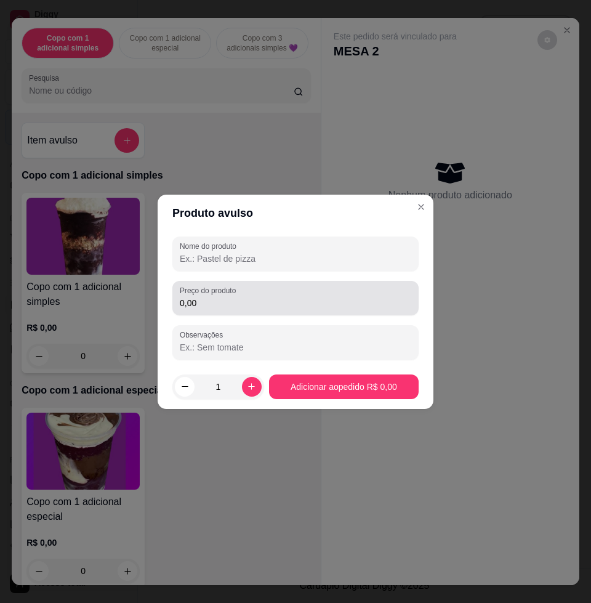
click at [224, 310] on div "Preço do produto 0,00" at bounding box center [295, 298] width 246 height 34
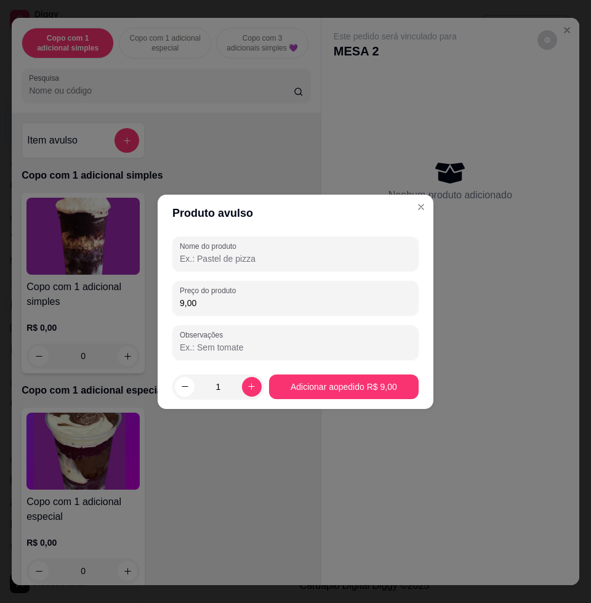
type input "9,00"
click at [232, 265] on div "Nome do produto" at bounding box center [295, 254] width 246 height 34
type input "kg"
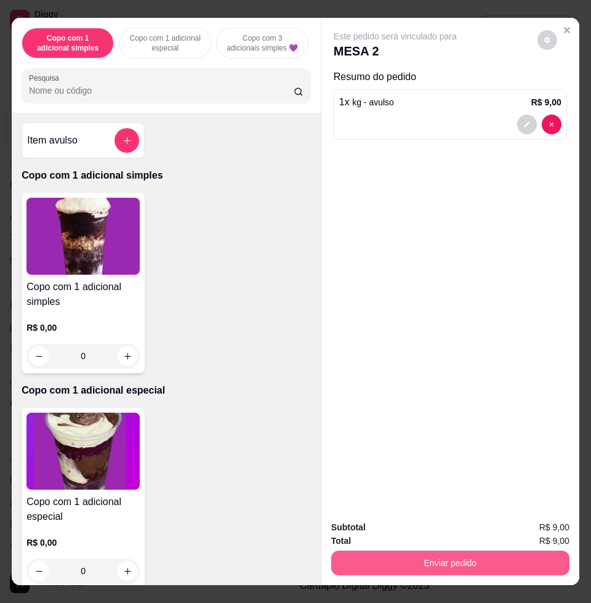
click at [437, 556] on button "Enviar pedido" at bounding box center [450, 563] width 238 height 25
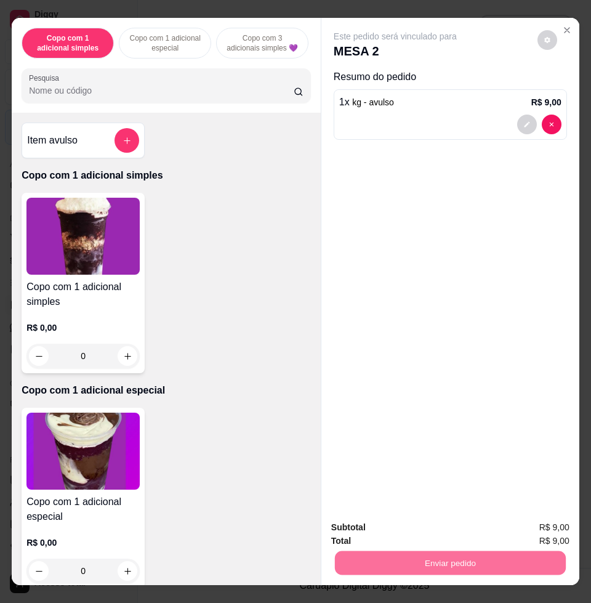
click at [548, 522] on button "Enviar pedido" at bounding box center [536, 526] width 70 height 23
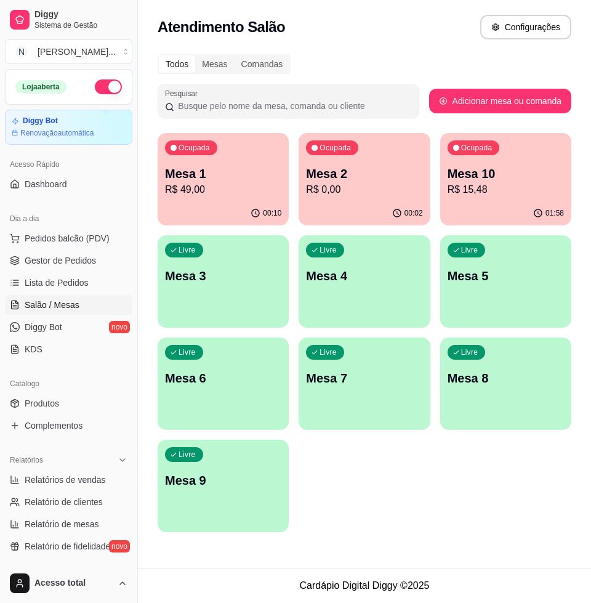
click at [357, 185] on p "R$ 0,00" at bounding box center [364, 189] width 116 height 15
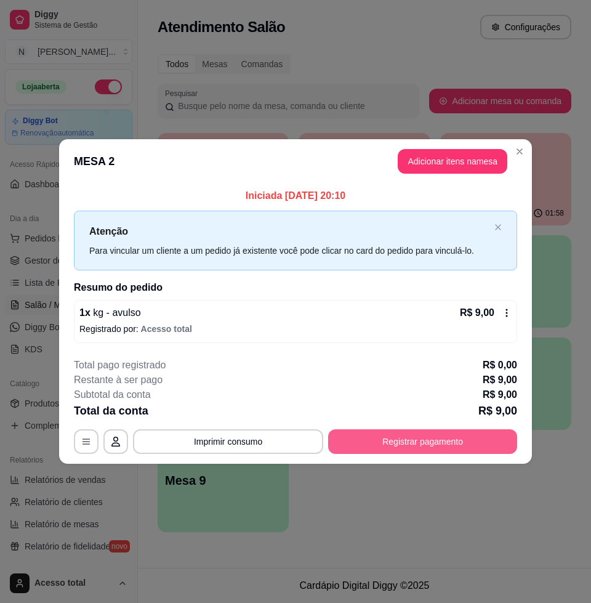
click at [445, 437] on button "Registrar pagamento" at bounding box center [422, 441] width 189 height 25
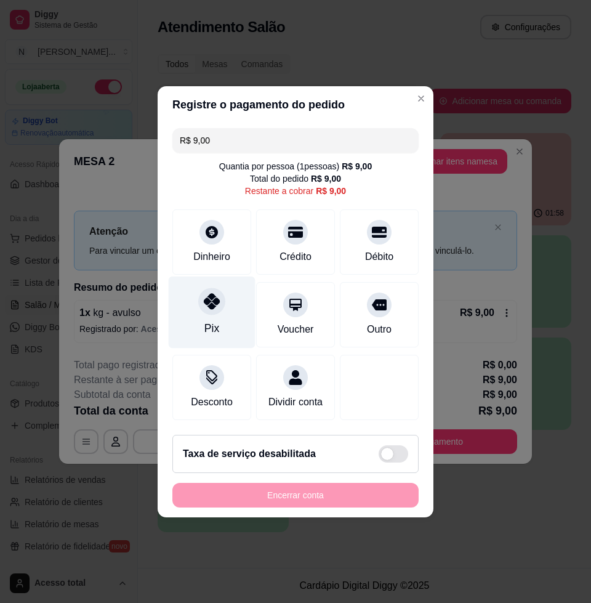
click at [219, 298] on div at bounding box center [211, 301] width 27 height 27
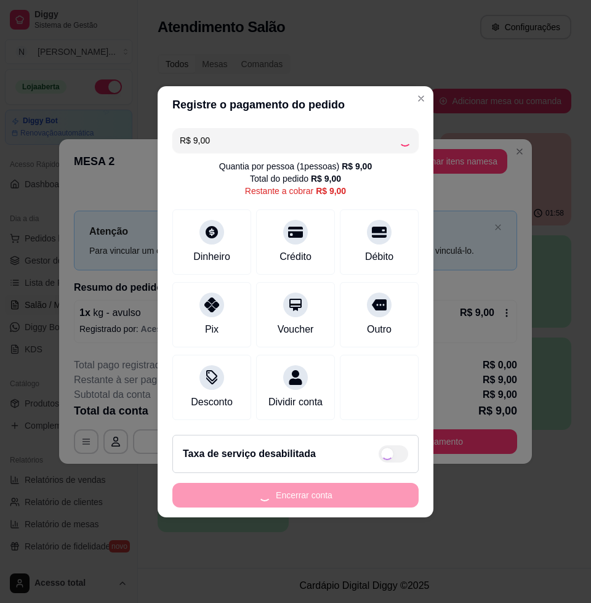
type input "R$ 0,00"
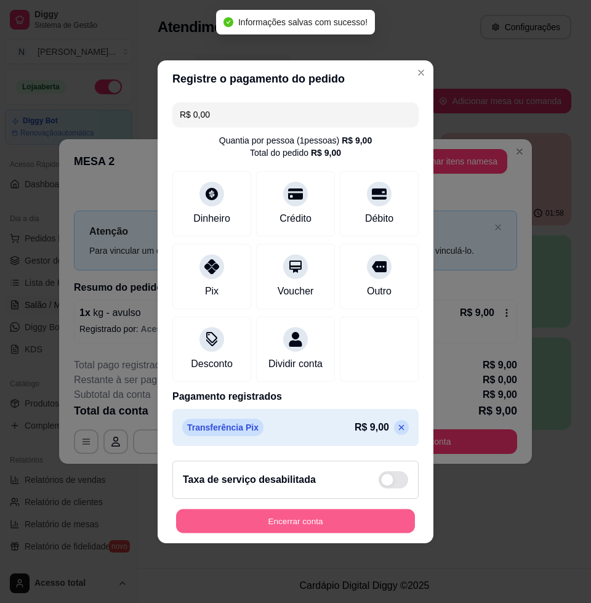
click at [297, 522] on button "Encerrar conta" at bounding box center [295, 521] width 239 height 24
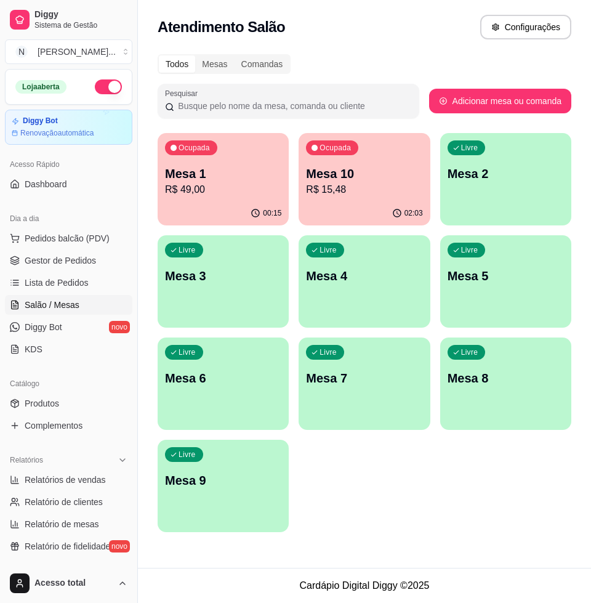
click at [228, 188] on p "R$ 49,00" at bounding box center [223, 189] width 116 height 15
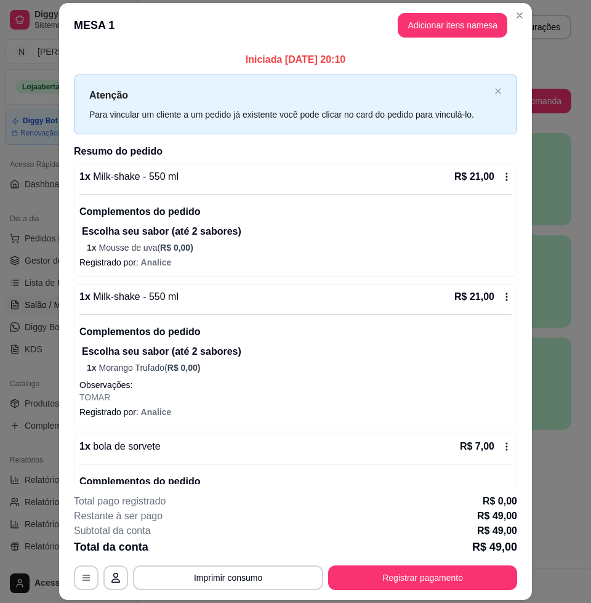
click at [475, 580] on button "Registrar pagamento" at bounding box center [422, 577] width 189 height 25
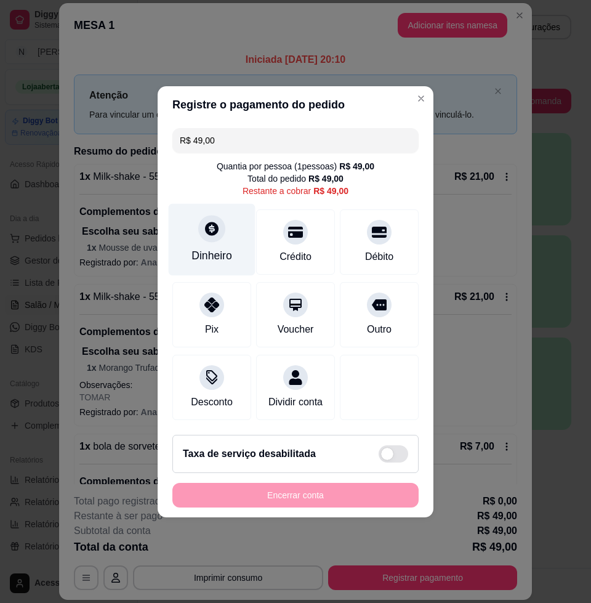
click at [212, 228] on icon at bounding box center [212, 228] width 16 height 16
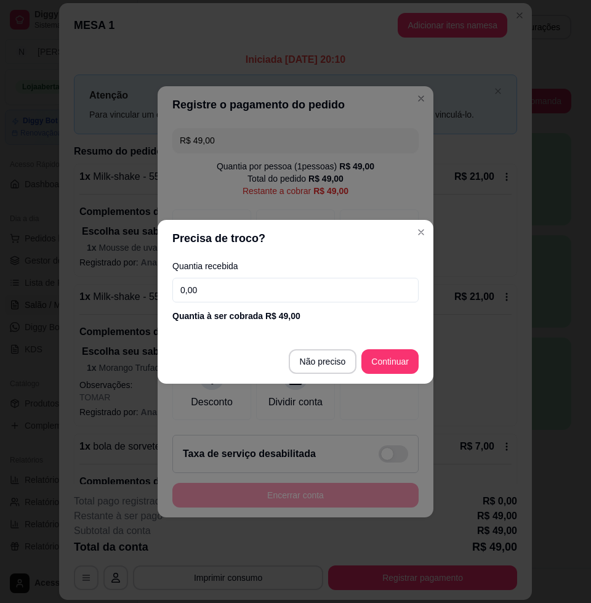
click at [272, 288] on input "0,00" at bounding box center [295, 290] width 246 height 25
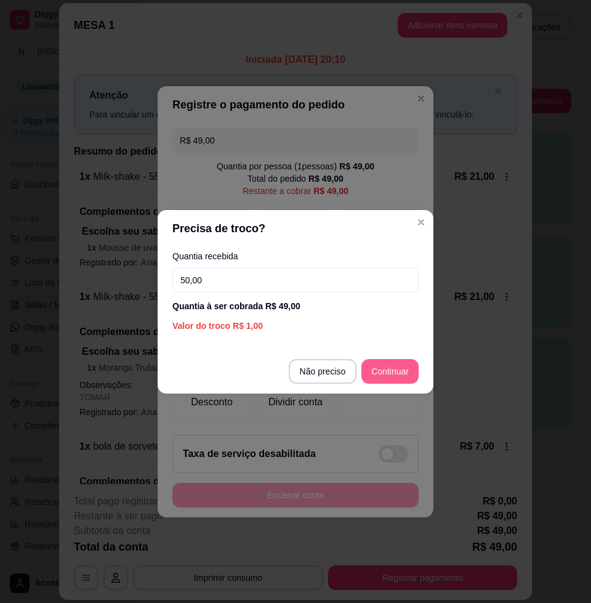
type input "50,00"
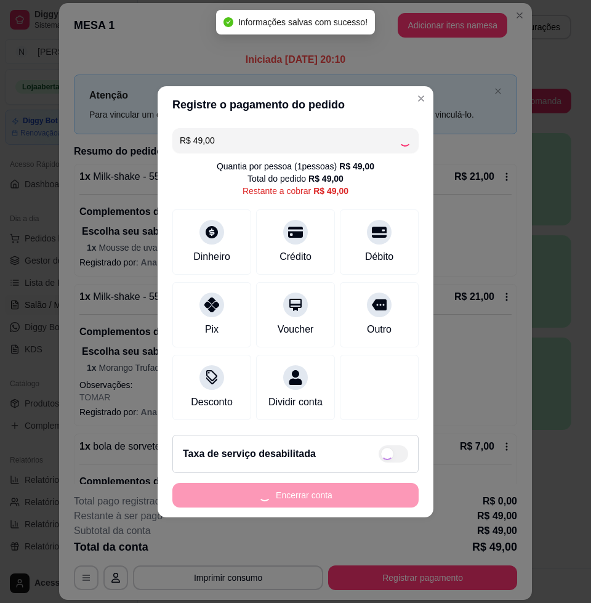
type input "R$ 0,00"
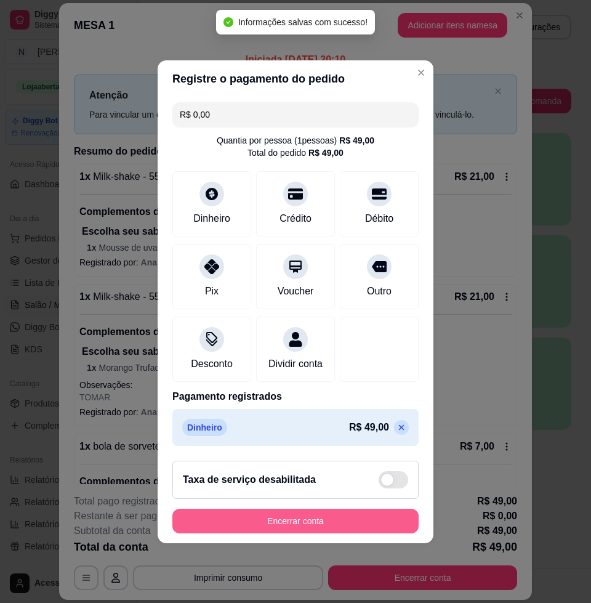
click at [298, 528] on button "Encerrar conta" at bounding box center [295, 521] width 246 height 25
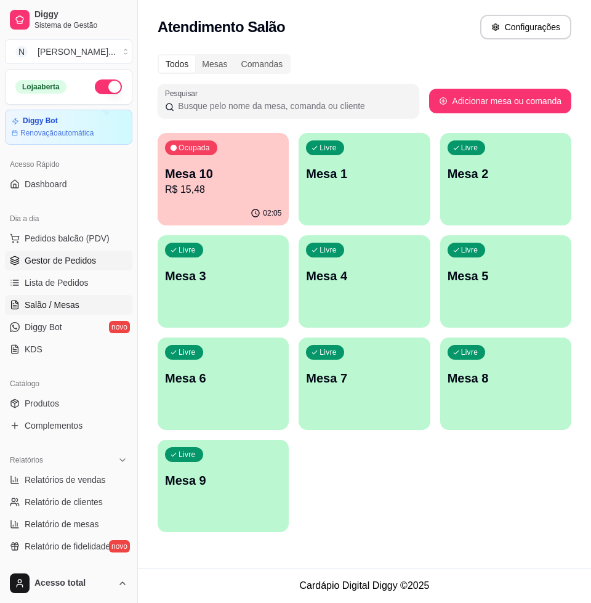
click at [59, 259] on span "Gestor de Pedidos" at bounding box center [60, 260] width 71 height 12
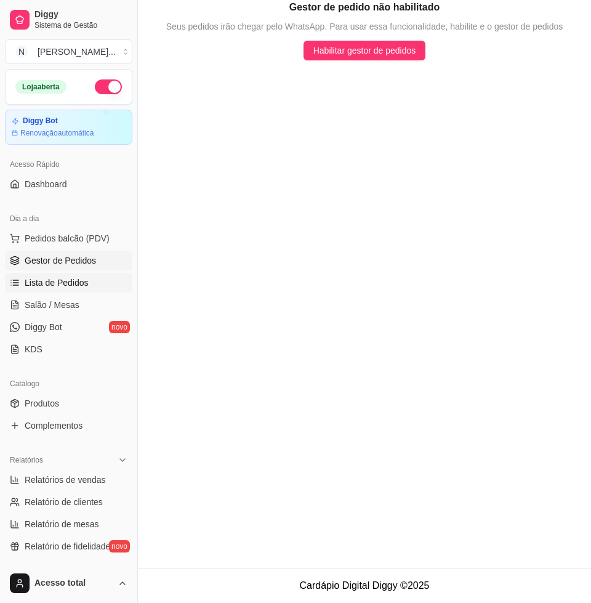
click at [61, 278] on span "Lista de Pedidos" at bounding box center [57, 283] width 64 height 12
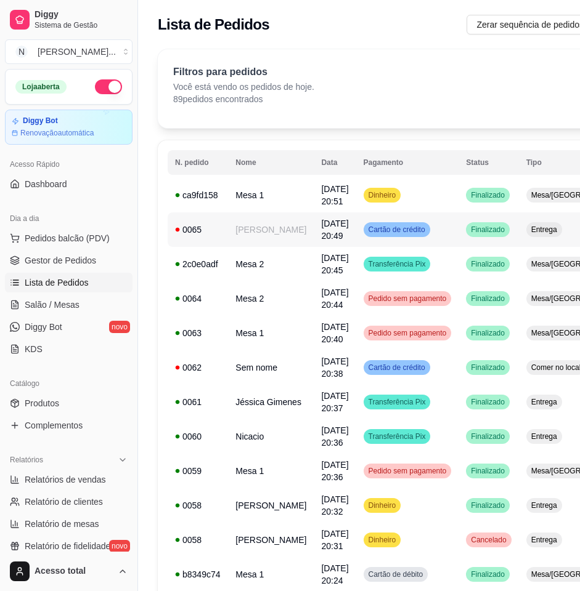
click at [458, 227] on td "Finalizado" at bounding box center [488, 229] width 60 height 34
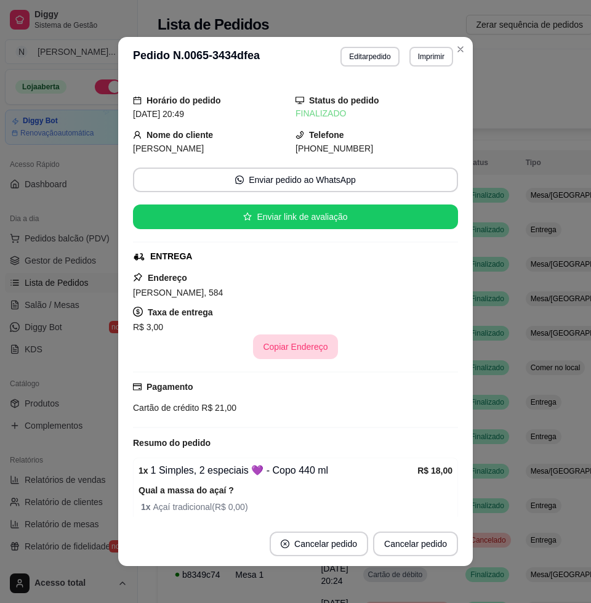
click at [297, 348] on button "Copiar Endereço" at bounding box center [295, 346] width 84 height 25
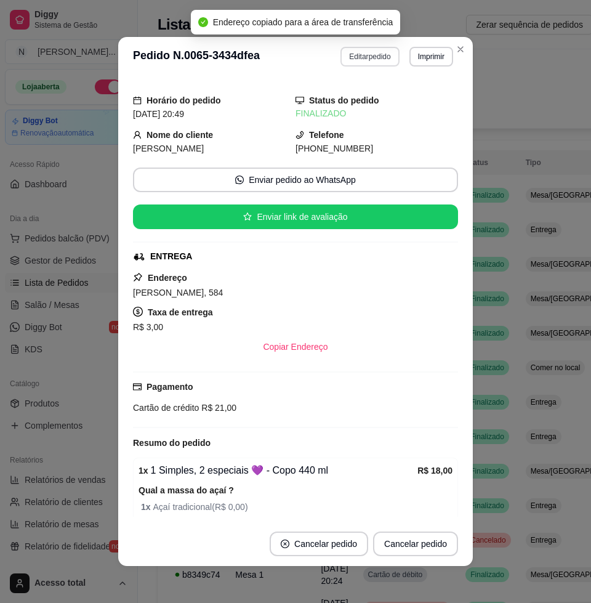
click at [352, 59] on button "Editar pedido" at bounding box center [370, 57] width 59 height 20
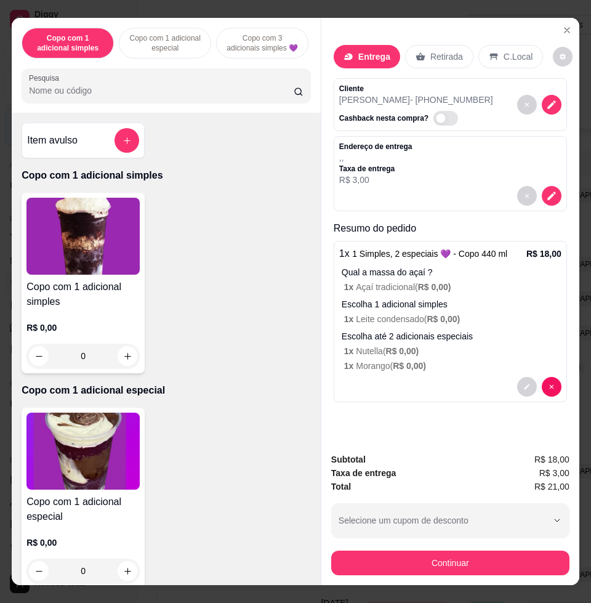
click at [186, 97] on input "Pesquisa" at bounding box center [161, 90] width 265 height 12
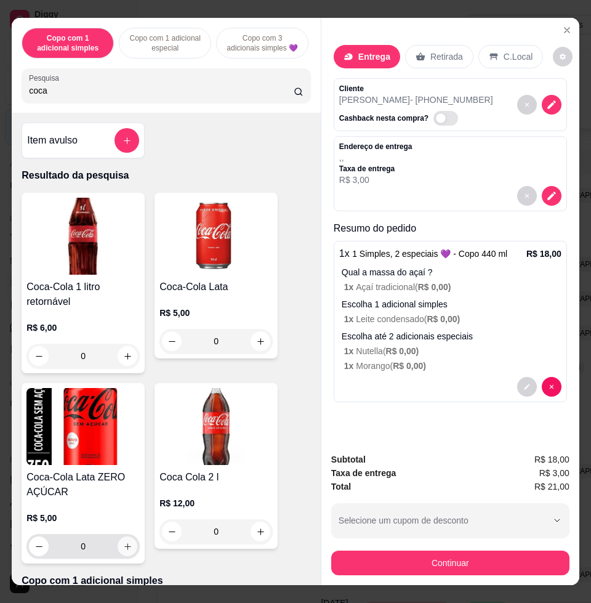
type input "coca"
click at [126, 551] on icon "increase-product-quantity" at bounding box center [127, 546] width 9 height 9
type input "1"
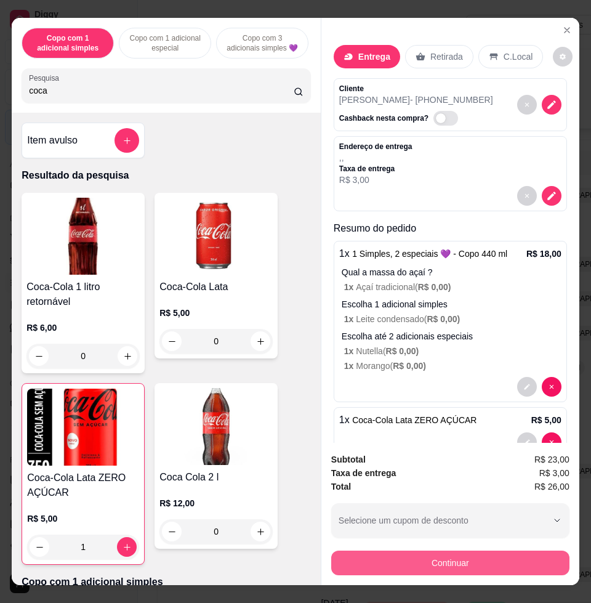
click at [435, 562] on button "Continuar" at bounding box center [450, 563] width 238 height 25
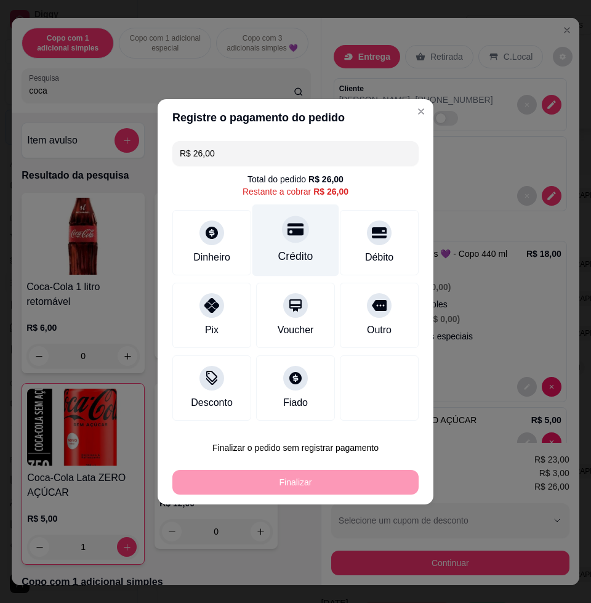
click at [282, 252] on div "Crédito" at bounding box center [295, 256] width 35 height 16
type input "R$ 0,00"
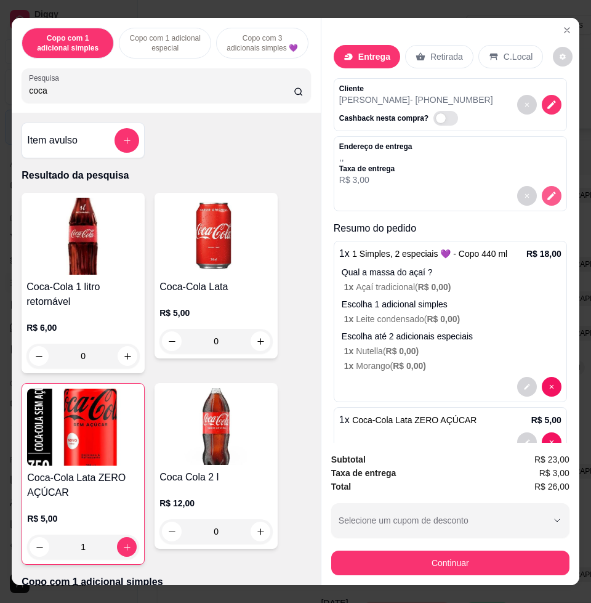
click at [548, 192] on icon "decrease-product-quantity" at bounding box center [552, 196] width 9 height 9
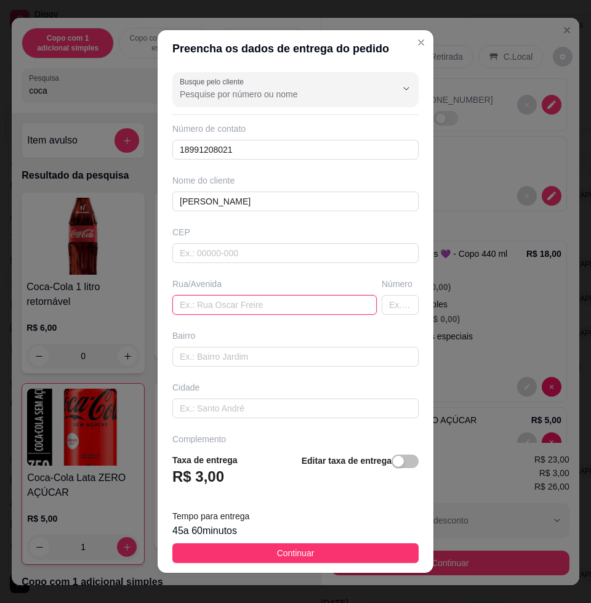
click at [255, 310] on input "text" at bounding box center [274, 305] width 204 height 20
paste input "[PERSON_NAME], 584"
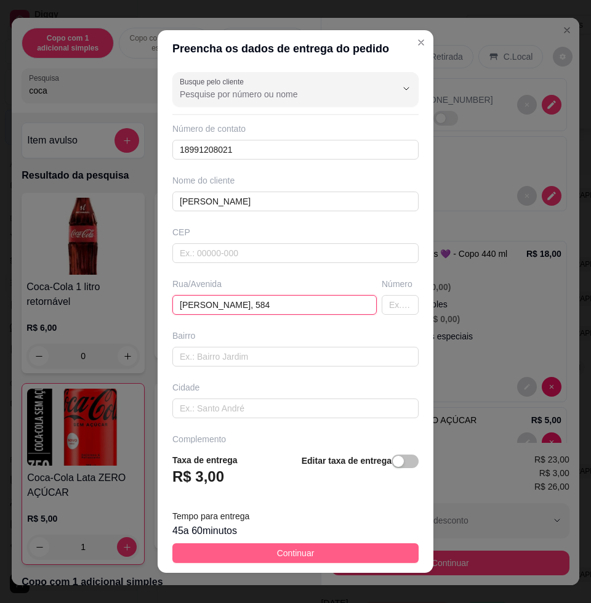
type input "[PERSON_NAME], 584"
click at [289, 554] on span "Continuar" at bounding box center [296, 553] width 38 height 14
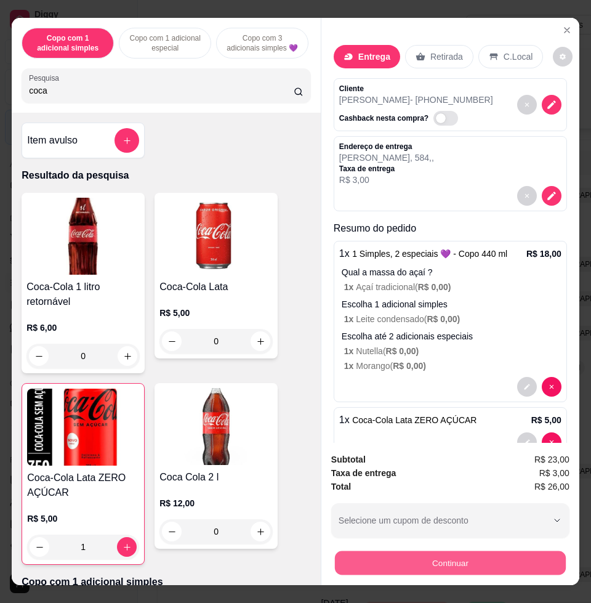
click at [464, 563] on button "Continuar" at bounding box center [450, 563] width 231 height 24
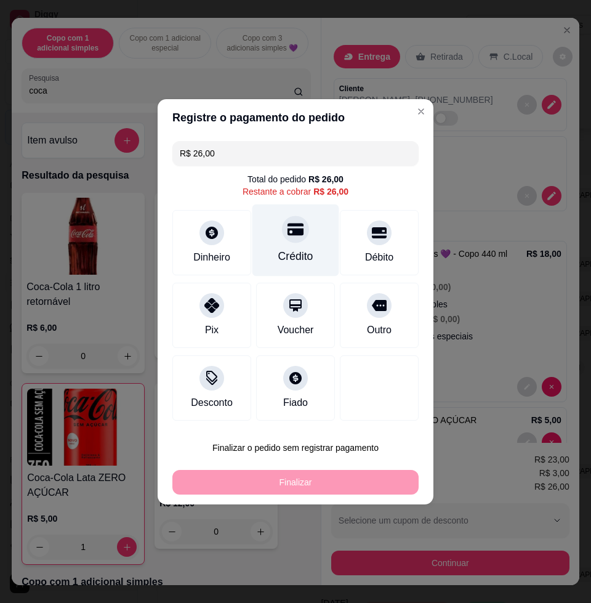
click at [278, 256] on div "Crédito" at bounding box center [295, 256] width 35 height 16
type input "R$ 0,00"
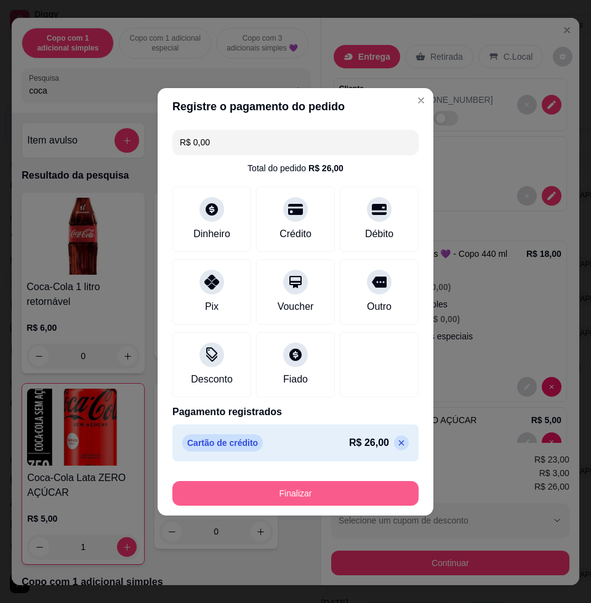
click at [300, 492] on button "Finalizar" at bounding box center [295, 493] width 246 height 25
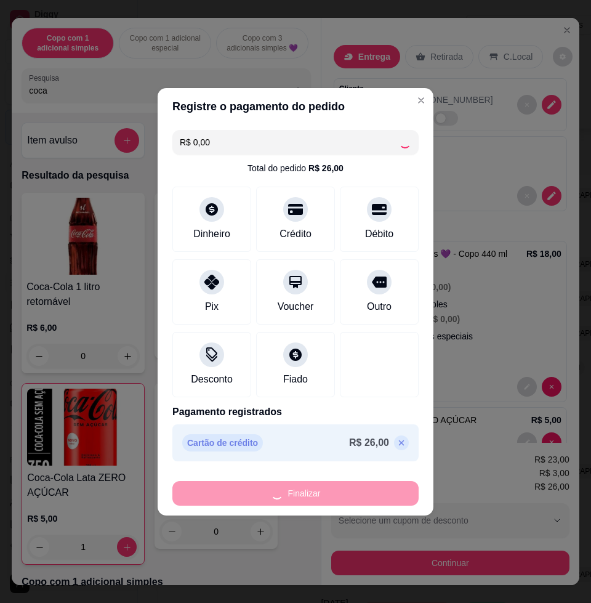
type input "0"
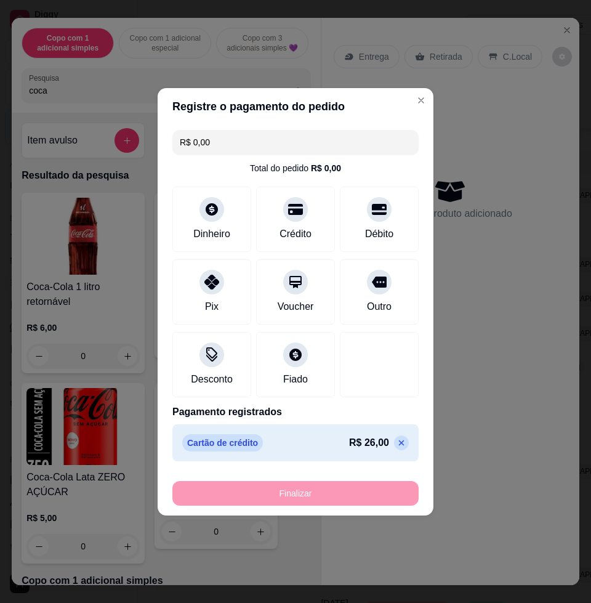
type input "-R$ 26,00"
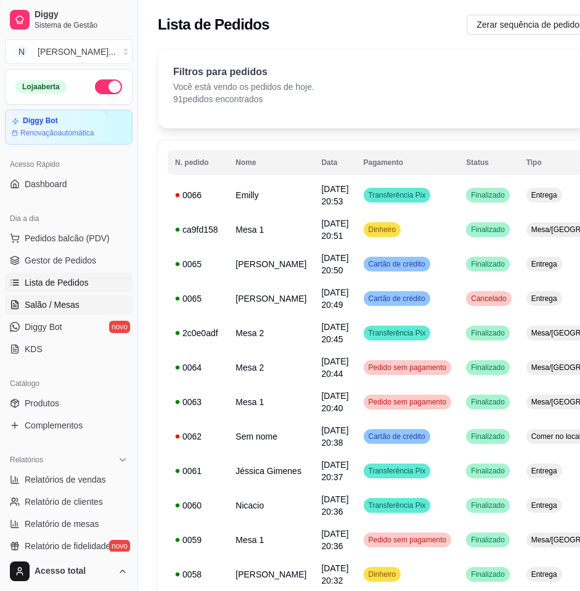
click at [95, 307] on link "Salão / Mesas" at bounding box center [68, 305] width 127 height 20
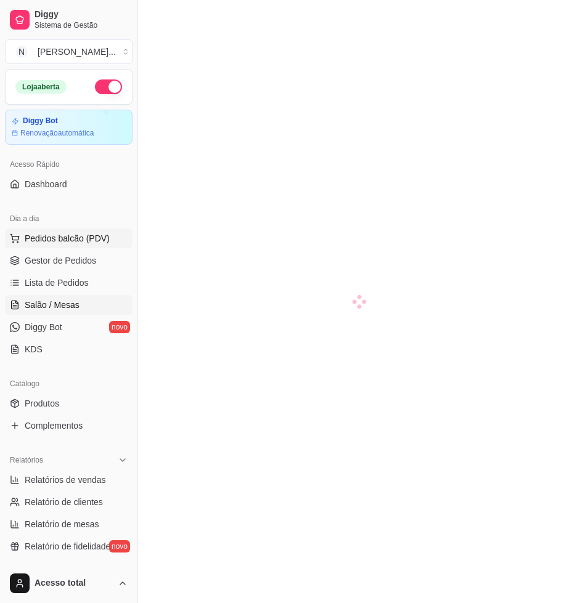
click at [88, 240] on span "Pedidos balcão (PDV)" at bounding box center [67, 238] width 85 height 12
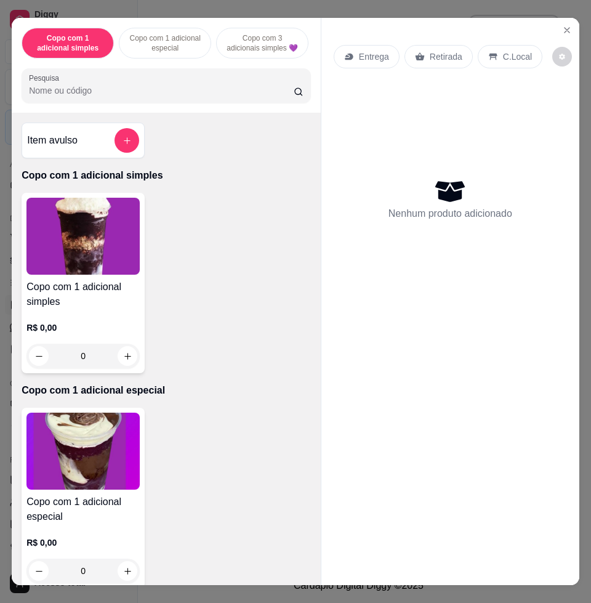
click at [492, 49] on div "C.Local" at bounding box center [510, 56] width 65 height 23
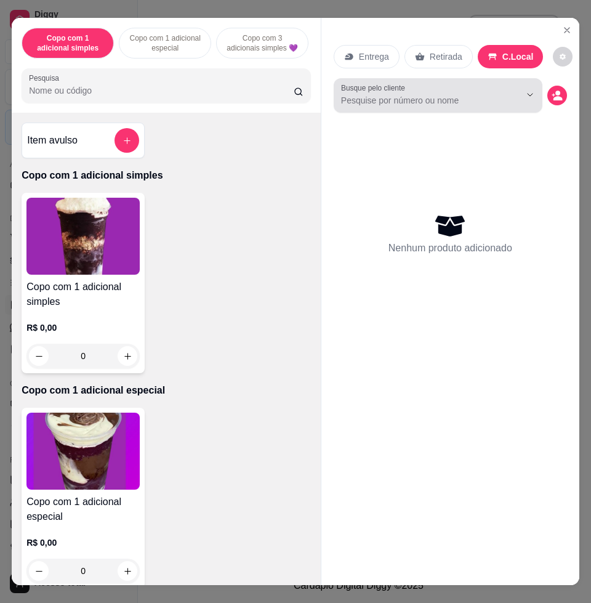
click at [467, 94] on input "Busque pelo cliente" at bounding box center [421, 100] width 160 height 12
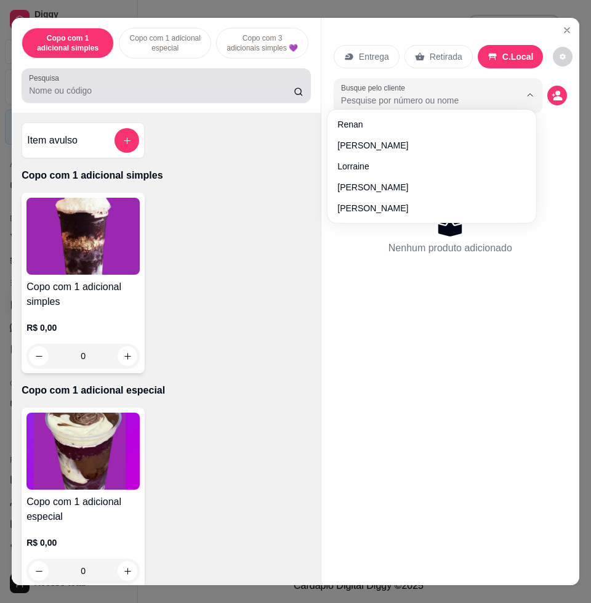
click at [254, 93] on input "Pesquisa" at bounding box center [161, 90] width 265 height 12
click at [256, 80] on div at bounding box center [166, 85] width 275 height 25
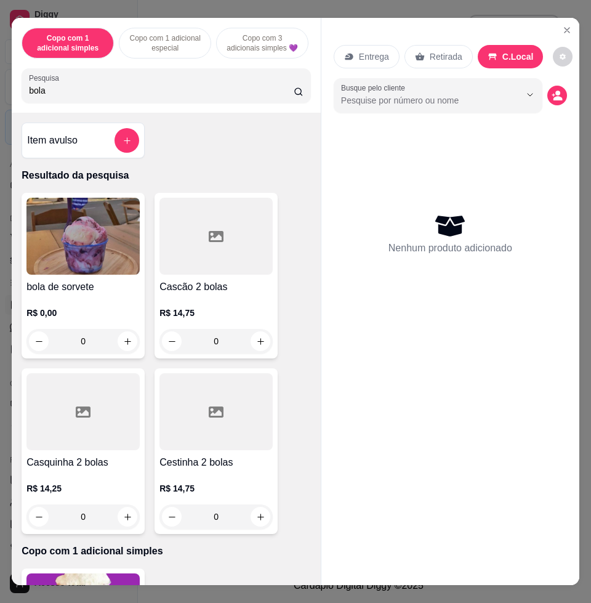
click at [68, 248] on img at bounding box center [82, 236] width 113 height 77
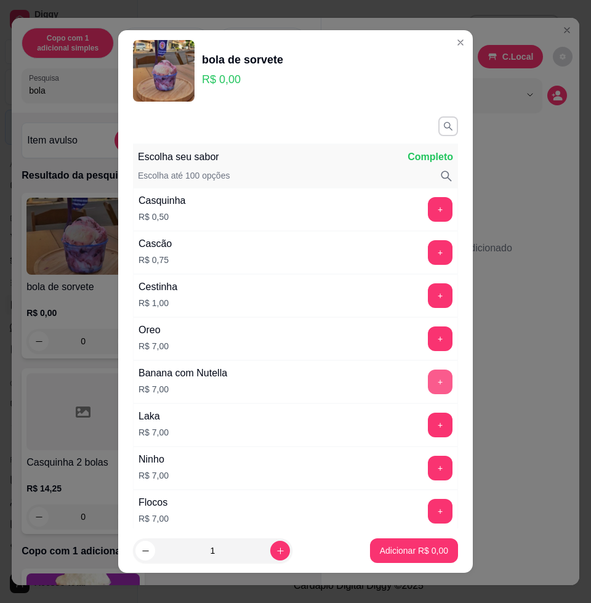
click at [428, 385] on button "+" at bounding box center [440, 382] width 25 height 25
click at [429, 385] on button "+" at bounding box center [441, 382] width 24 height 24
click at [402, 552] on p "Adicionar R$ 14,00" at bounding box center [411, 550] width 73 height 12
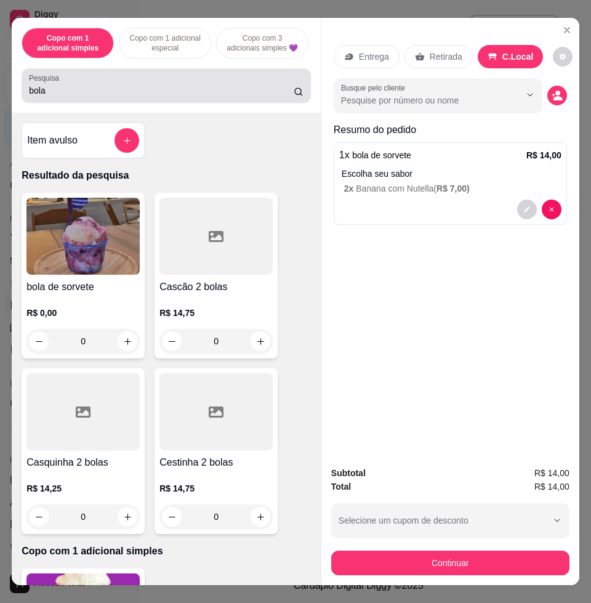
click at [118, 103] on div "Pesquisa bola" at bounding box center [166, 85] width 289 height 34
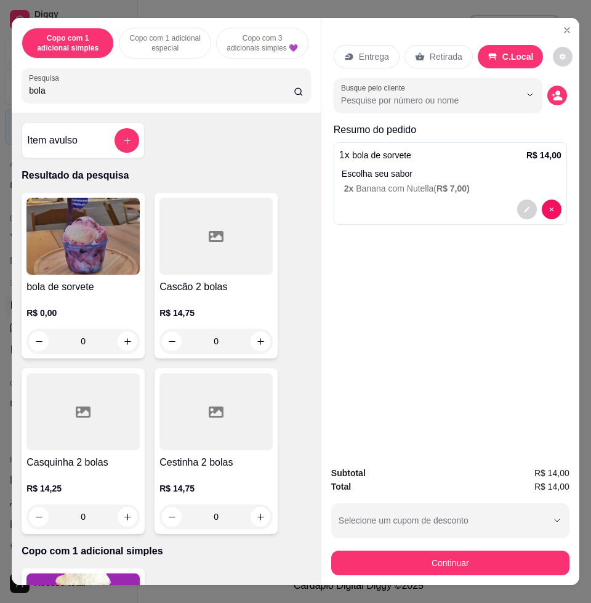
click at [118, 103] on div "Pesquisa bola" at bounding box center [166, 85] width 289 height 34
type input "b"
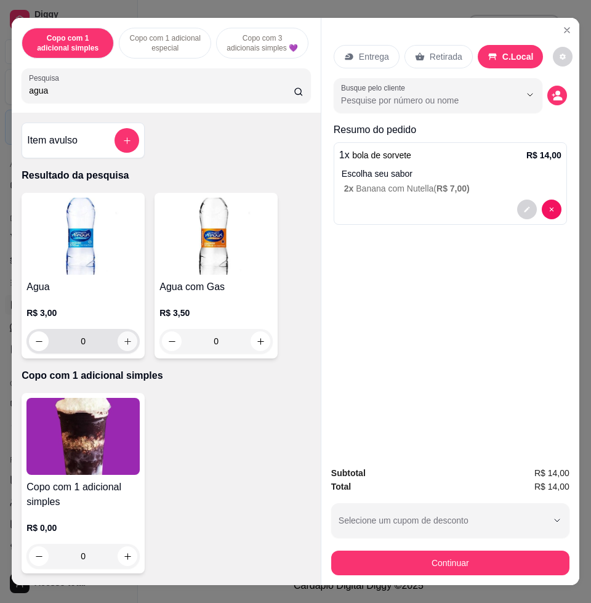
type input "agua"
click at [127, 343] on button "increase-product-quantity" at bounding box center [127, 341] width 19 height 19
type input "1"
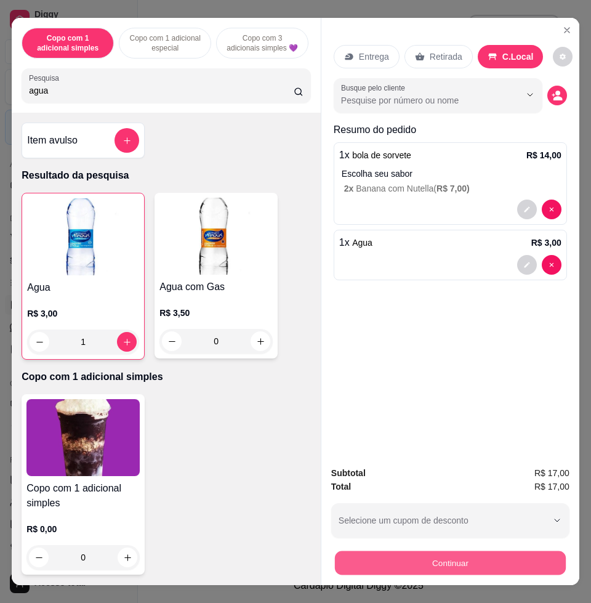
click at [390, 551] on button "Continuar" at bounding box center [450, 563] width 231 height 24
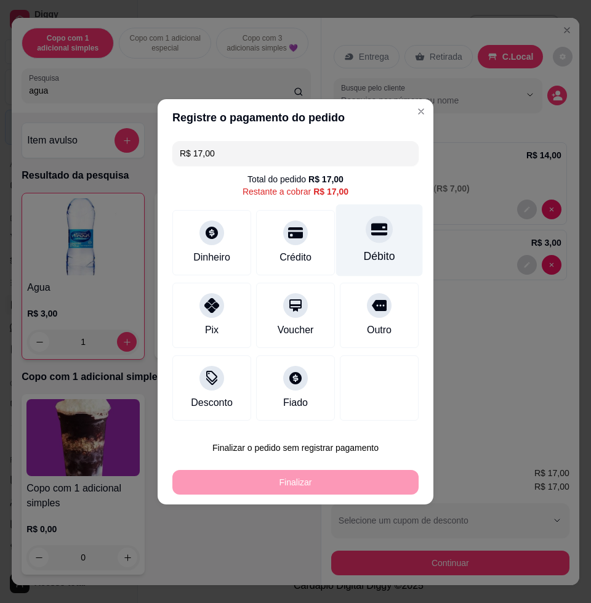
click at [381, 254] on div "Débito" at bounding box center [379, 256] width 31 height 16
type input "R$ 0,00"
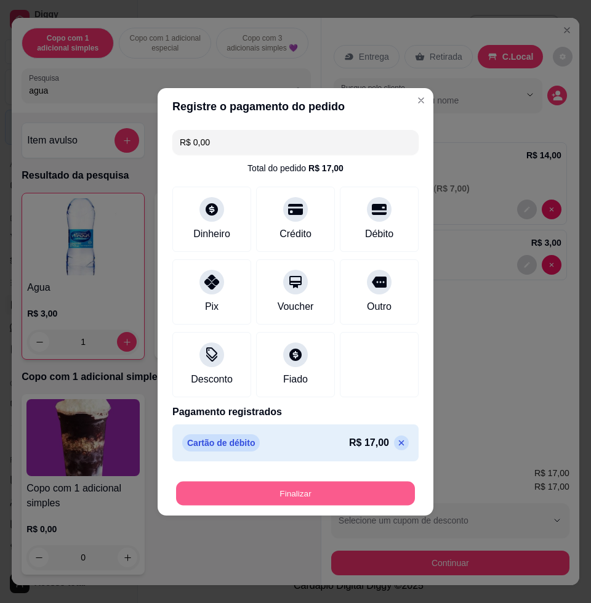
click at [293, 498] on button "Finalizar" at bounding box center [295, 493] width 239 height 24
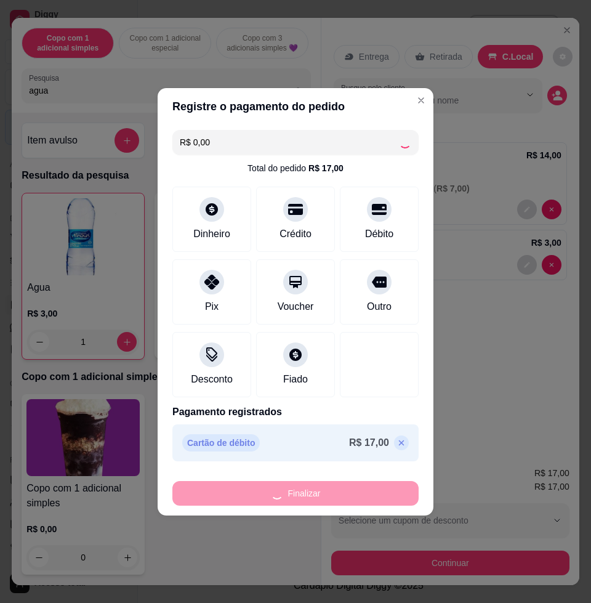
type input "0"
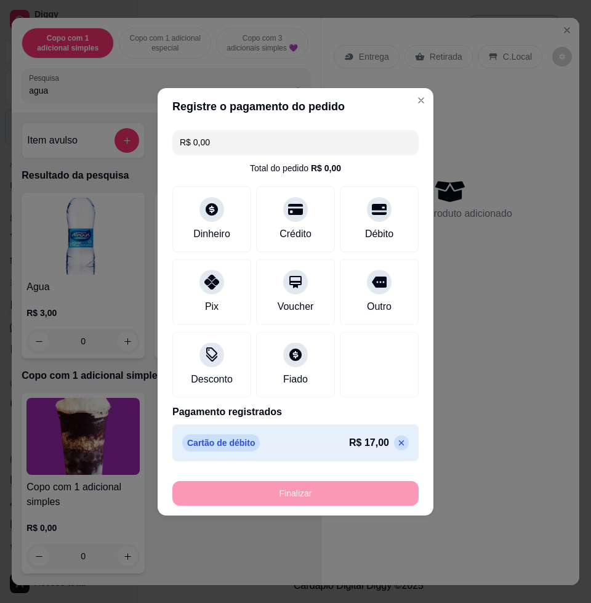
type input "-R$ 17,00"
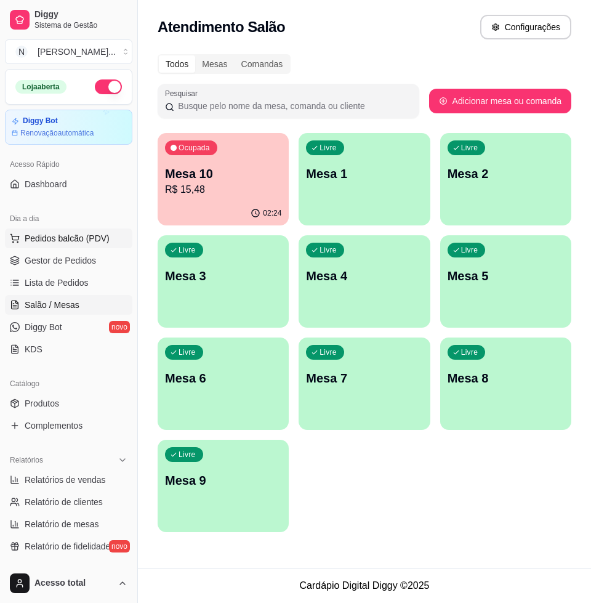
click at [65, 248] on button "Pedidos balcão (PDV)" at bounding box center [68, 239] width 127 height 20
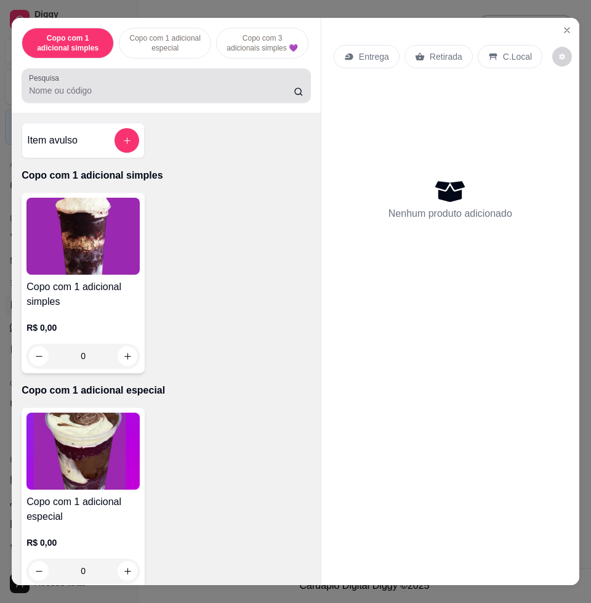
click at [179, 86] on div at bounding box center [166, 85] width 275 height 25
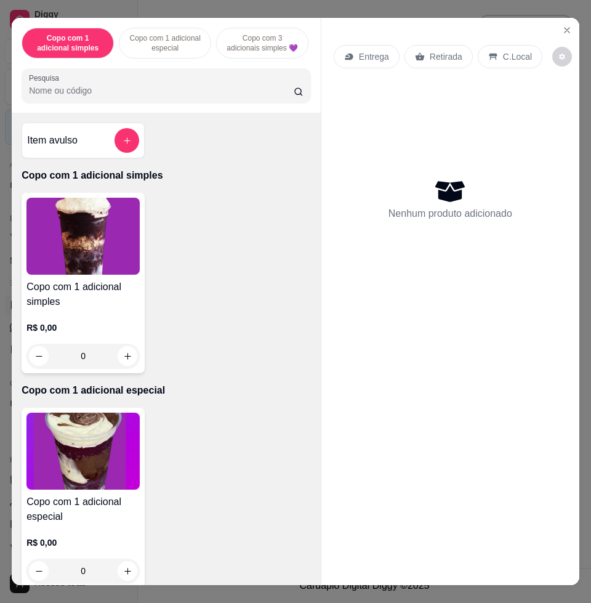
click at [213, 78] on div "Pesquisa" at bounding box center [166, 85] width 289 height 34
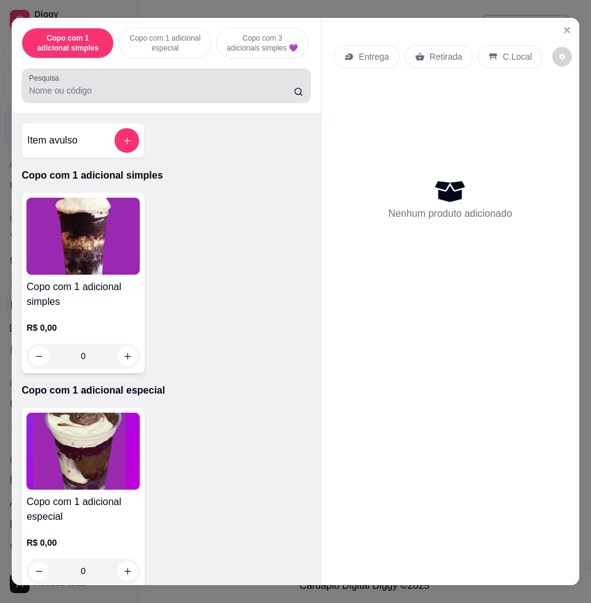
click at [211, 83] on div at bounding box center [166, 85] width 275 height 25
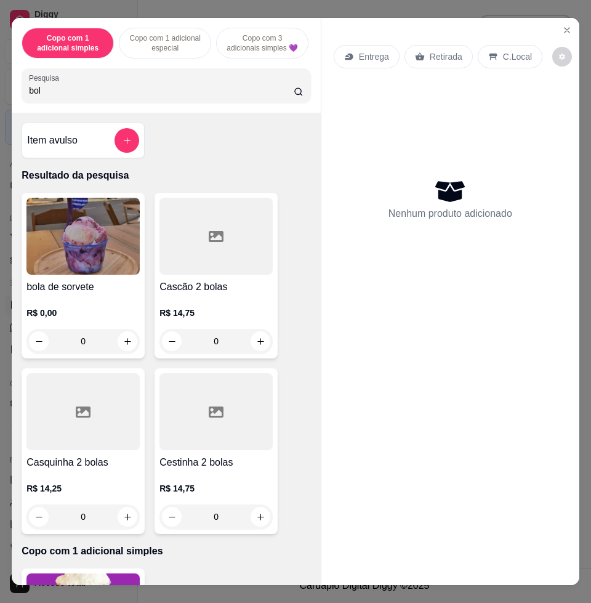
type input "bol"
click at [78, 248] on img at bounding box center [82, 236] width 113 height 77
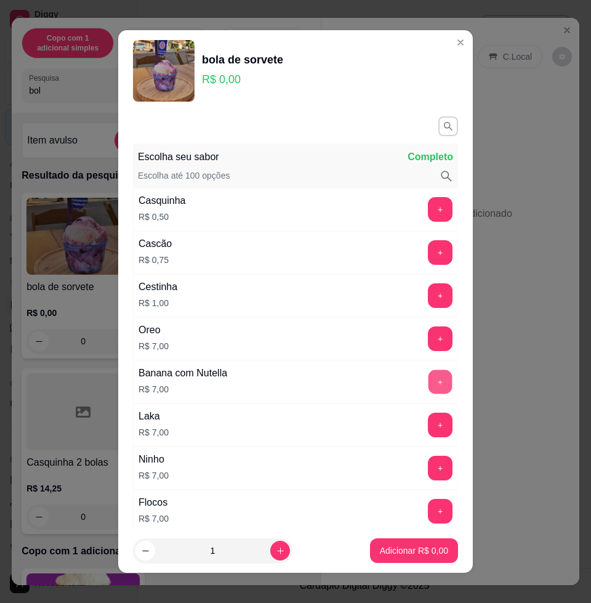
click at [429, 384] on button "+" at bounding box center [441, 382] width 24 height 24
click at [414, 556] on button "Adicionar R$ 14,00" at bounding box center [411, 550] width 93 height 25
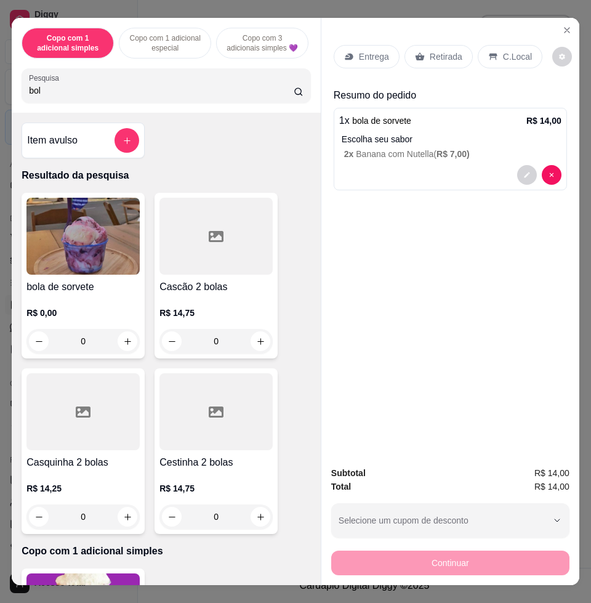
click at [508, 58] on div "C.Local" at bounding box center [510, 56] width 65 height 23
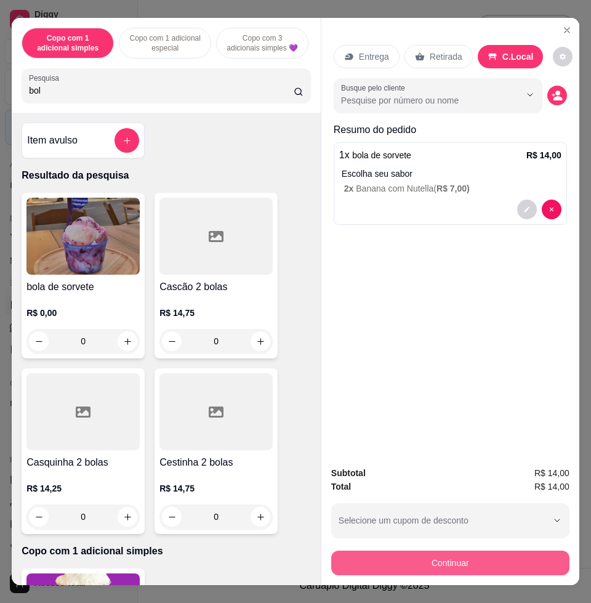
click at [457, 553] on button "Continuar" at bounding box center [450, 563] width 238 height 25
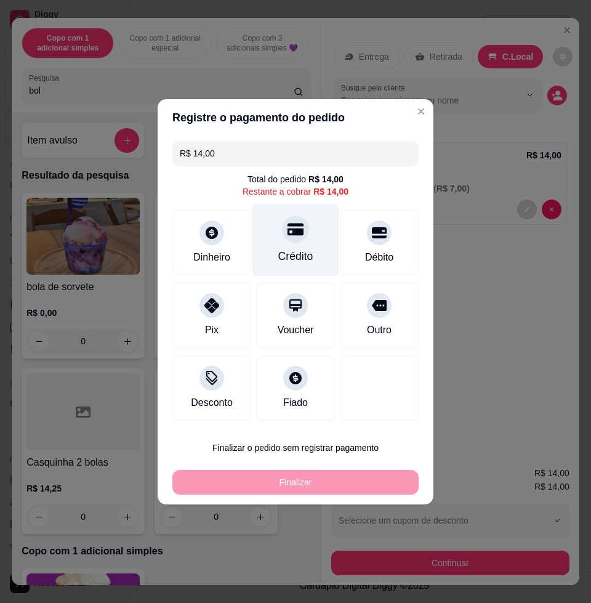
click at [294, 242] on div "Crédito" at bounding box center [296, 240] width 87 height 72
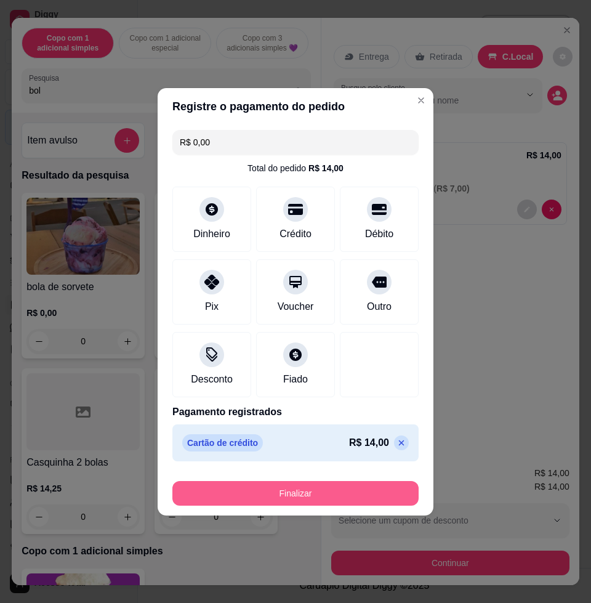
click at [291, 491] on button "Finalizar" at bounding box center [295, 493] width 246 height 25
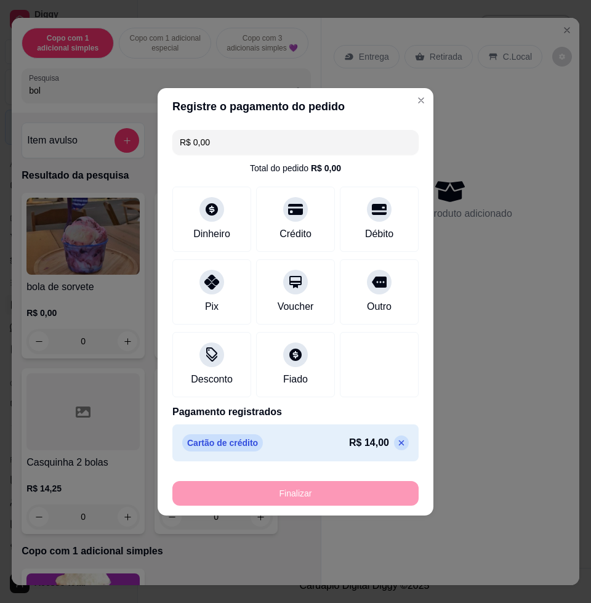
type input "-R$ 14,00"
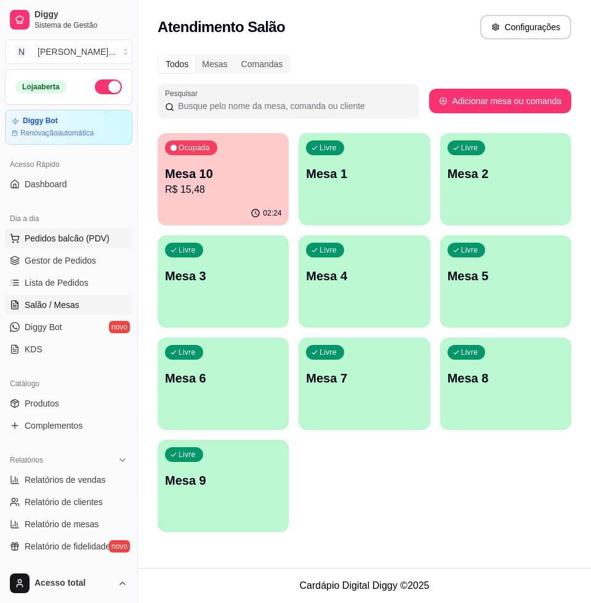
click at [82, 233] on span "Pedidos balcão (PDV)" at bounding box center [67, 238] width 85 height 12
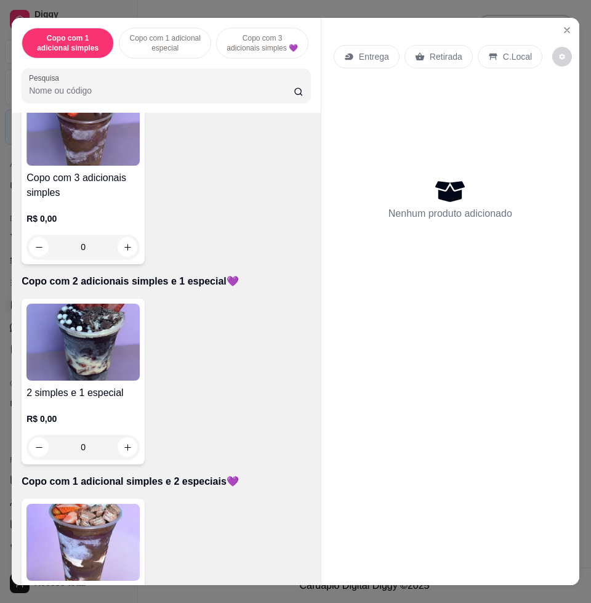
scroll to position [616, 0]
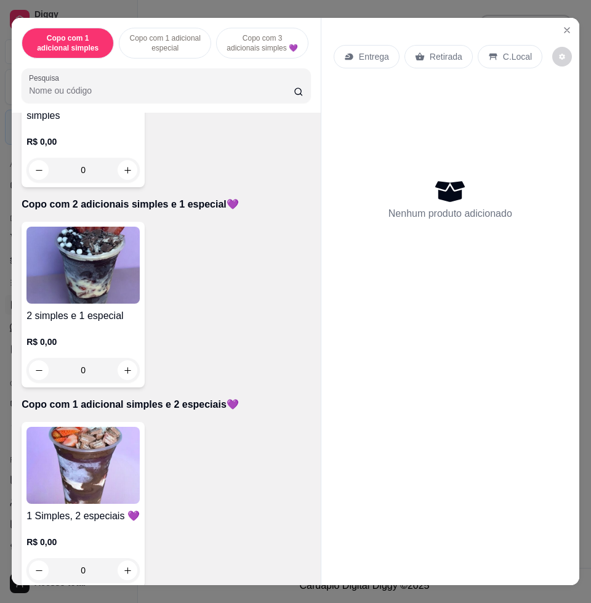
click at [116, 463] on img at bounding box center [82, 465] width 113 height 77
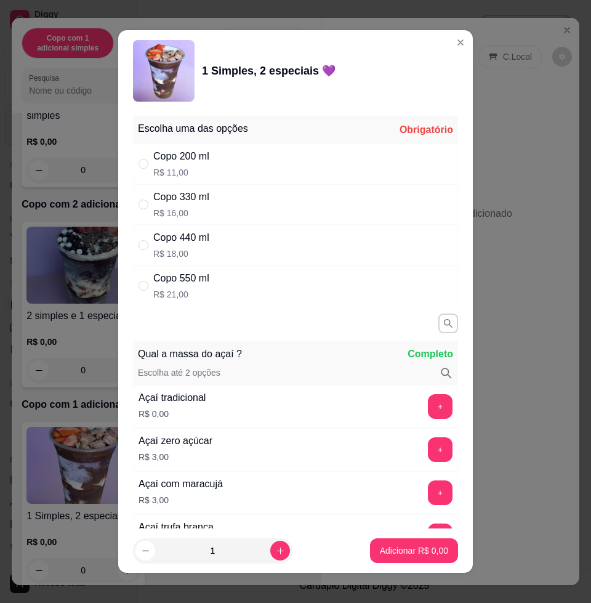
click at [222, 249] on div "Copo 440 ml R$ 18,00" at bounding box center [295, 245] width 325 height 41
radio input "true"
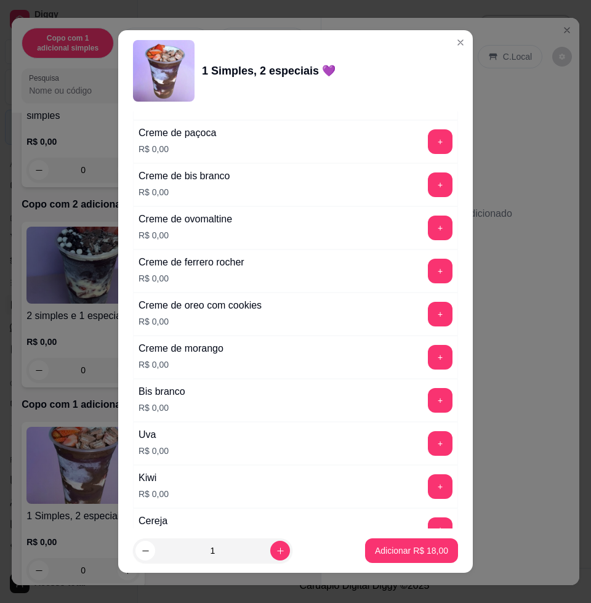
scroll to position [1232, 0]
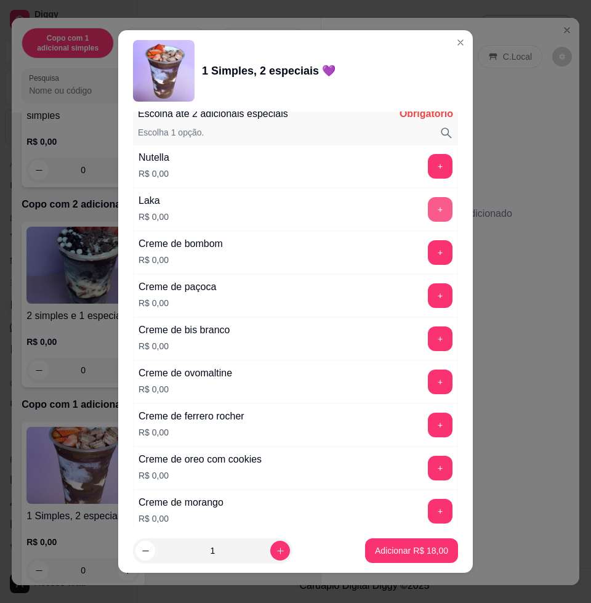
click at [428, 214] on button "+" at bounding box center [440, 209] width 25 height 25
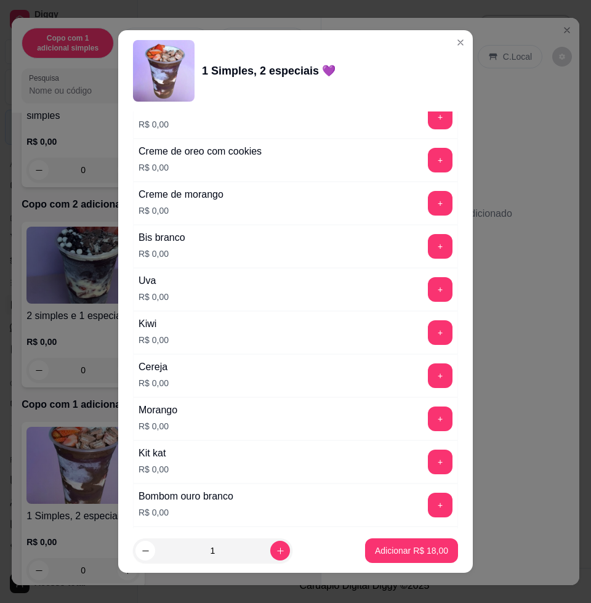
scroll to position [1617, 0]
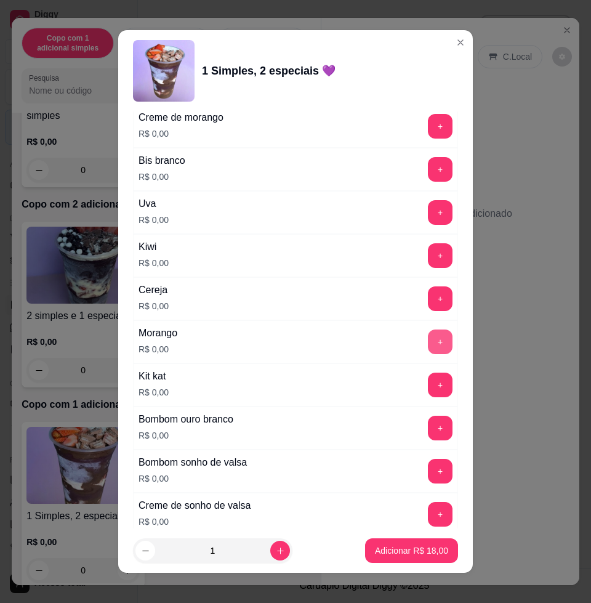
click at [428, 335] on button "+" at bounding box center [440, 342] width 25 height 25
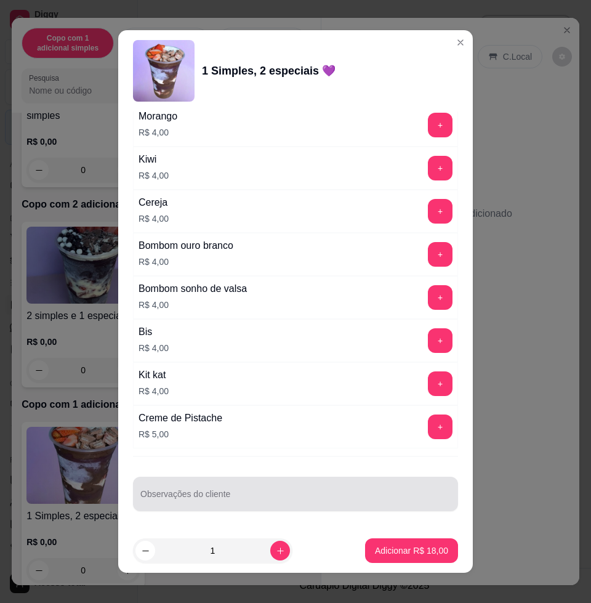
scroll to position [9, 0]
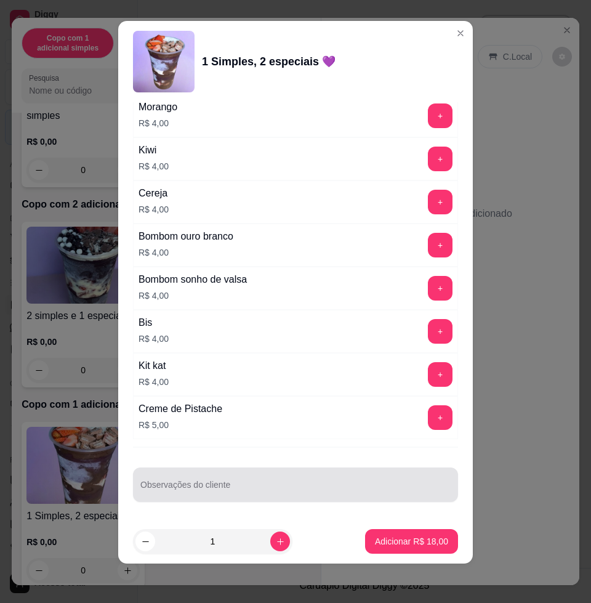
click at [277, 486] on input "Observações do cliente" at bounding box center [295, 489] width 310 height 12
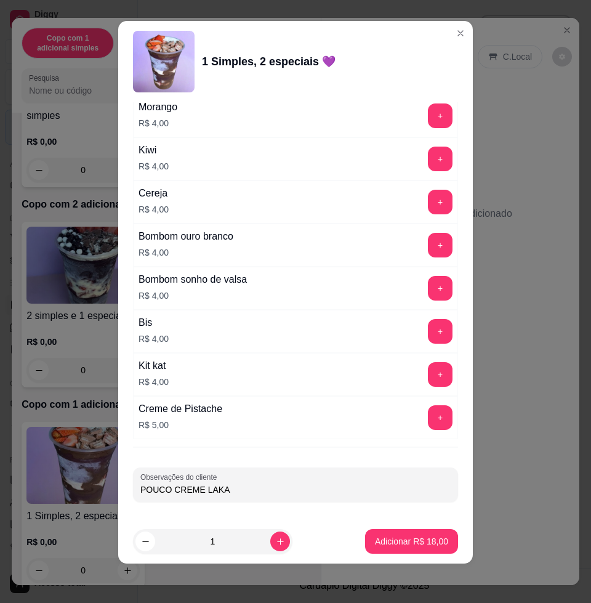
type input "POUCO CREME LAKA"
click at [382, 536] on p "Adicionar R$ 18,00" at bounding box center [411, 541] width 73 height 12
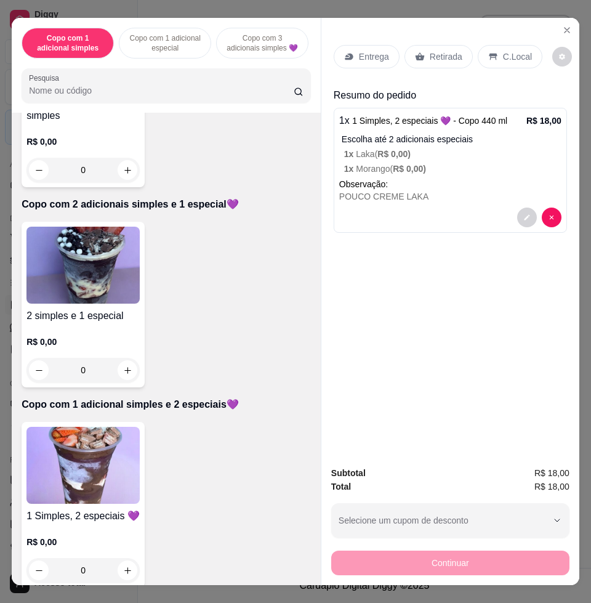
click at [374, 45] on div "Entrega" at bounding box center [367, 56] width 66 height 23
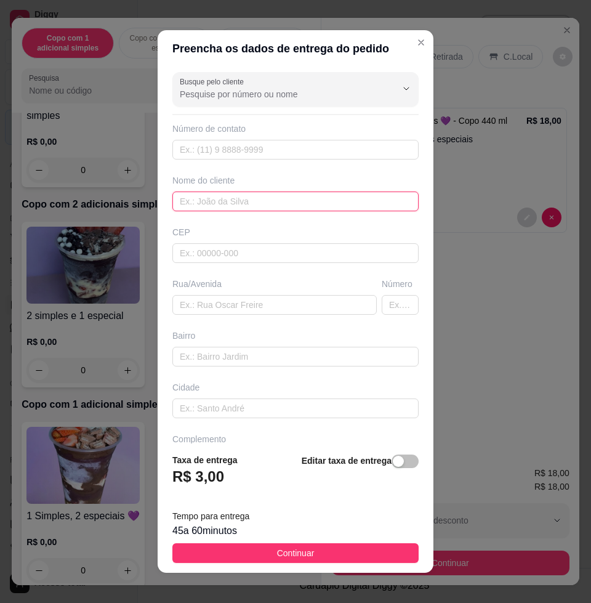
click at [243, 203] on input "text" at bounding box center [295, 202] width 246 height 20
type input "[PERSON_NAME]"
click at [237, 294] on div "Rua/Avenida" at bounding box center [274, 296] width 209 height 37
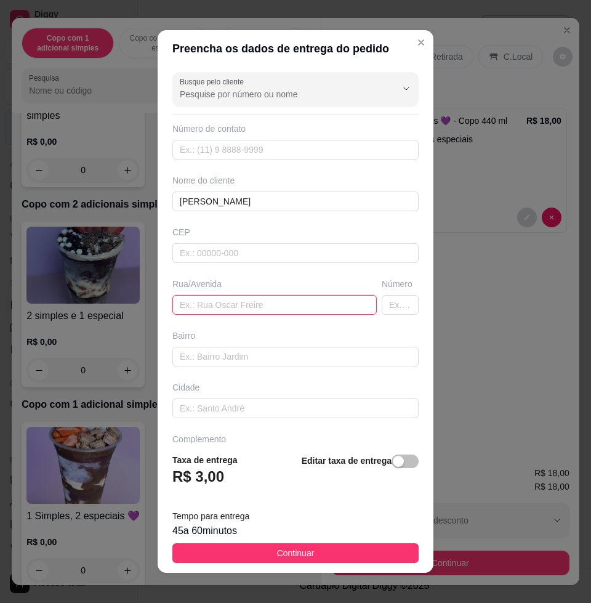
click at [237, 304] on input "text" at bounding box center [274, 305] width 204 height 20
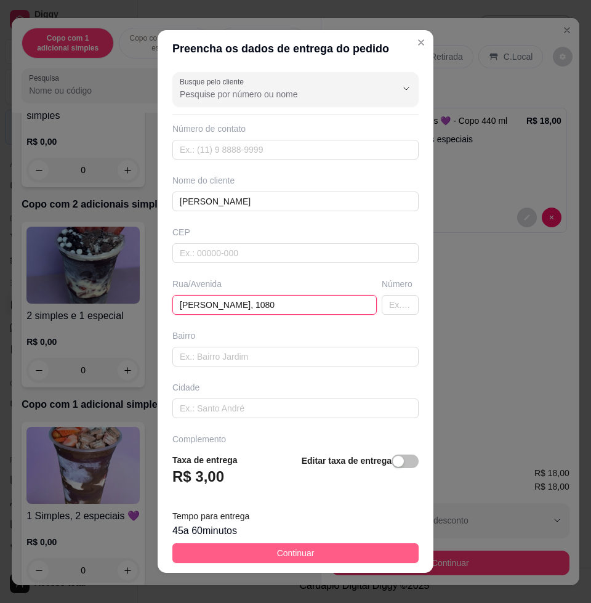
type input "[PERSON_NAME], 1080"
click at [333, 560] on button "Continuar" at bounding box center [295, 553] width 246 height 20
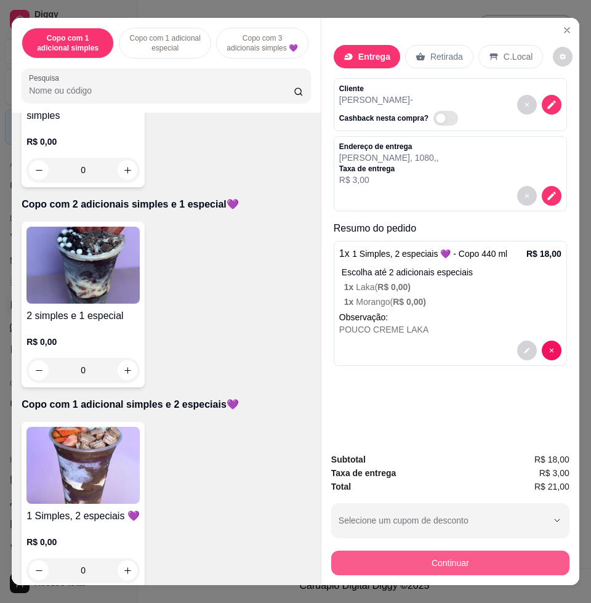
click at [440, 565] on button "Continuar" at bounding box center [450, 563] width 238 height 25
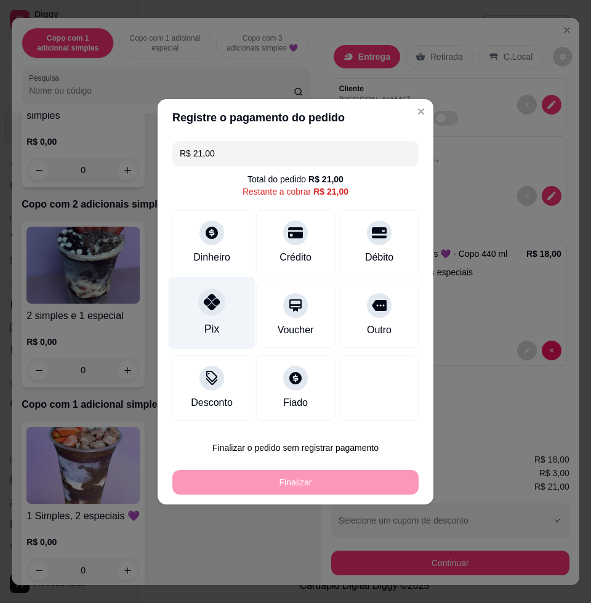
click at [225, 317] on div "Pix" at bounding box center [212, 313] width 87 height 72
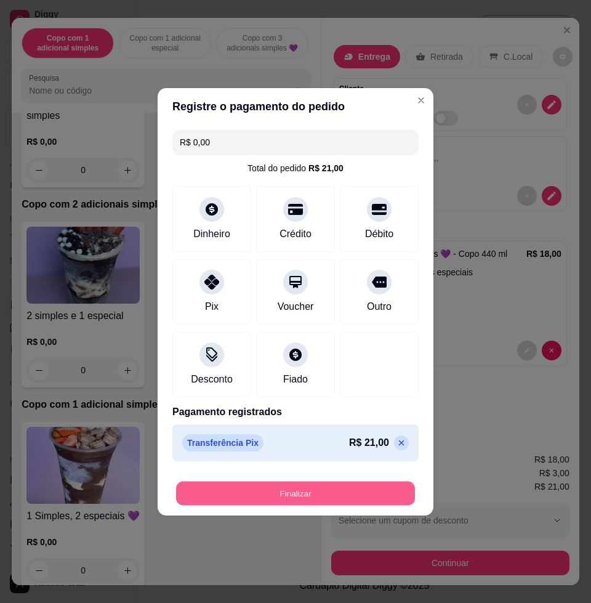
click at [344, 481] on button "Finalizar" at bounding box center [295, 493] width 239 height 24
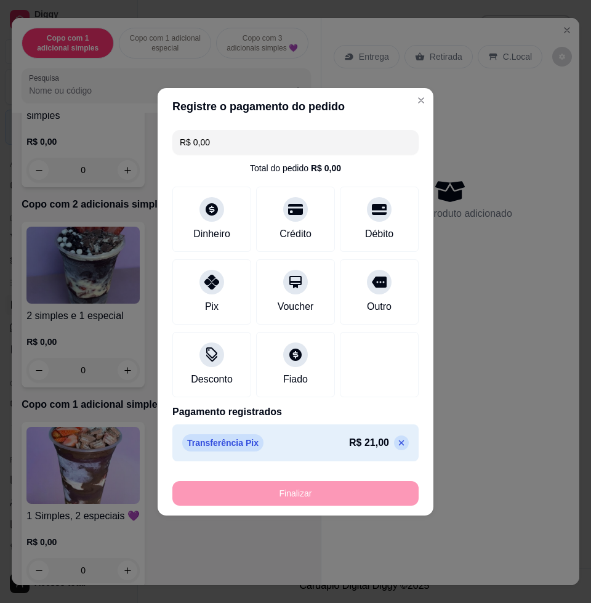
type input "-R$ 21,00"
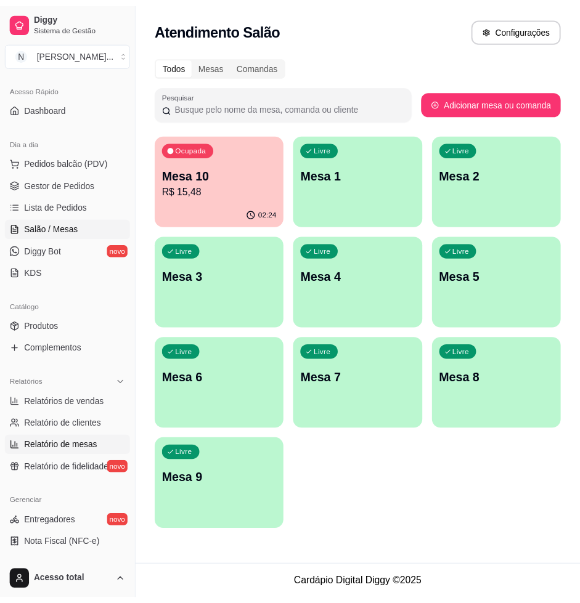
scroll to position [154, 0]
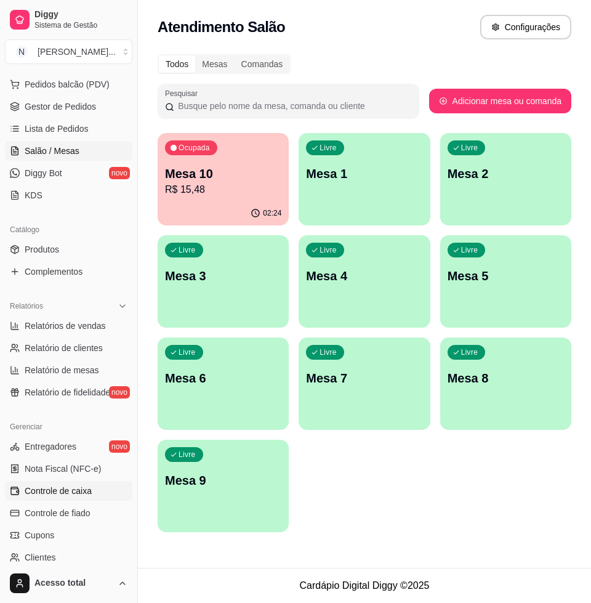
click at [86, 493] on span "Controle de caixa" at bounding box center [58, 491] width 67 height 12
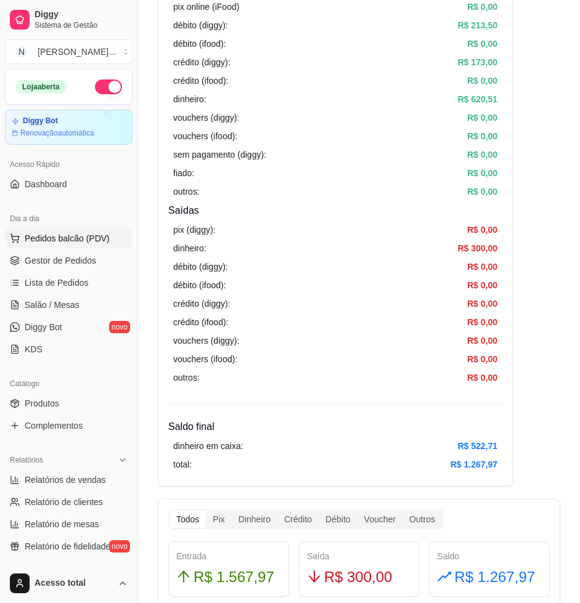
click at [67, 234] on span "Pedidos balcão (PDV)" at bounding box center [67, 238] width 85 height 12
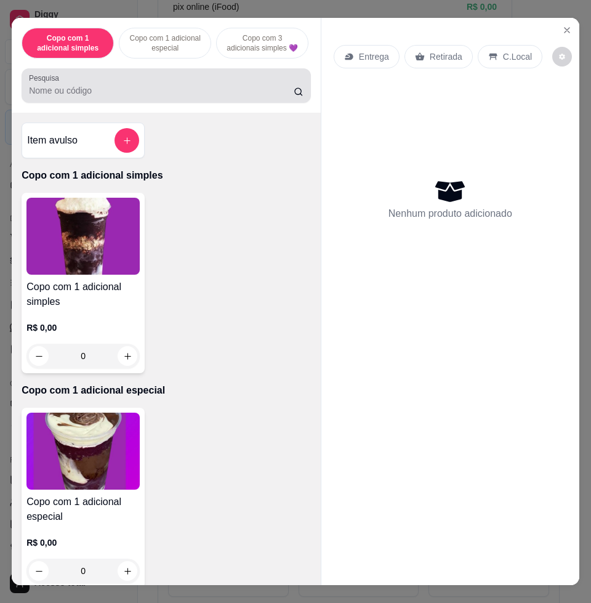
click at [163, 89] on div at bounding box center [166, 85] width 275 height 25
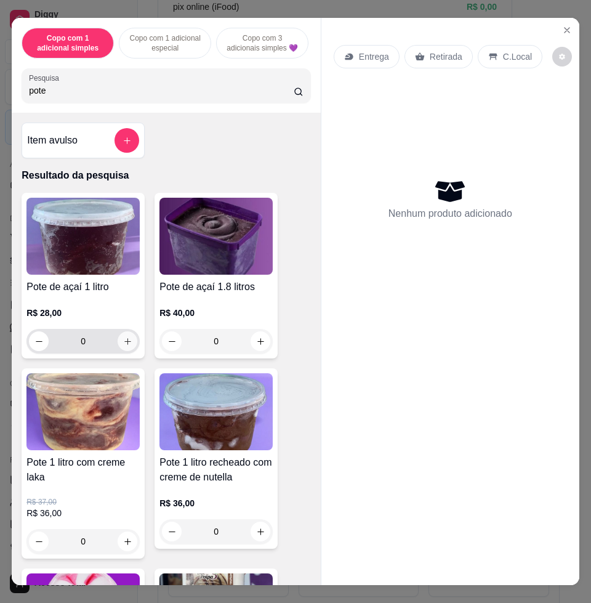
type input "pote"
click at [126, 346] on icon "increase-product-quantity" at bounding box center [127, 341] width 9 height 9
type input "1"
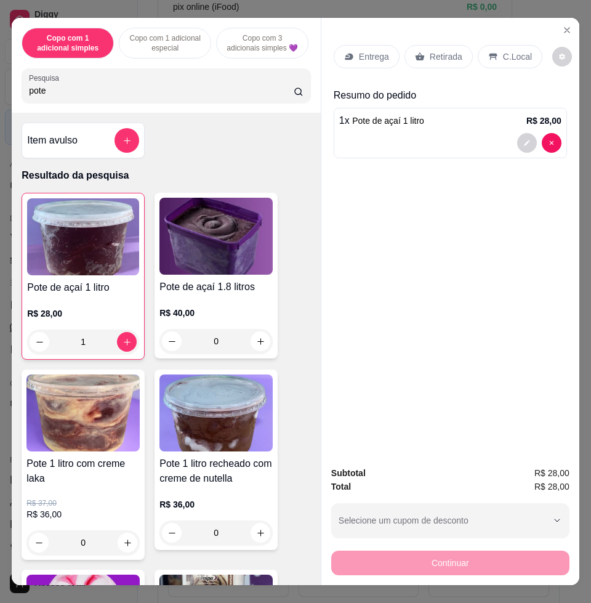
click at [386, 57] on div "Entrega" at bounding box center [367, 56] width 66 height 23
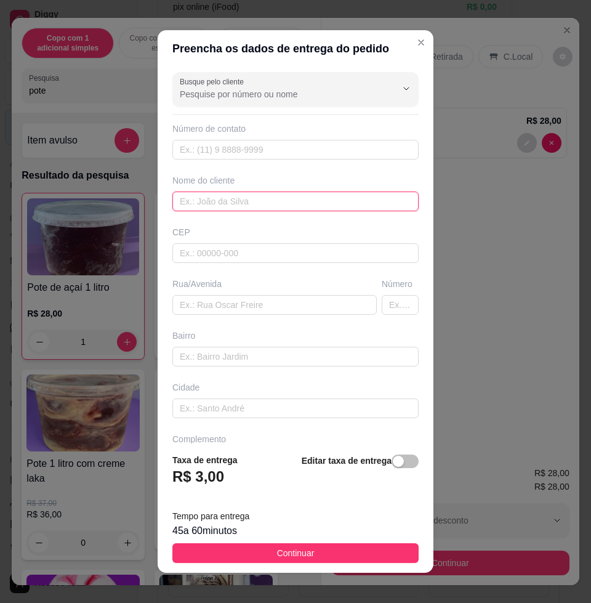
click at [234, 205] on input "text" at bounding box center [295, 202] width 246 height 20
type input "[DEMOGRAPHIC_DATA]"
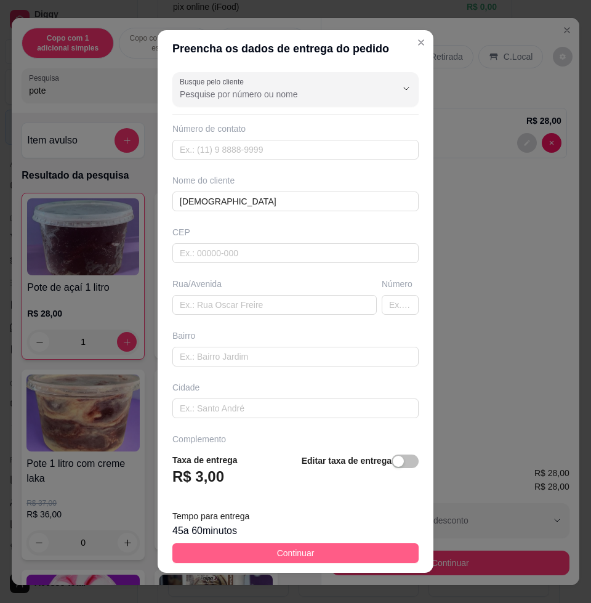
click at [331, 563] on footer "Taxa de entrega R$ 3,00 Editar taxa de entrega Tempo para entrega 45 a 60 minut…" at bounding box center [296, 507] width 276 height 129
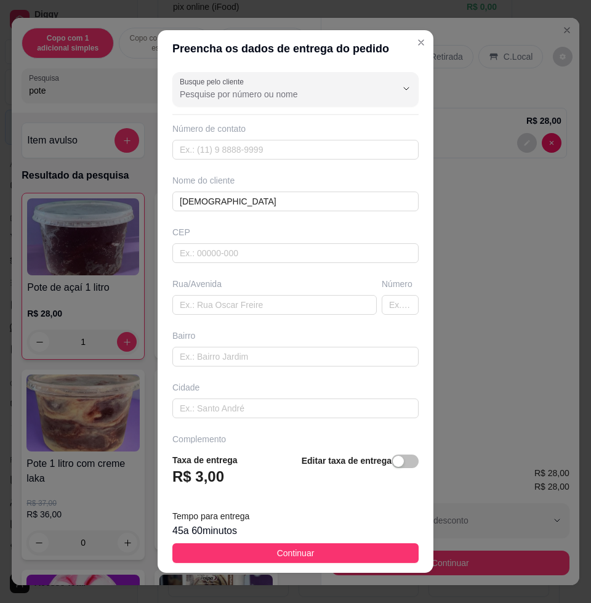
click at [336, 559] on button "Continuar" at bounding box center [295, 553] width 246 height 20
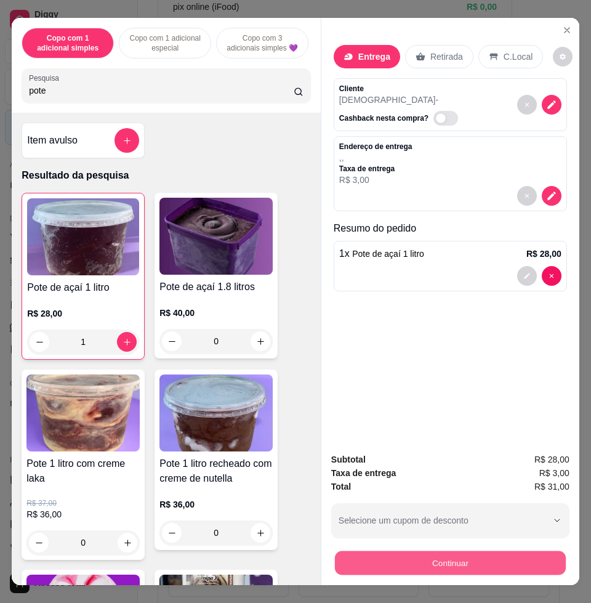
click at [471, 561] on button "Continuar" at bounding box center [450, 563] width 231 height 24
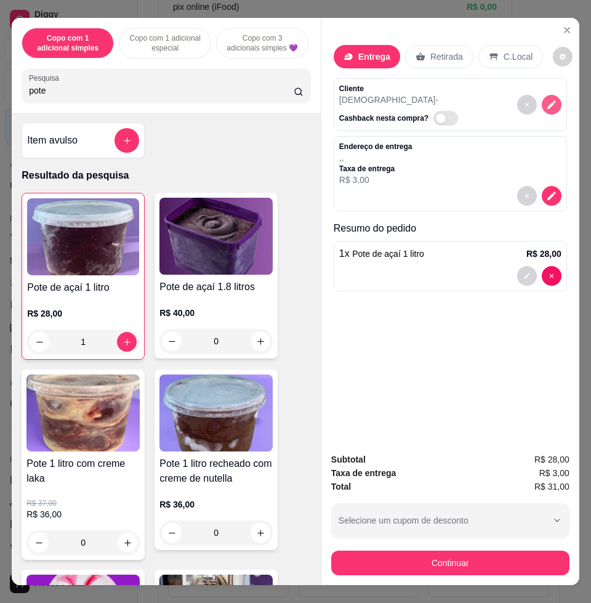
click at [546, 99] on icon "decrease-product-quantity" at bounding box center [551, 104] width 11 height 11
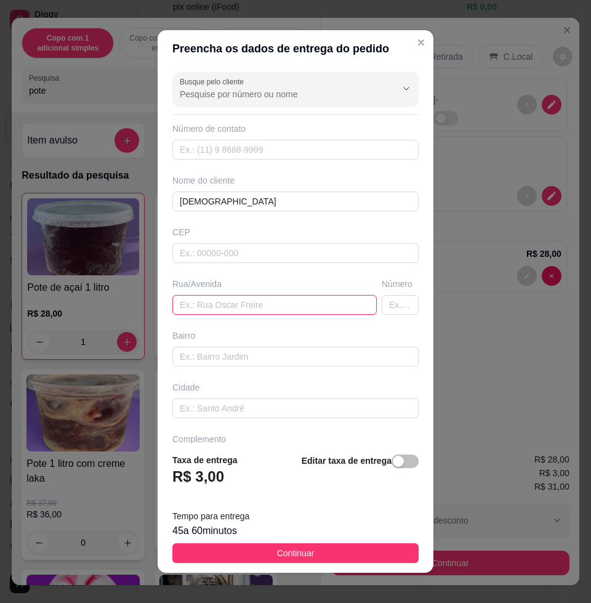
click at [293, 305] on input "text" at bounding box center [274, 305] width 204 height 20
type input "[PERSON_NAME], 169 - [PERSON_NAME]"
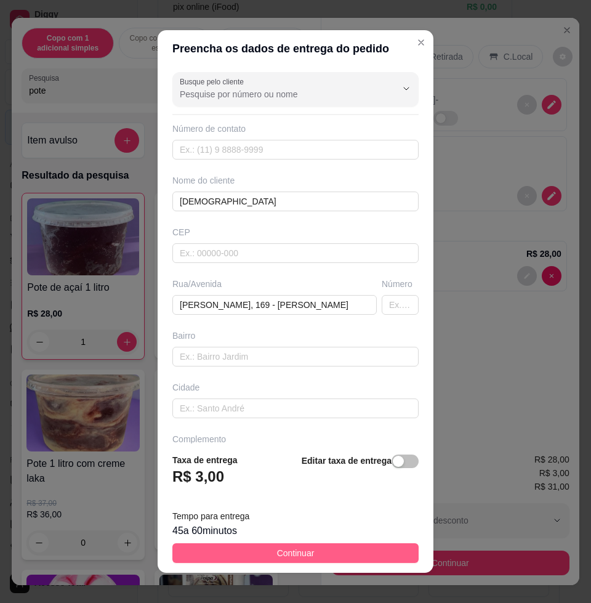
click at [330, 555] on button "Continuar" at bounding box center [295, 553] width 246 height 20
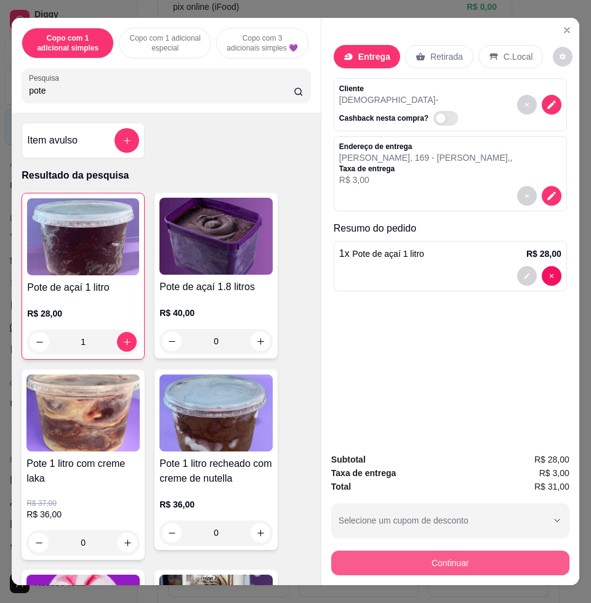
click at [479, 560] on button "Continuar" at bounding box center [450, 563] width 238 height 25
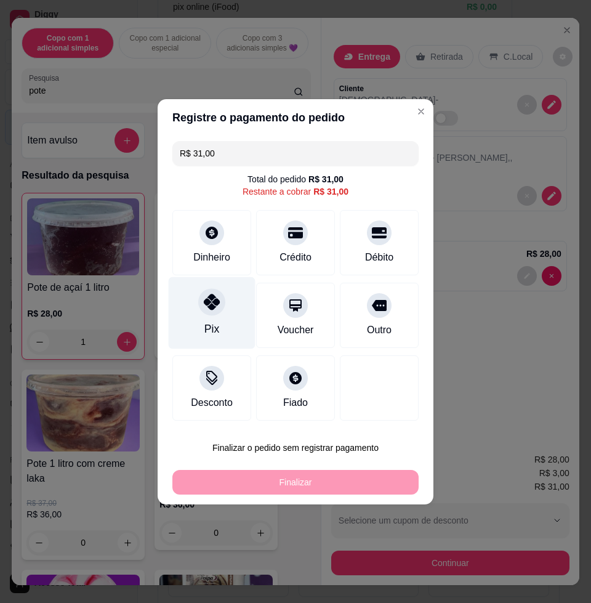
click at [240, 318] on div "Pix" at bounding box center [212, 313] width 87 height 72
type input "R$ 0,00"
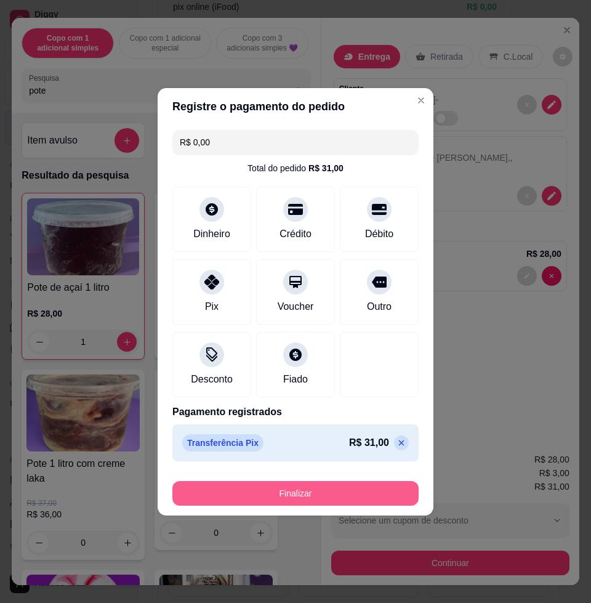
click at [294, 490] on button "Finalizar" at bounding box center [295, 493] width 246 height 25
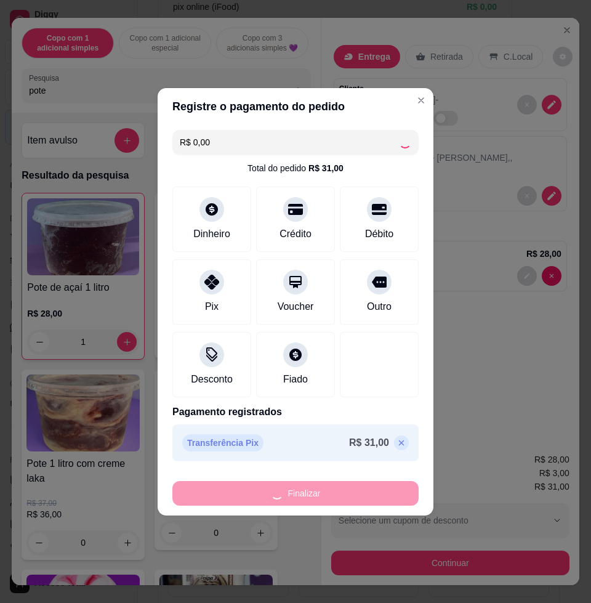
type input "0"
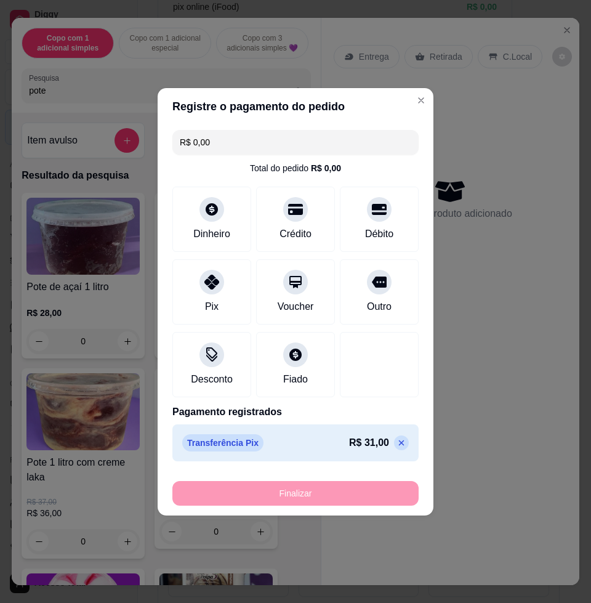
type input "-R$ 31,00"
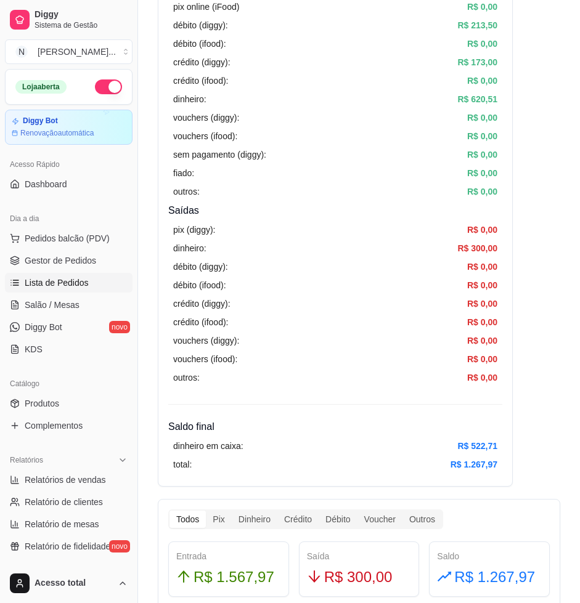
click at [82, 280] on span "Lista de Pedidos" at bounding box center [57, 283] width 64 height 12
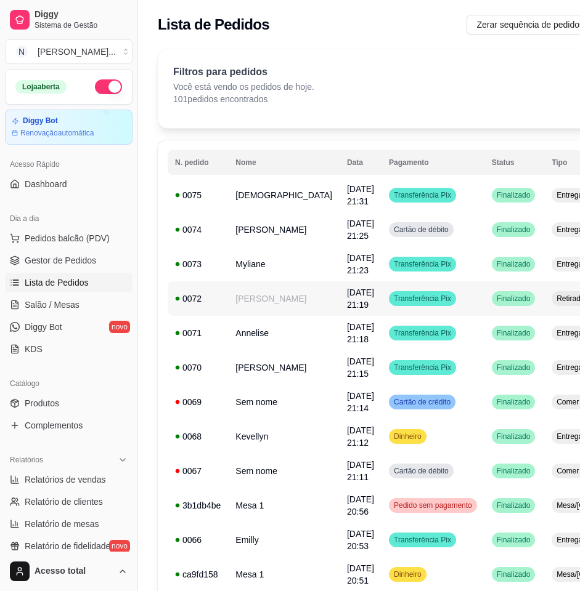
click at [554, 297] on span "Retirada" at bounding box center [570, 299] width 33 height 10
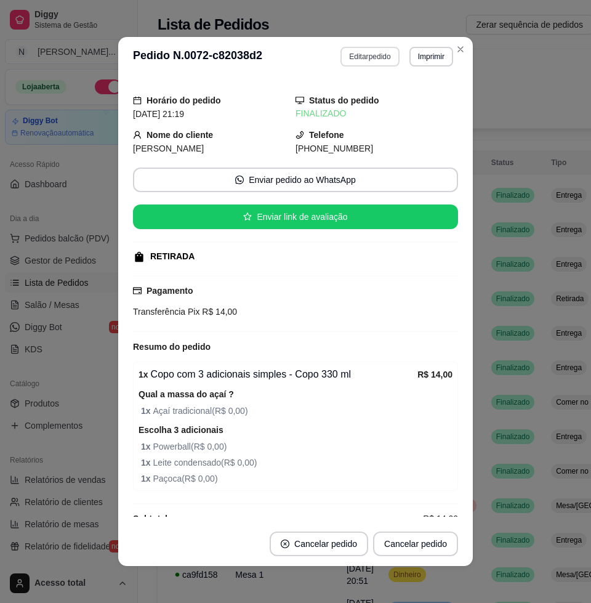
click at [364, 49] on button "Editar pedido" at bounding box center [370, 57] width 59 height 20
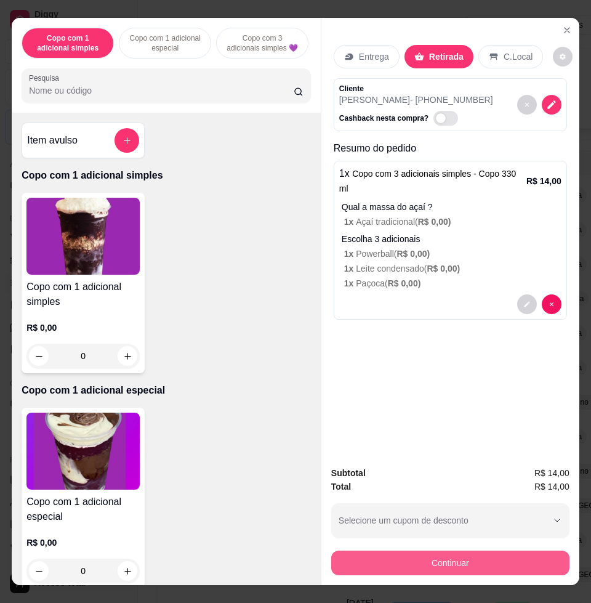
click at [487, 551] on button "Continuar" at bounding box center [450, 563] width 238 height 25
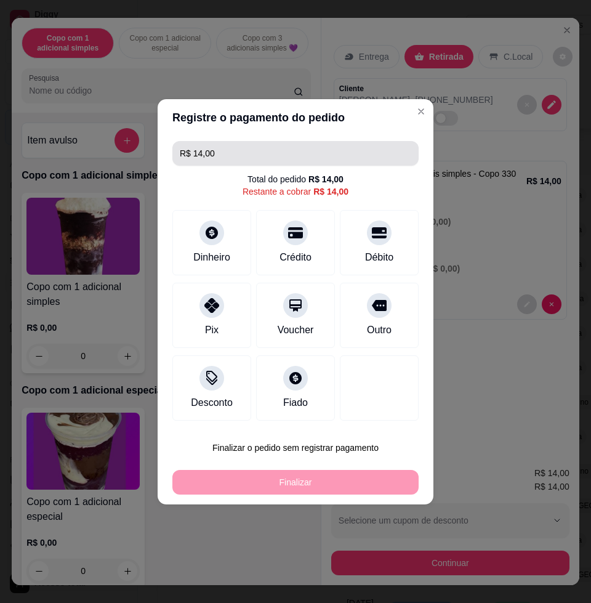
click at [242, 147] on input "R$ 14,00" at bounding box center [296, 153] width 232 height 25
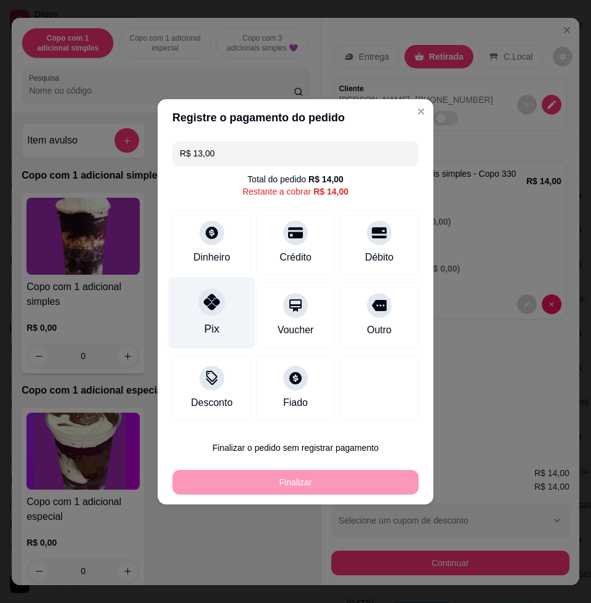
click at [213, 302] on icon at bounding box center [212, 302] width 16 height 16
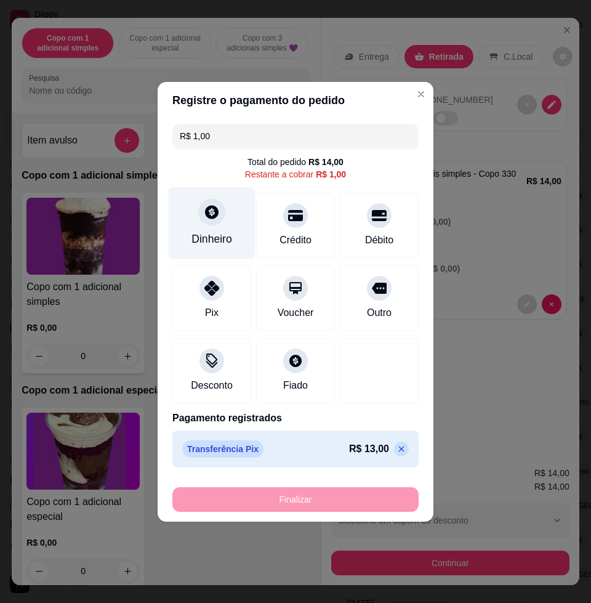
click at [211, 233] on div "Dinheiro" at bounding box center [212, 239] width 41 height 16
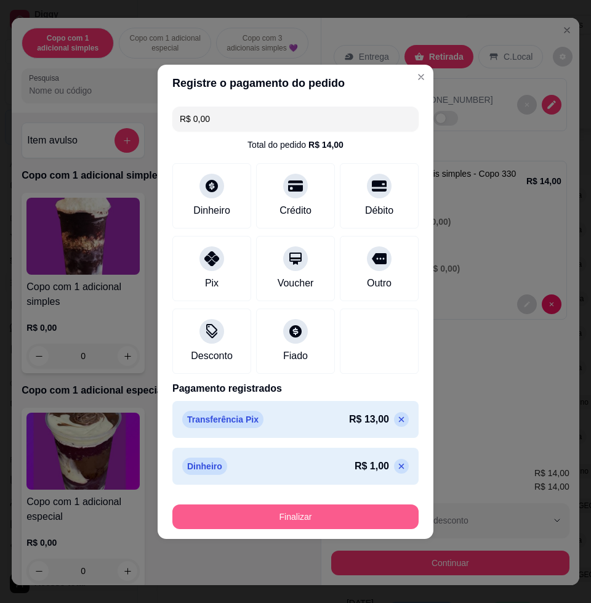
click at [308, 517] on button "Finalizar" at bounding box center [295, 516] width 246 height 25
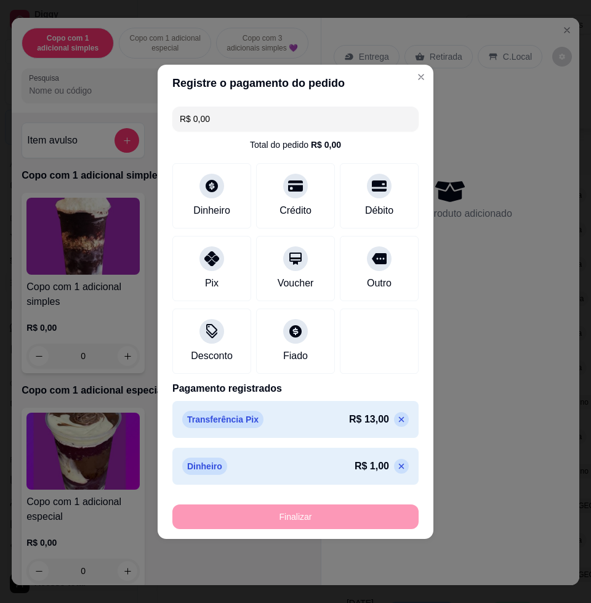
type input "-R$ 14,00"
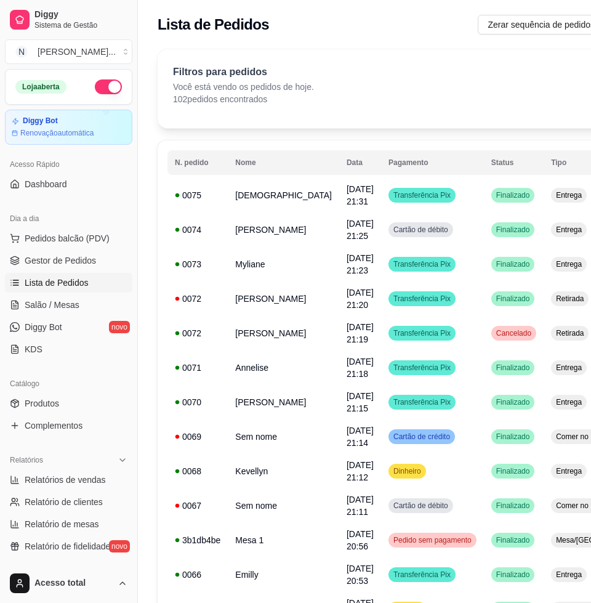
click at [104, 381] on div "Catálogo" at bounding box center [68, 384] width 127 height 20
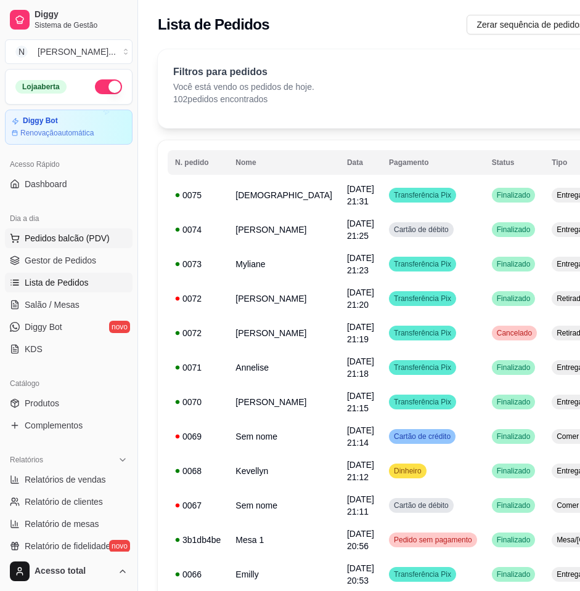
click at [81, 235] on span "Pedidos balcão (PDV)" at bounding box center [67, 238] width 85 height 12
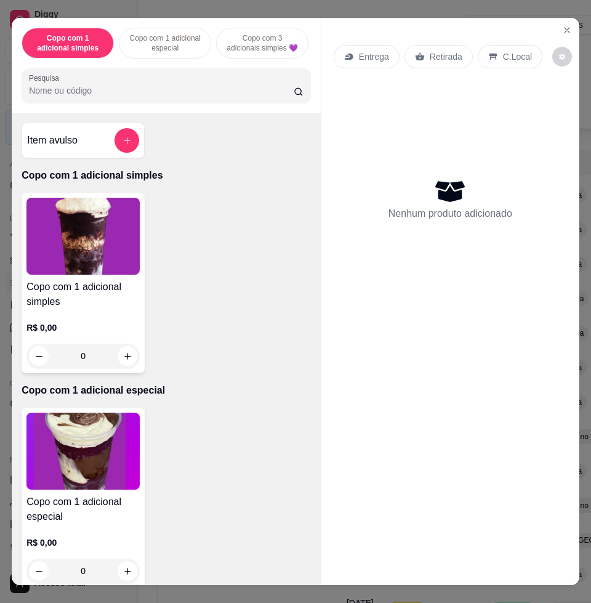
click at [151, 92] on input "Pesquisa" at bounding box center [161, 90] width 265 height 12
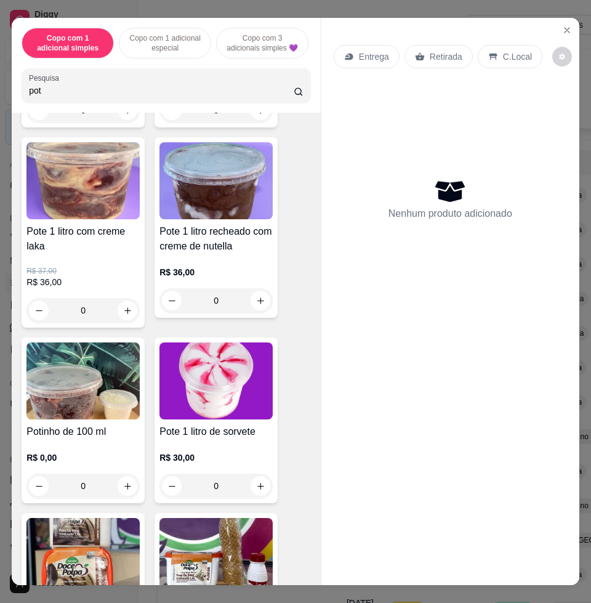
scroll to position [308, 0]
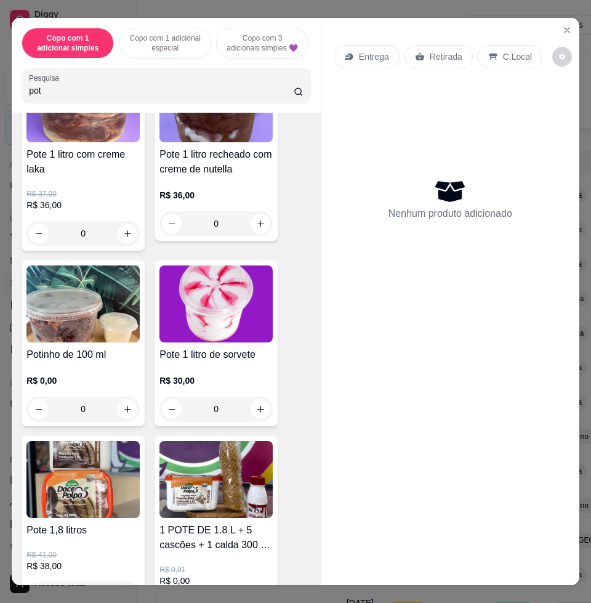
click at [207, 310] on img at bounding box center [216, 303] width 113 height 77
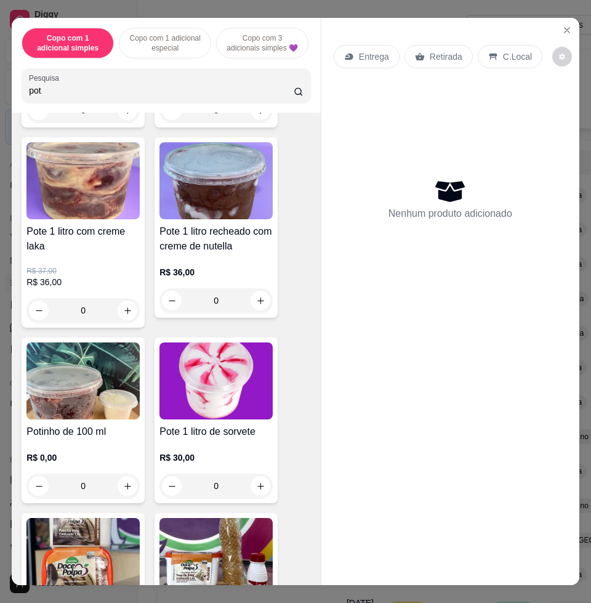
scroll to position [0, 0]
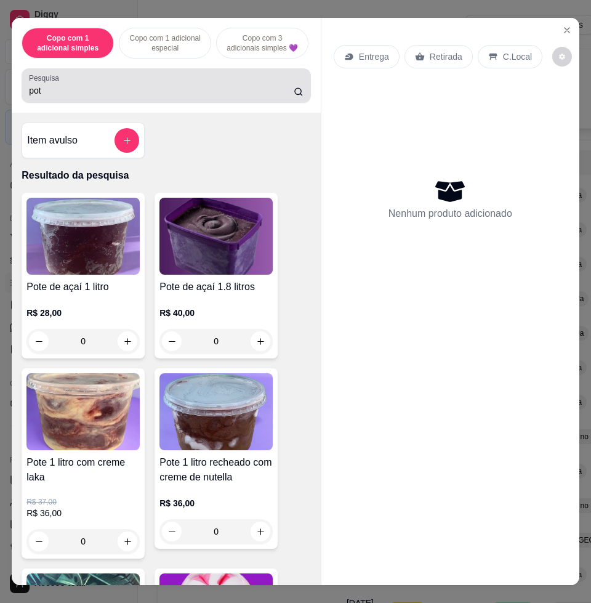
click at [193, 83] on div "pot" at bounding box center [166, 85] width 275 height 25
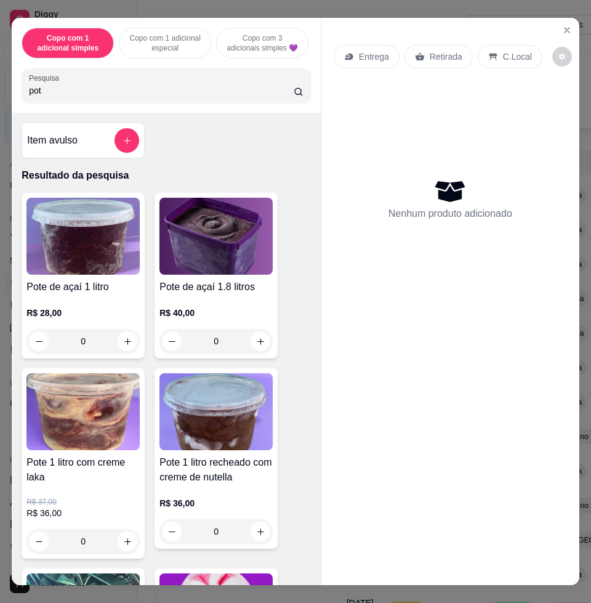
click at [193, 83] on div "pot" at bounding box center [166, 85] width 275 height 25
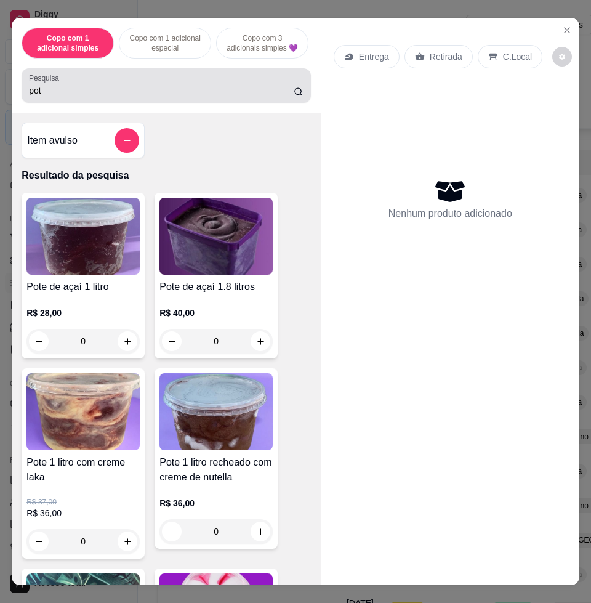
click at [193, 83] on div "pot" at bounding box center [166, 85] width 275 height 25
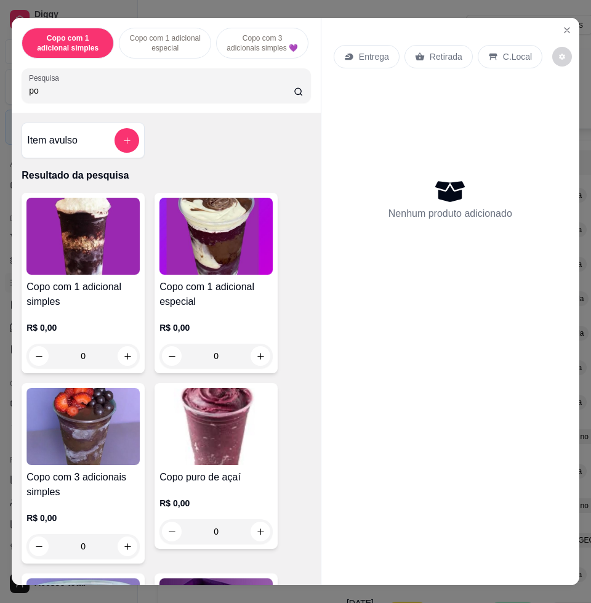
type input "p"
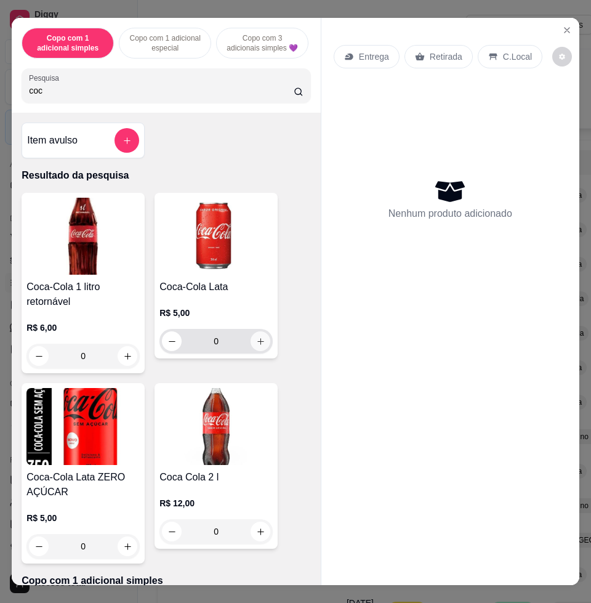
type input "coc"
click at [263, 347] on button "increase-product-quantity" at bounding box center [261, 341] width 20 height 20
type input "1"
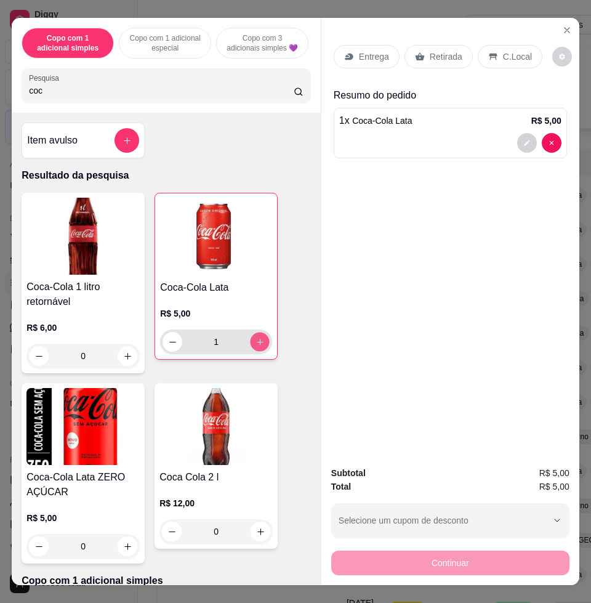
click at [263, 347] on button "increase-product-quantity" at bounding box center [260, 342] width 19 height 19
type input "2"
click at [522, 52] on div "C.Local" at bounding box center [510, 56] width 65 height 23
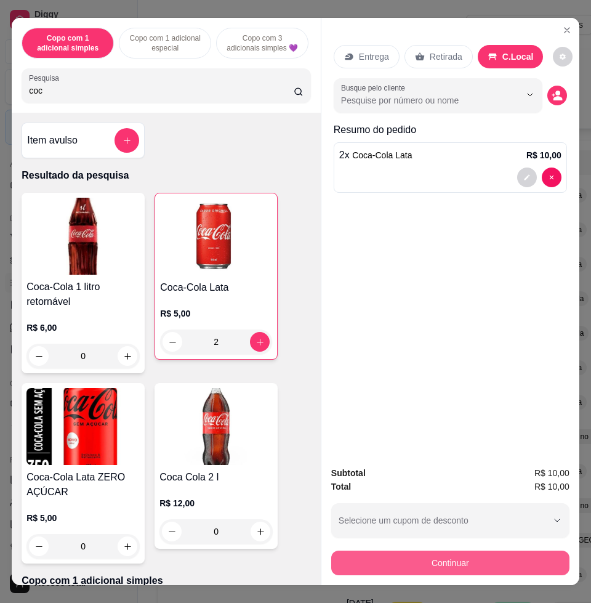
click at [474, 551] on button "Continuar" at bounding box center [450, 563] width 238 height 25
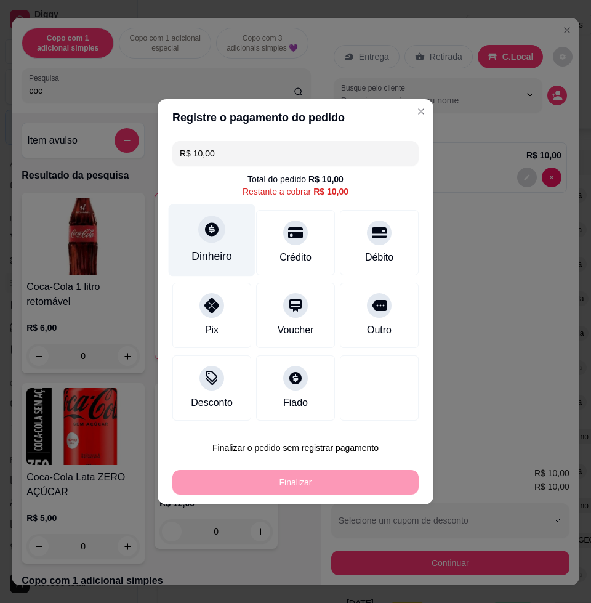
click at [224, 257] on div "Dinheiro" at bounding box center [212, 256] width 41 height 16
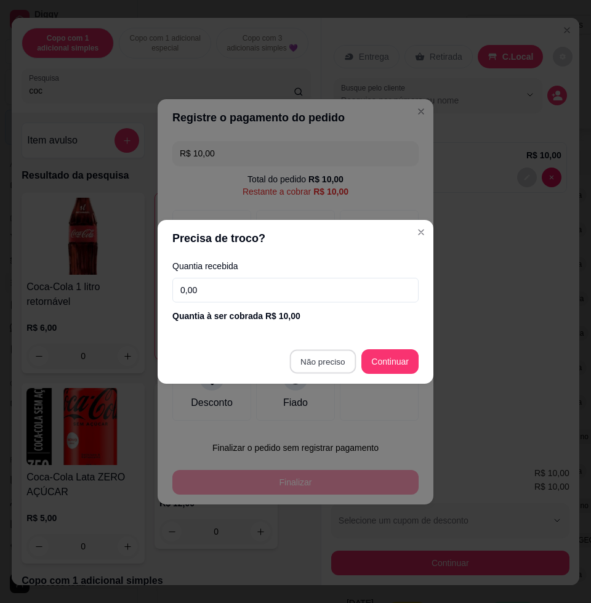
type input "R$ 0,00"
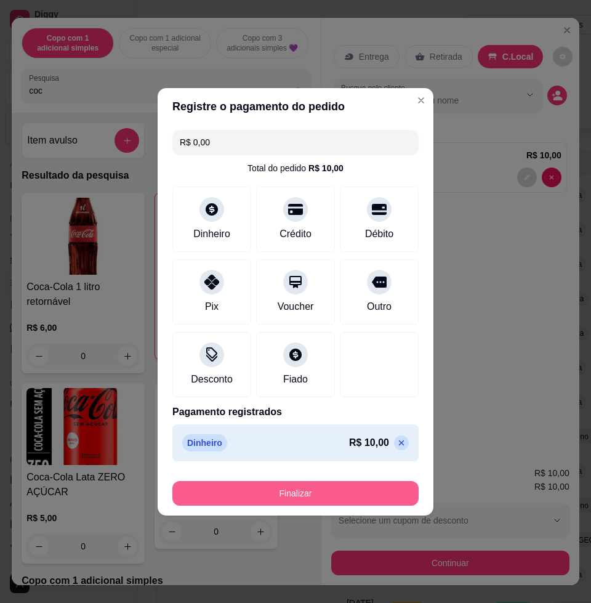
click at [296, 496] on button "Finalizar" at bounding box center [295, 493] width 246 height 25
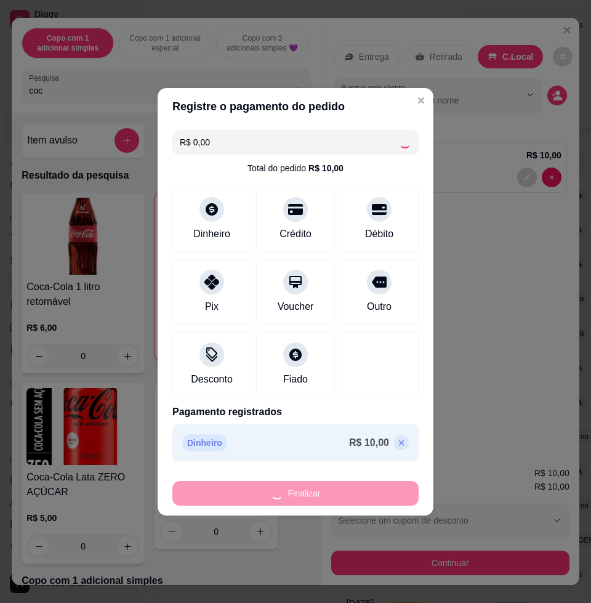
type input "0"
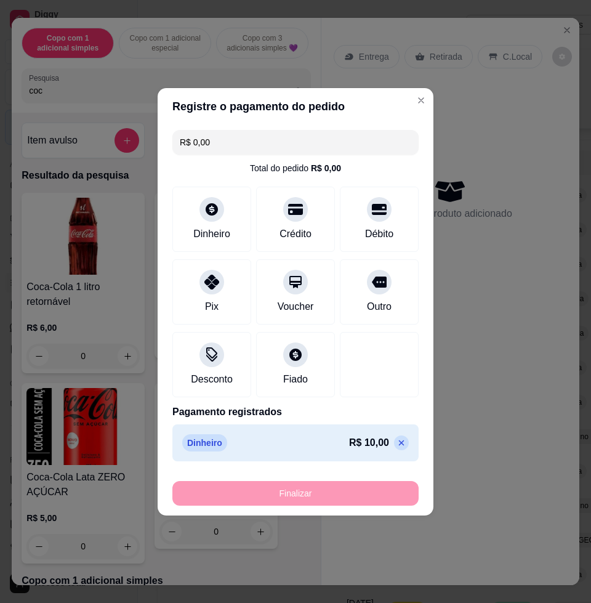
type input "-R$ 10,00"
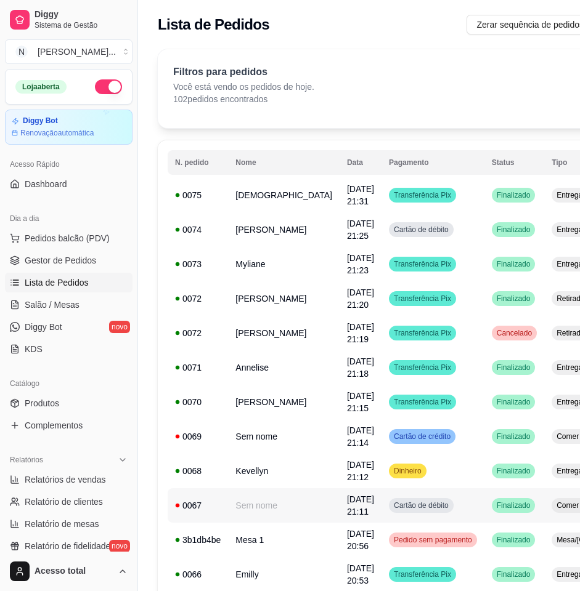
click at [347, 495] on span "[DATE] 21:11" at bounding box center [360, 506] width 27 height 22
click at [76, 232] on span "Pedidos balcão (PDV)" at bounding box center [67, 238] width 85 height 12
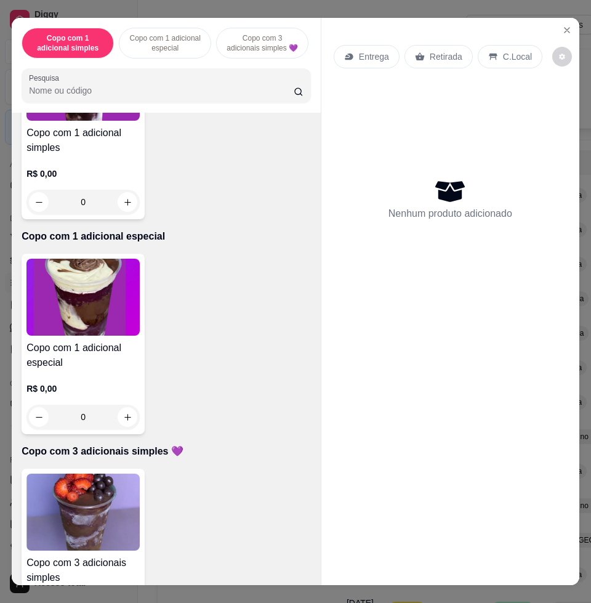
scroll to position [462, 0]
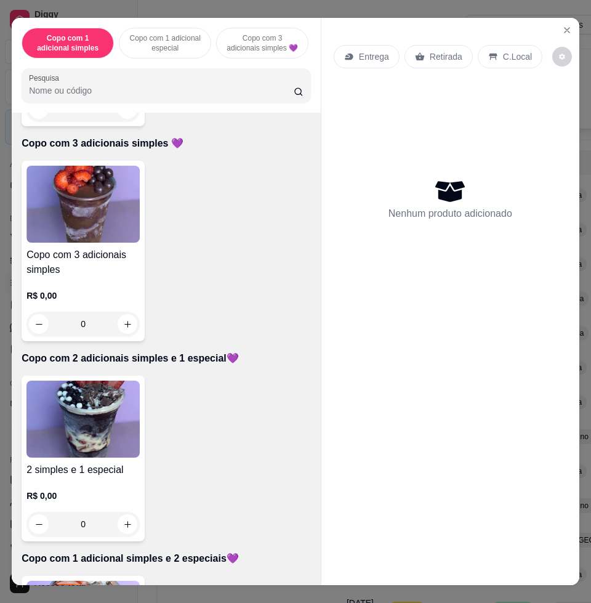
click at [75, 439] on img at bounding box center [82, 419] width 113 height 77
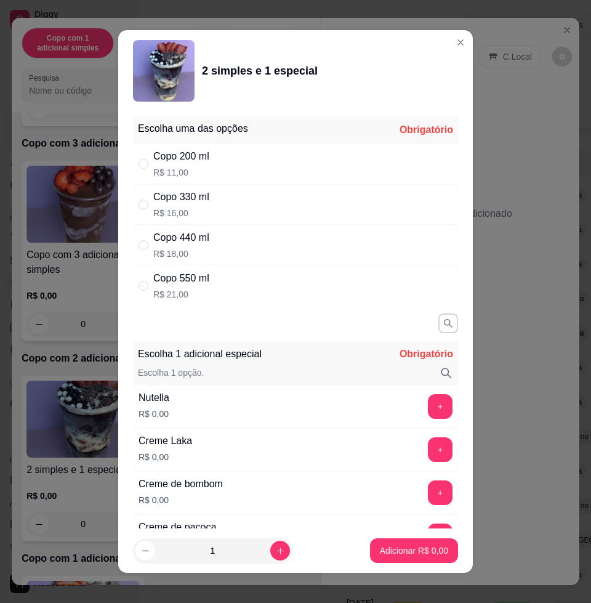
click at [211, 208] on div "Copo 330 ml R$ 16,00" at bounding box center [295, 204] width 325 height 41
radio input "true"
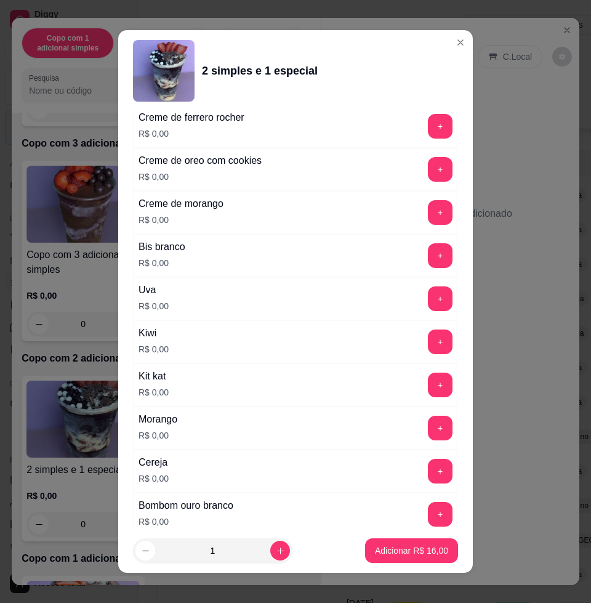
scroll to position [770, 0]
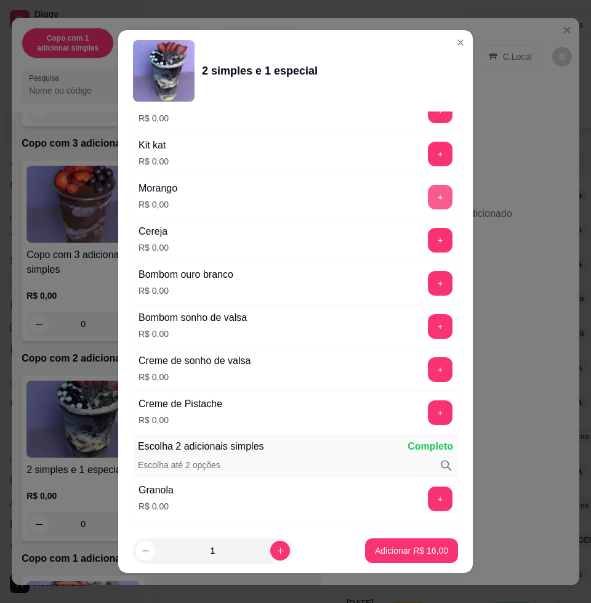
click at [428, 195] on button "+" at bounding box center [440, 197] width 25 height 25
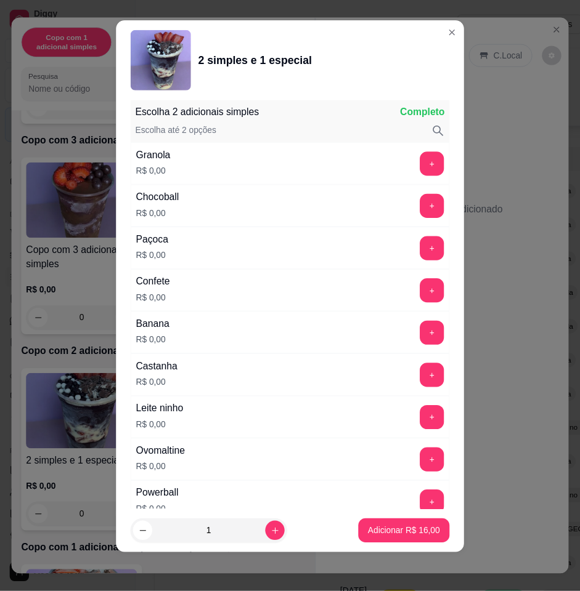
scroll to position [1247, 0]
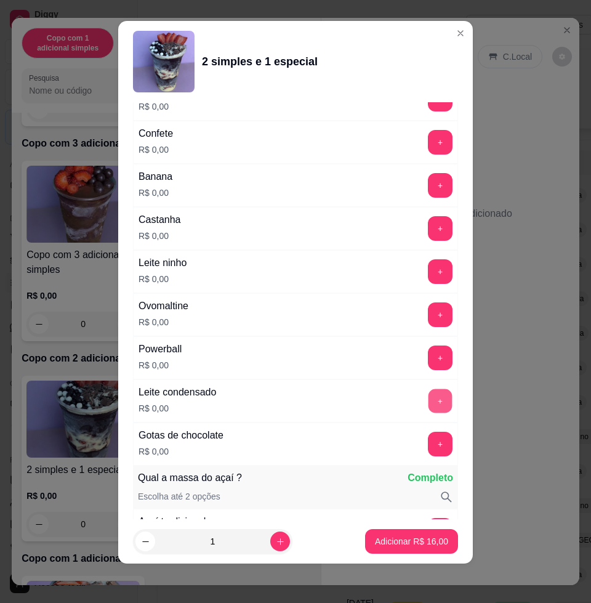
click at [429, 407] on button "+" at bounding box center [441, 401] width 24 height 24
click at [421, 547] on button "Adicionar R$ 16,00" at bounding box center [411, 541] width 93 height 25
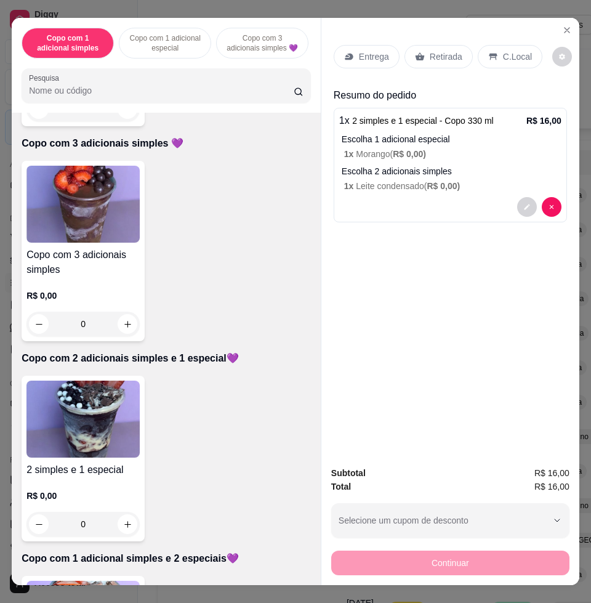
click at [362, 51] on p "Entrega" at bounding box center [374, 57] width 30 height 12
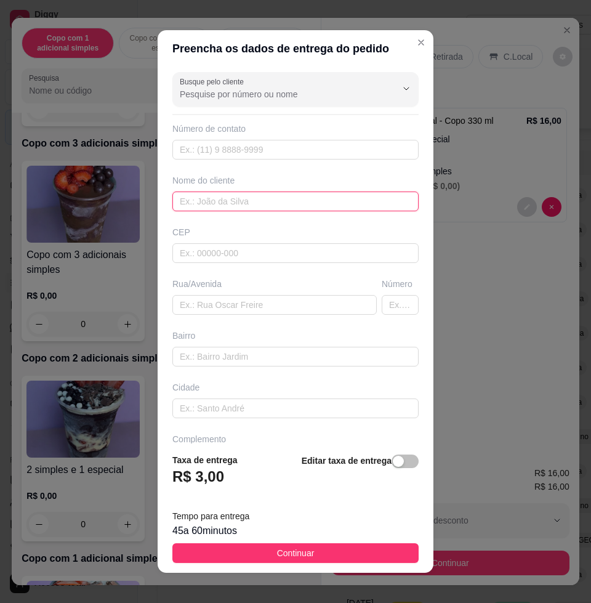
click at [246, 207] on input "text" at bounding box center [295, 202] width 246 height 20
type input "[PERSON_NAME]"
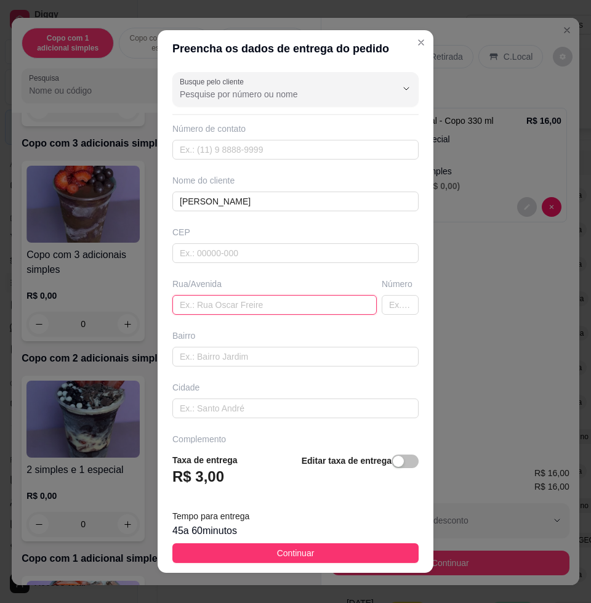
click at [261, 304] on input "text" at bounding box center [274, 305] width 204 height 20
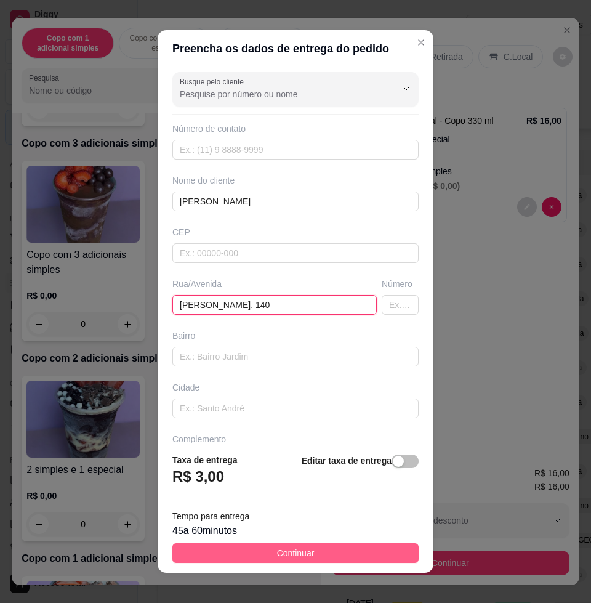
type input "[PERSON_NAME], 140"
click at [359, 555] on button "Continuar" at bounding box center [295, 553] width 246 height 20
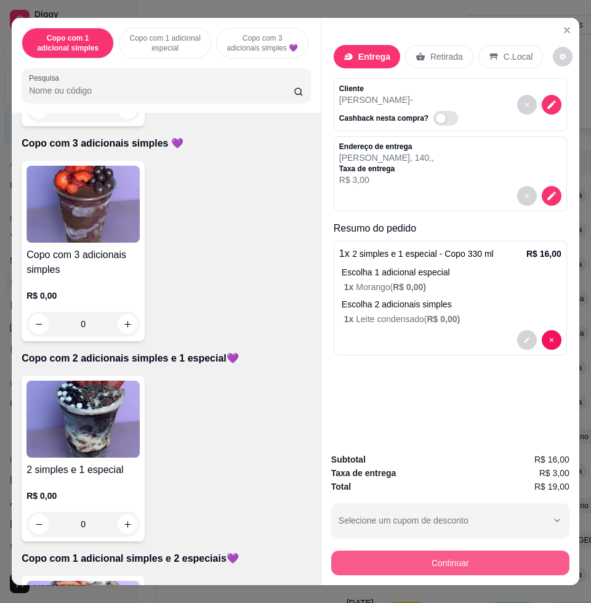
click at [432, 562] on button "Continuar" at bounding box center [450, 563] width 238 height 25
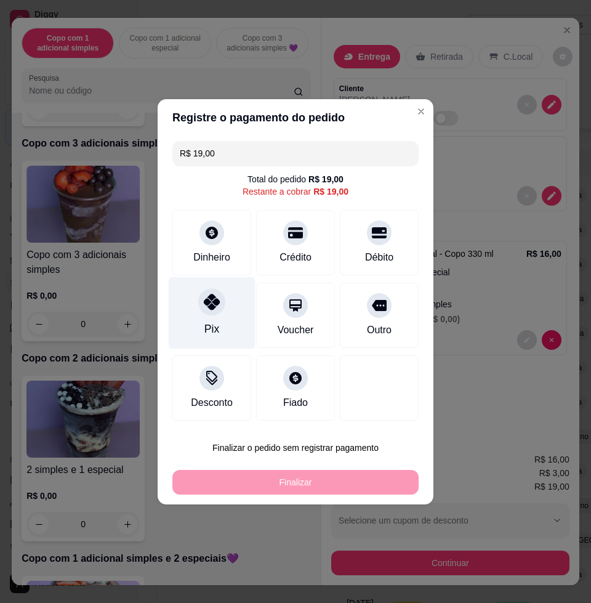
click at [209, 338] on div "Pix" at bounding box center [212, 313] width 87 height 72
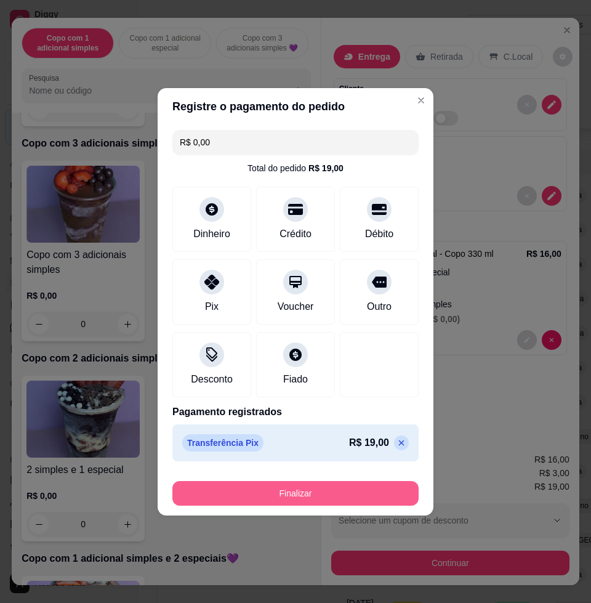
click at [291, 490] on button "Finalizar" at bounding box center [295, 493] width 246 height 25
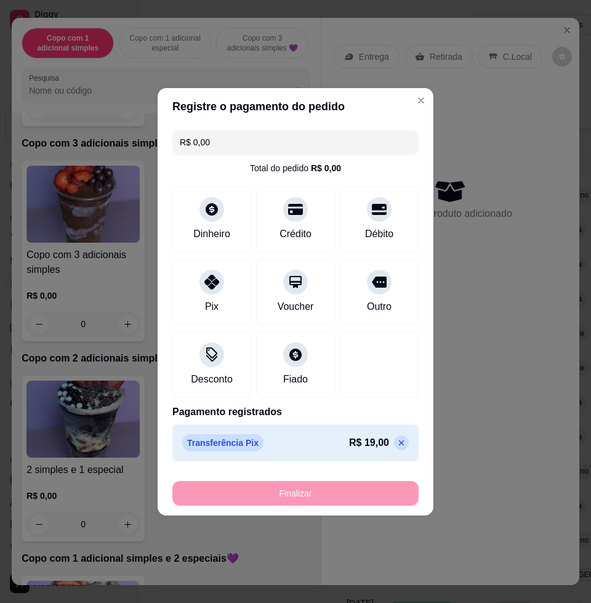
type input "-R$ 19,00"
